Goal: Task Accomplishment & Management: Manage account settings

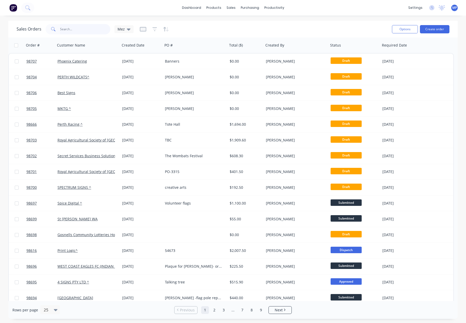
click at [82, 27] on input "text" at bounding box center [85, 29] width 50 height 10
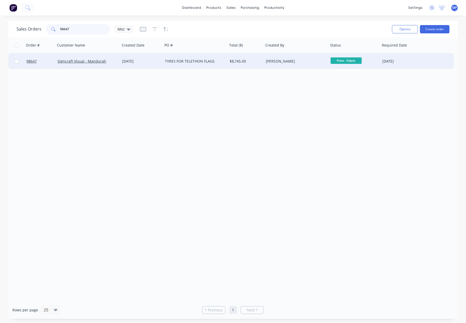
type input "98647"
click at [157, 63] on div "18 Sep 2025" at bounding box center [141, 61] width 39 height 5
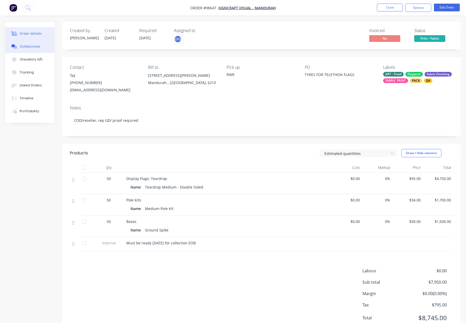
click at [32, 47] on div "Collaborate" at bounding box center [30, 46] width 20 height 5
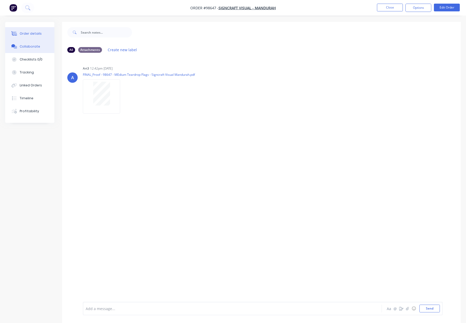
click at [30, 34] on div "Order details" at bounding box center [31, 33] width 22 height 5
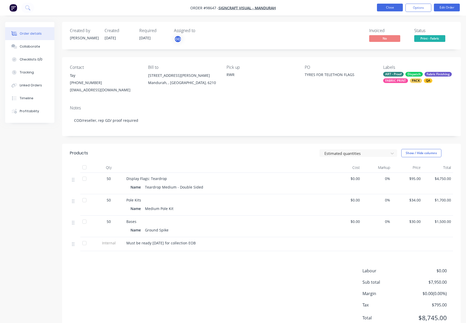
click at [391, 8] on button "Close" at bounding box center [390, 8] width 26 height 8
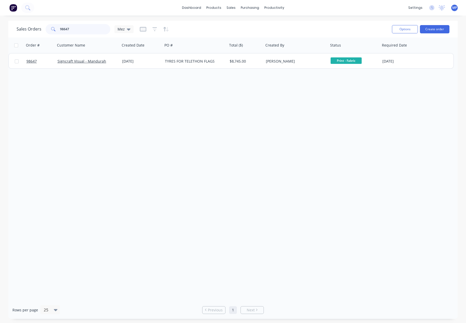
click at [74, 27] on input "98647" at bounding box center [85, 29] width 50 height 10
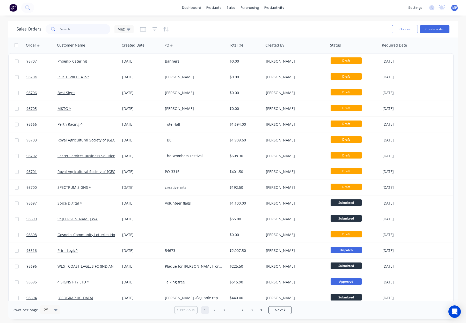
click at [77, 30] on input "text" at bounding box center [85, 29] width 50 height 10
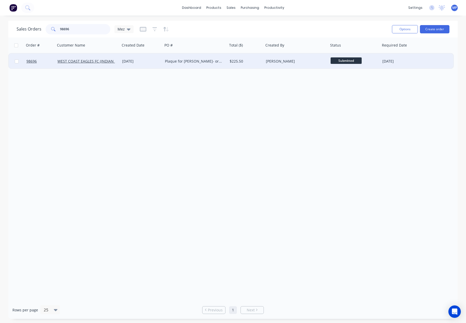
type input "98696"
click at [253, 62] on div "$225.50" at bounding box center [245, 61] width 31 height 5
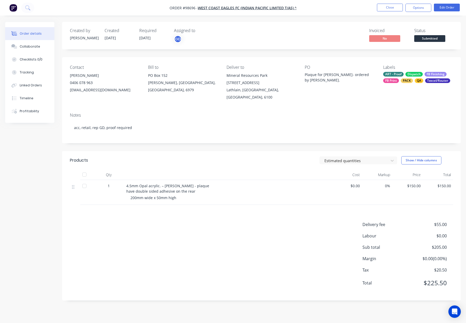
click at [275, 160] on div "Estimated quantities Show / Hide columns" at bounding box center [302, 160] width 302 height 8
click at [395, 8] on button "Close" at bounding box center [390, 8] width 26 height 8
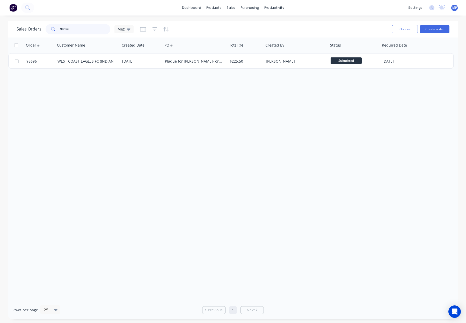
drag, startPoint x: 70, startPoint y: 29, endPoint x: 49, endPoint y: 28, distance: 21.8
click at [49, 28] on div "98696" at bounding box center [78, 29] width 65 height 10
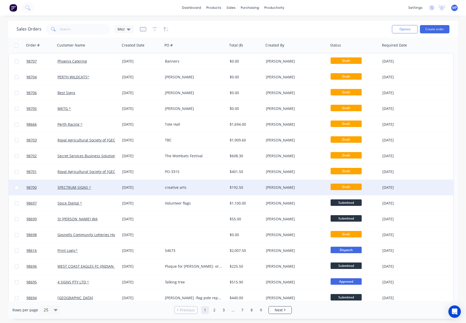
click at [152, 186] on div "[DATE]" at bounding box center [141, 187] width 39 height 5
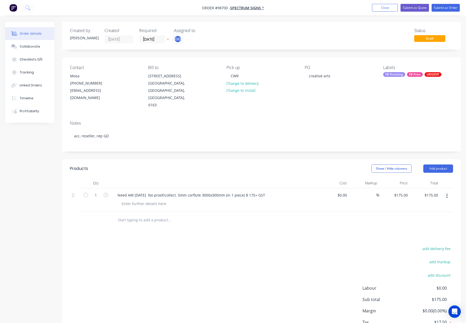
scroll to position [1, 0]
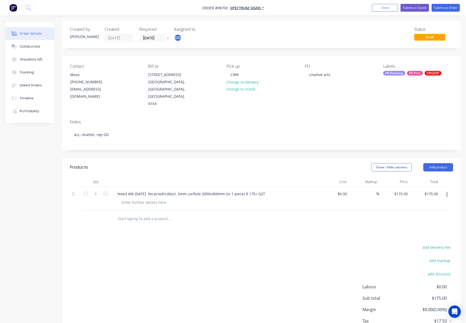
drag, startPoint x: 127, startPoint y: 204, endPoint x: 156, endPoint y: 206, distance: 29.1
click at [127, 214] on input "text" at bounding box center [170, 219] width 104 height 10
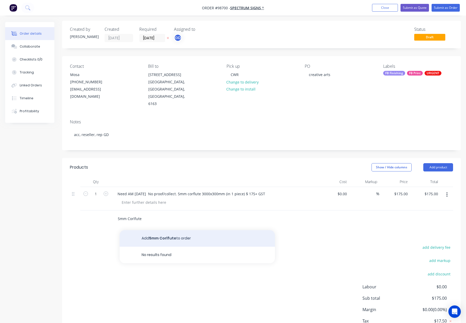
type input "5mm Corlfute"
click at [156, 230] on button "Add 5mm Corlfute to order" at bounding box center [197, 238] width 155 height 17
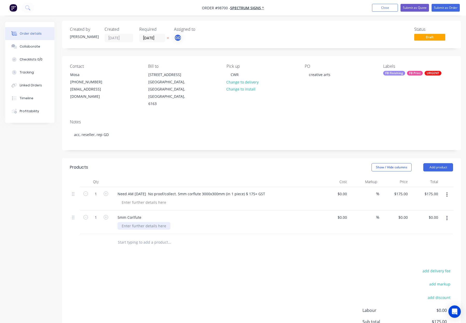
click at [144, 222] on div at bounding box center [144, 226] width 53 height 8
click at [238, 237] on div at bounding box center [190, 242] width 155 height 10
click at [142, 214] on div "5mm Corlfute" at bounding box center [129, 218] width 32 height 8
click at [236, 241] on div "Products Show / Hide columns Add product Qty Cost Markup Price Total 1 Need AM …" at bounding box center [261, 266] width 399 height 217
click at [405, 214] on input "$0.00" at bounding box center [404, 218] width 12 height 8
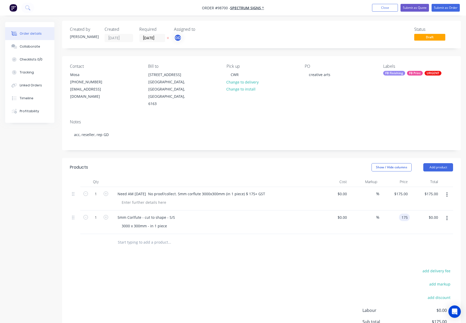
type input "$175.00"
drag, startPoint x: 371, startPoint y: 227, endPoint x: 408, endPoint y: 201, distance: 45.1
click at [371, 234] on div at bounding box center [261, 242] width 383 height 17
drag, startPoint x: 450, startPoint y: 179, endPoint x: 447, endPoint y: 184, distance: 5.7
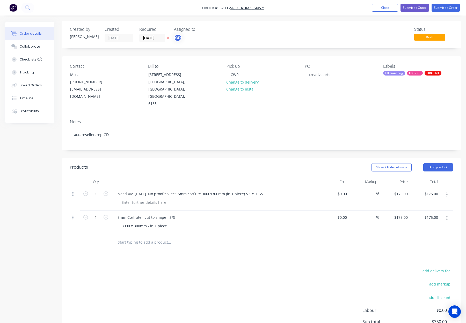
click at [450, 190] on button "button" at bounding box center [447, 194] width 12 height 9
click at [425, 236] on div "Delete" at bounding box center [429, 240] width 40 height 8
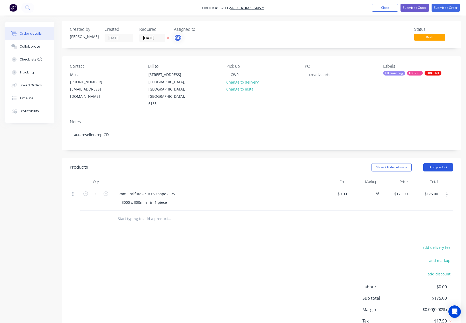
click at [431, 163] on button "Add product" at bounding box center [438, 167] width 30 height 8
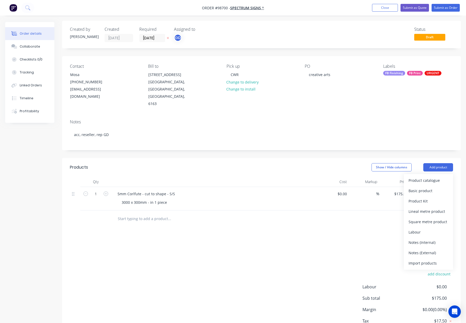
click at [421, 239] on div "Notes (Internal)" at bounding box center [429, 243] width 40 height 8
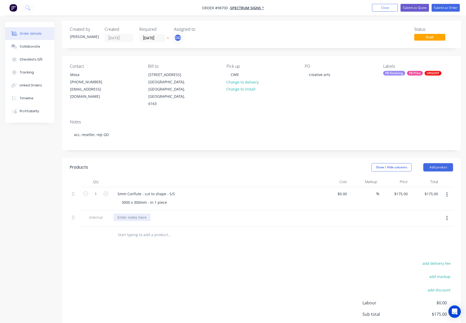
click at [139, 214] on div at bounding box center [131, 218] width 37 height 8
click at [238, 74] on div "CWR" at bounding box center [235, 75] width 16 height 8
drag, startPoint x: 237, startPoint y: 74, endPoint x: 222, endPoint y: 74, distance: 14.8
click at [222, 74] on div "Contact Mosa (08) 9494 2164 info@spectrumsigns.com.au Bill to Unit 2, 1 Hathor …" at bounding box center [261, 85] width 399 height 59
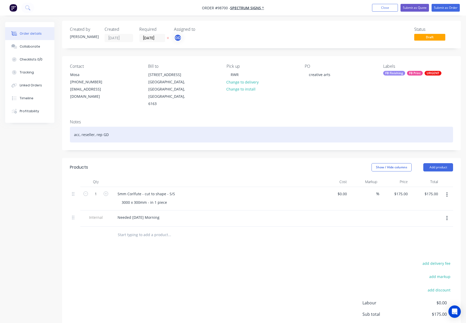
click at [117, 127] on div "acc, reseller, rep GD" at bounding box center [261, 135] width 383 height 16
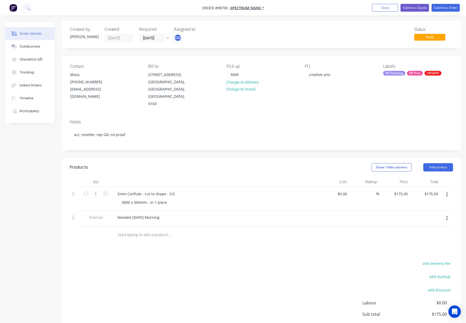
click at [402, 73] on div "FB Finishing" at bounding box center [394, 73] width 22 height 5
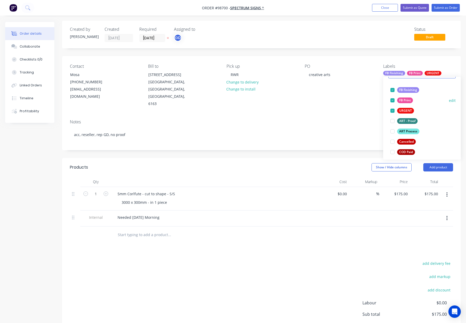
drag, startPoint x: 409, startPoint y: 132, endPoint x: 422, endPoint y: 121, distance: 17.1
click at [410, 132] on div "ART Process" at bounding box center [408, 132] width 22 height 6
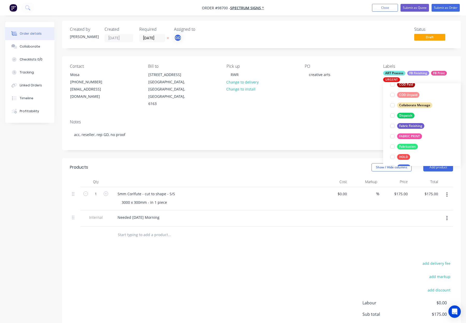
drag, startPoint x: 410, startPoint y: 116, endPoint x: 419, endPoint y: 121, distance: 9.9
click at [411, 117] on div "Dispatch" at bounding box center [405, 116] width 17 height 6
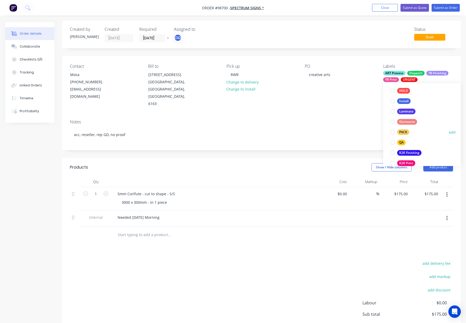
drag, startPoint x: 403, startPoint y: 133, endPoint x: 407, endPoint y: 129, distance: 5.9
click at [403, 133] on div "PACK" at bounding box center [403, 132] width 12 height 6
drag, startPoint x: 402, startPoint y: 144, endPoint x: 410, endPoint y: 132, distance: 15.1
click at [402, 144] on div "QA" at bounding box center [401, 143] width 9 height 6
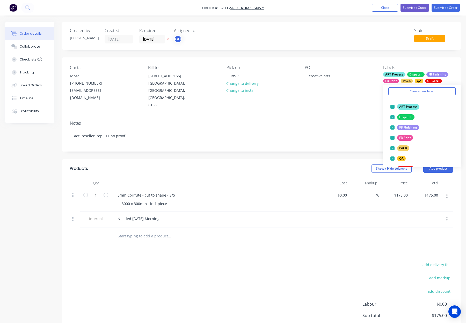
scroll to position [18, 0]
click at [340, 117] on div "Notes acc, reseller, rep GD, no proof" at bounding box center [261, 134] width 399 height 35
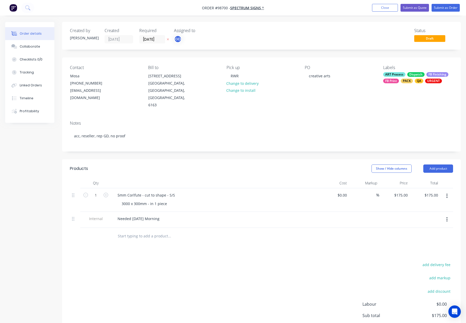
click at [416, 81] on div "QA" at bounding box center [419, 81] width 9 height 5
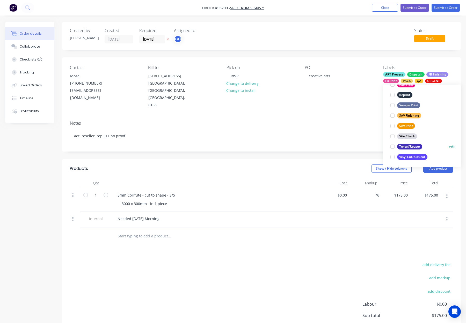
drag, startPoint x: 417, startPoint y: 146, endPoint x: 412, endPoint y: 143, distance: 5.5
click at [417, 146] on div "Texcel/Router" at bounding box center [409, 147] width 25 height 6
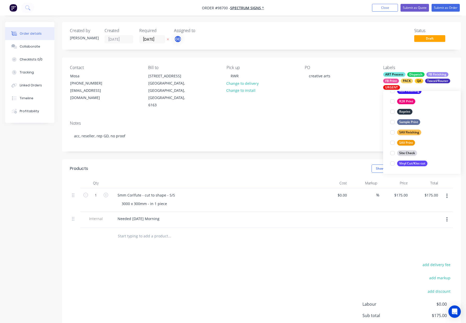
scroll to position [41, 0]
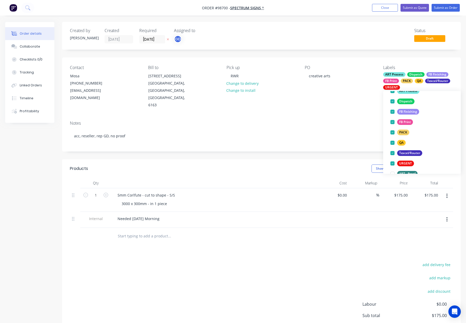
click at [350, 98] on div "Contact Mosa (08) 9494 2164 info@spectrumsigns.com.au Bill to Unit 2, 1 Hathor …" at bounding box center [261, 86] width 399 height 59
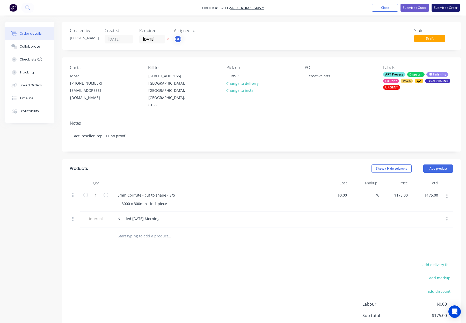
click at [438, 8] on button "Submit as Order" at bounding box center [446, 8] width 28 height 8
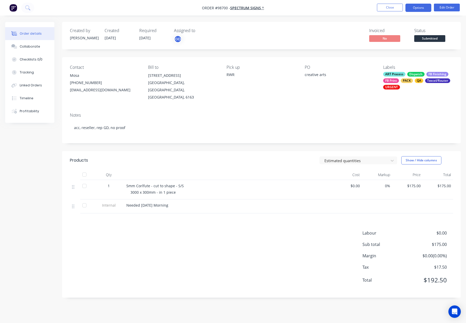
click at [419, 7] on button "Options" at bounding box center [418, 8] width 26 height 8
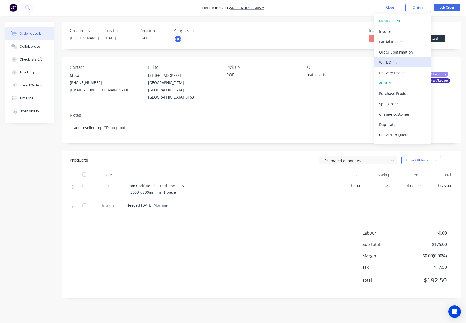
click at [404, 63] on div "Work Order" at bounding box center [403, 63] width 48 height 8
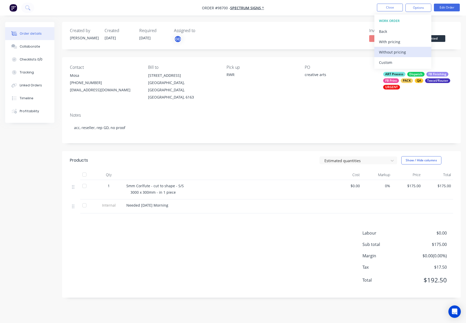
click at [402, 49] on div "Without pricing" at bounding box center [403, 52] width 48 height 8
click at [389, 5] on button "Close" at bounding box center [390, 8] width 26 height 8
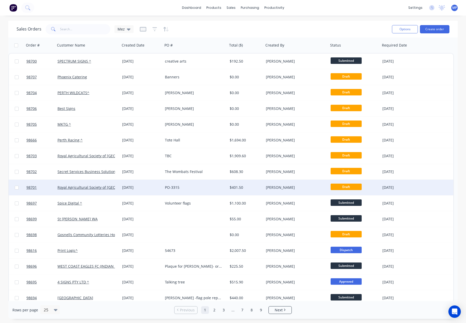
click at [197, 187] on div "PO-3315" at bounding box center [193, 187] width 57 height 5
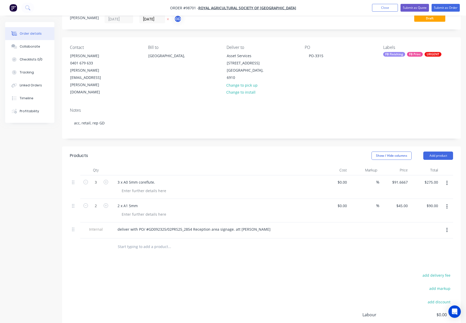
scroll to position [23, 0]
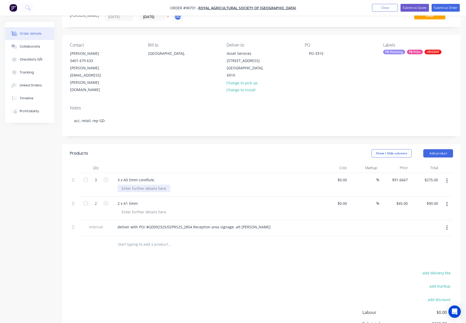
click at [128, 185] on div at bounding box center [144, 189] width 53 height 8
click at [153, 163] on div at bounding box center [214, 168] width 207 height 10
drag, startPoint x: 129, startPoint y: 157, endPoint x: 107, endPoint y: 157, distance: 22.0
click at [107, 173] on div "3 3 x A0 5mm coreflute. A0 - 841 x 1189 $0.00 $0.00 % $91.6667 $91.6667 $275.00…" at bounding box center [261, 185] width 383 height 24
drag, startPoint x: 158, startPoint y: 136, endPoint x: 164, endPoint y: 142, distance: 8.1
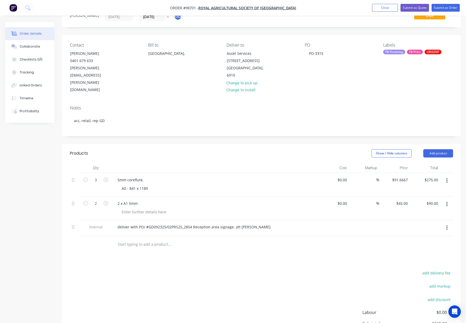
click at [158, 144] on header "Products Show / Hide columns Add product" at bounding box center [261, 153] width 399 height 19
click at [144, 176] on div "5mm coreflute." at bounding box center [130, 180] width 34 height 8
click at [159, 163] on div at bounding box center [214, 168] width 207 height 10
click at [134, 176] on div "5mm coreflute" at bounding box center [129, 180] width 33 height 8
click at [127, 176] on div "5mm corflute" at bounding box center [128, 180] width 31 height 8
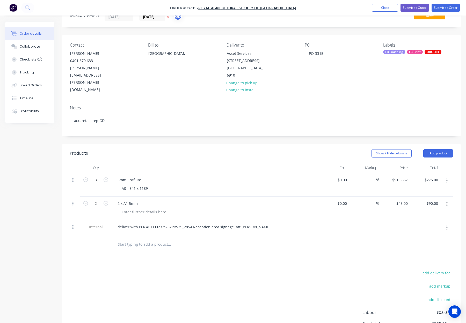
click at [157, 144] on header "Products Show / Hide columns Add product" at bounding box center [261, 153] width 399 height 19
drag, startPoint x: 128, startPoint y: 190, endPoint x: 146, endPoint y: 191, distance: 17.9
click at [128, 208] on div at bounding box center [144, 212] width 53 height 8
click at [205, 235] on div "Products Show / Hide columns Add product Qty Cost Markup Price Total 3 5mm Corf…" at bounding box center [261, 260] width 399 height 233
drag, startPoint x: 128, startPoint y: 181, endPoint x: 108, endPoint y: 180, distance: 19.9
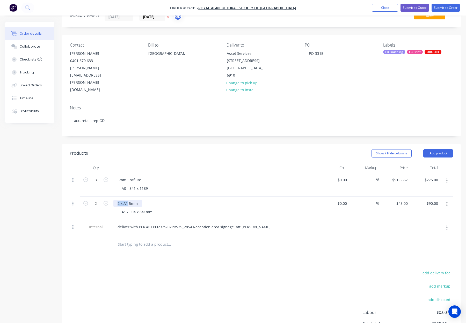
click at [108, 197] on div "2 2 x A1 5mm A1 - 594 x 841mm $0.00 $0.00 % $45.00 $45.00 $90.00 $90.00" at bounding box center [261, 209] width 383 height 24
click at [128, 200] on div "5mm" at bounding box center [121, 204] width 17 height 8
click at [179, 149] on div "Show / Hide columns Add product" at bounding box center [302, 153] width 302 height 8
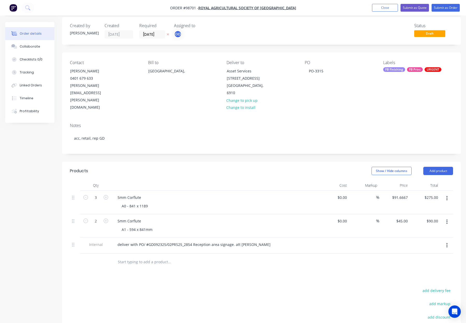
scroll to position [0, 0]
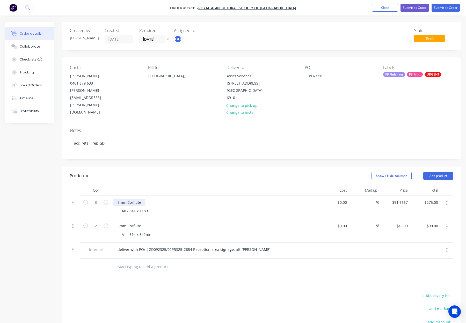
drag, startPoint x: 143, startPoint y: 182, endPoint x: 151, endPoint y: 183, distance: 7.4
click at [144, 199] on div "5mm Corflute" at bounding box center [129, 203] width 32 height 8
click at [144, 222] on div "5mm Corflute" at bounding box center [129, 226] width 32 height 8
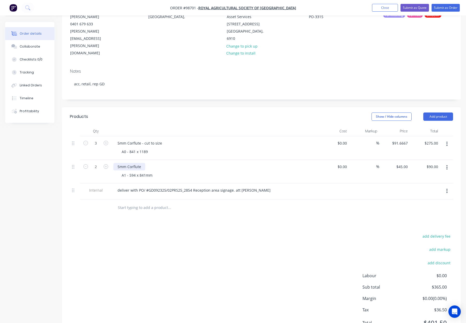
scroll to position [63, 0]
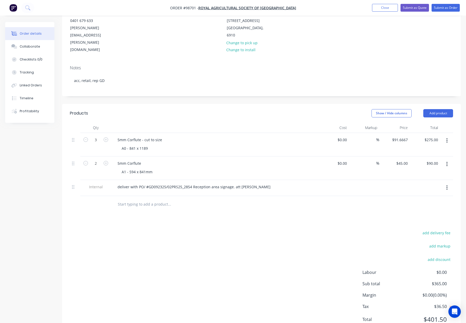
click at [146, 160] on div "5mm Corflute" at bounding box center [214, 164] width 203 height 8
click at [144, 160] on div "5mm Corflute" at bounding box center [129, 164] width 32 height 8
drag, startPoint x: 235, startPoint y: 165, endPoint x: 284, endPoint y: 163, distance: 49.8
click at [282, 183] on div "deliver with PO/ #GD092325/02PRS25_2854 Reception area signage. att Ryan Holmes" at bounding box center [214, 187] width 203 height 8
drag, startPoint x: 272, startPoint y: 169, endPoint x: 263, endPoint y: 167, distance: 9.3
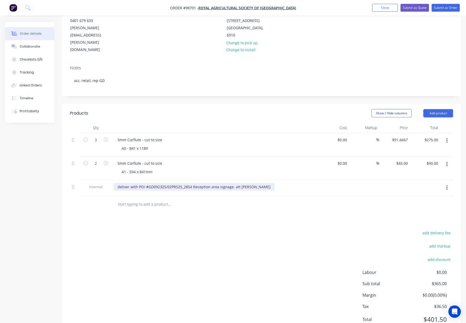
click at [272, 183] on div "deliver with PO/ #GD092325/02PRS25_2854 Reception area signage. att Ryan Holmes" at bounding box center [214, 187] width 203 height 8
click at [262, 183] on div "deliver with PO/ #GD092325/02PRS25_2854 Reception area signage. att Ryan Holmes" at bounding box center [193, 187] width 161 height 8
drag, startPoint x: 252, startPoint y: 166, endPoint x: 239, endPoint y: 166, distance: 13.5
click at [238, 183] on div "deliver with PO/ #GD092325/02PRS25_2854 Reception area signage. att Ryan Ho" at bounding box center [193, 187] width 161 height 8
click at [244, 183] on div "deliver with PO/ #GD092325/02PRS25_2854 Reception area signage. att" at bounding box center [214, 187] width 203 height 8
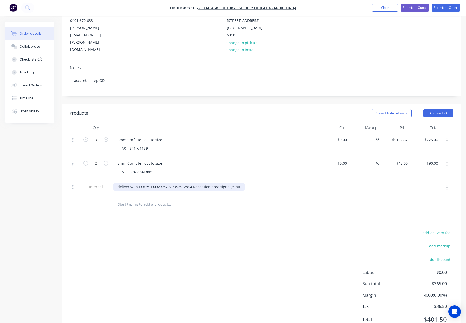
click at [242, 183] on div "deliver with PO/ #GD092325/02PRS25_2854 Reception area signage. att" at bounding box center [178, 187] width 131 height 8
click at [245, 196] on div at bounding box center [204, 204] width 186 height 17
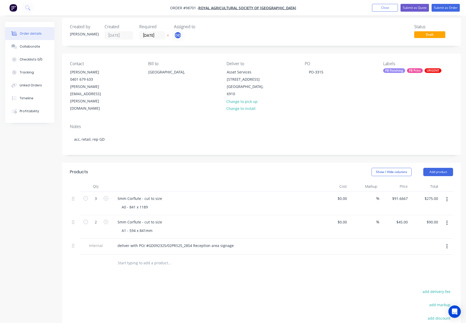
scroll to position [0, 0]
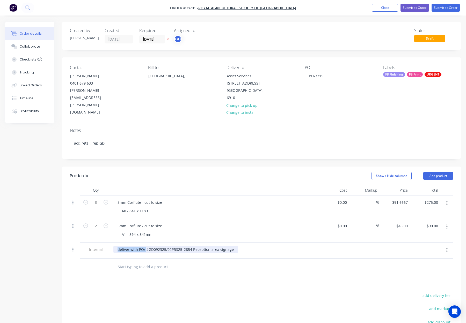
drag, startPoint x: 146, startPoint y: 228, endPoint x: 100, endPoint y: 228, distance: 45.3
click at [100, 243] on div "Internal deliver with PO/ #GD092325/02PRS25_2854 Reception area signage" at bounding box center [261, 251] width 383 height 16
click at [196, 259] on div at bounding box center [204, 267] width 186 height 17
drag, startPoint x: 117, startPoint y: 228, endPoint x: 217, endPoint y: 231, distance: 99.7
click at [217, 246] on div "#GD092325/02PRS25_2854 Reception area signage" at bounding box center [214, 250] width 203 height 8
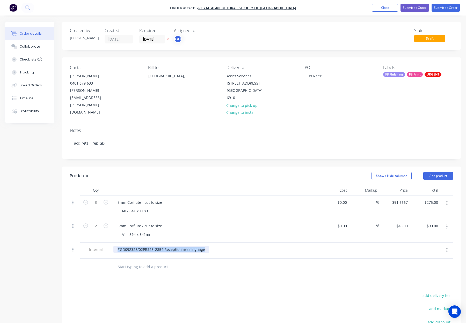
copy div "#GD092325/02PRS25_2854 Reception area signage"
click at [215, 262] on input "text" at bounding box center [170, 267] width 104 height 10
click at [227, 267] on div "Products Show / Hide columns Add product Qty Cost Markup Price Total 3 5mm Corf…" at bounding box center [261, 283] width 399 height 233
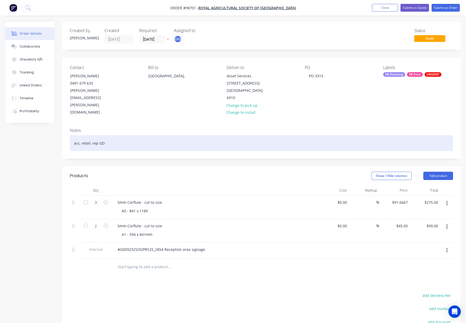
click at [137, 135] on div "acc, retail, rep GD" at bounding box center [261, 143] width 383 height 16
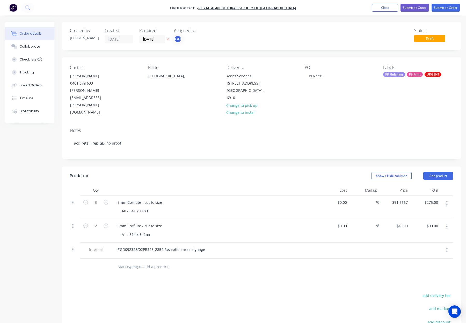
click at [412, 73] on div "FB Print" at bounding box center [415, 74] width 16 height 5
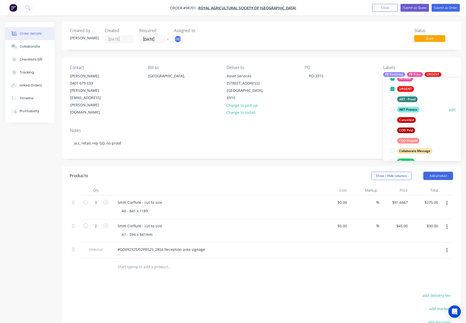
click at [409, 112] on div "ART Process" at bounding box center [408, 110] width 22 height 6
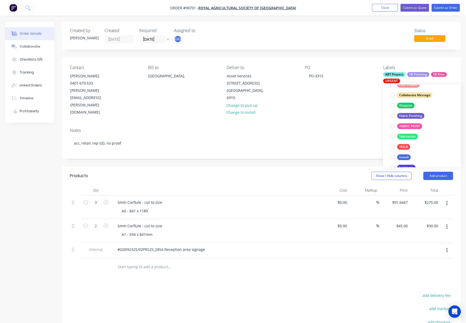
drag, startPoint x: 404, startPoint y: 106, endPoint x: 418, endPoint y: 99, distance: 15.6
click at [404, 106] on div "Dispatch" at bounding box center [405, 106] width 17 height 6
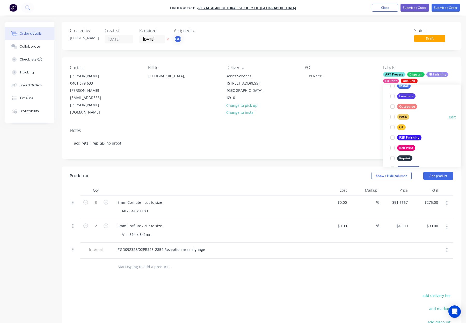
drag, startPoint x: 405, startPoint y: 117, endPoint x: 406, endPoint y: 112, distance: 4.5
click at [405, 117] on div "PACK" at bounding box center [403, 117] width 12 height 6
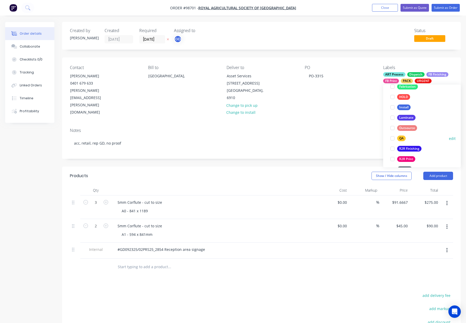
drag, startPoint x: 402, startPoint y: 140, endPoint x: 407, endPoint y: 138, distance: 5.2
click at [402, 140] on div "QA" at bounding box center [401, 139] width 9 height 6
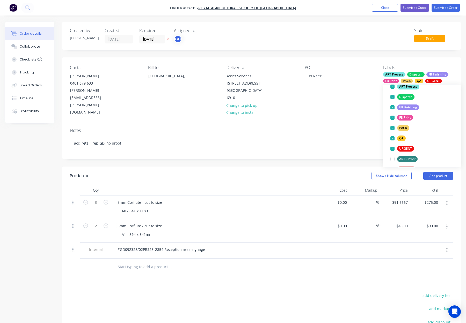
click at [335, 132] on div "Notes acc, retail, rep GD, no proof" at bounding box center [261, 141] width 399 height 35
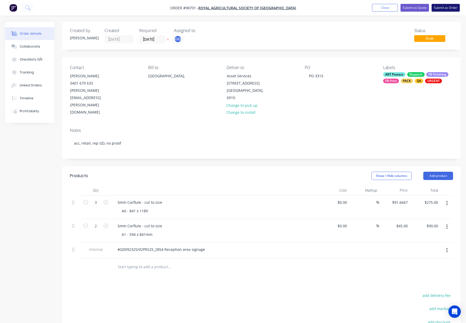
click at [444, 9] on button "Submit as Order" at bounding box center [446, 8] width 28 height 8
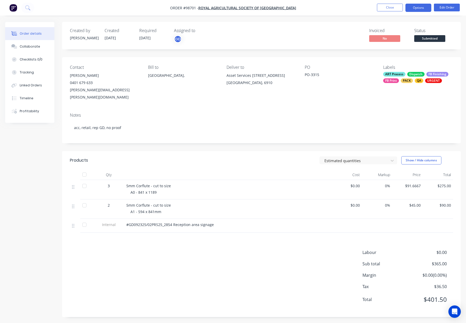
click at [416, 8] on button "Options" at bounding box center [418, 8] width 26 height 8
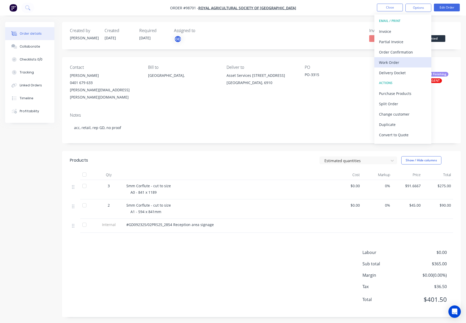
click at [400, 63] on div "Work Order" at bounding box center [403, 63] width 48 height 8
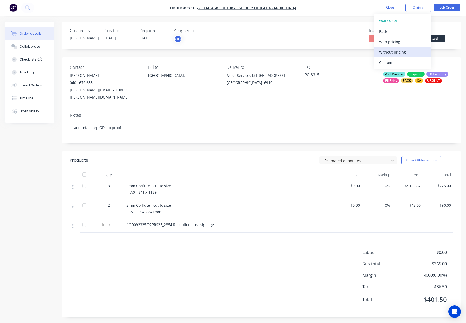
click at [401, 52] on div "Without pricing" at bounding box center [403, 52] width 48 height 8
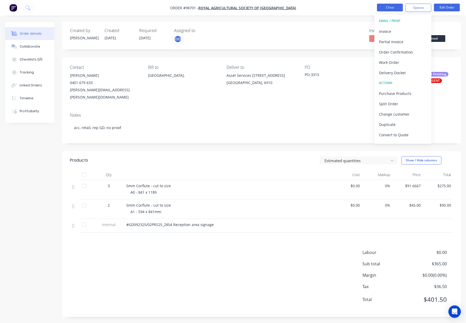
click at [396, 6] on button "Close" at bounding box center [390, 8] width 26 height 8
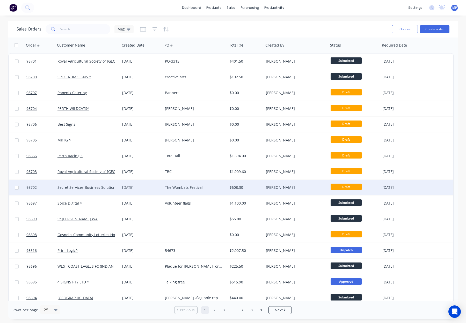
click at [239, 188] on div "$608.30" at bounding box center [245, 187] width 31 height 5
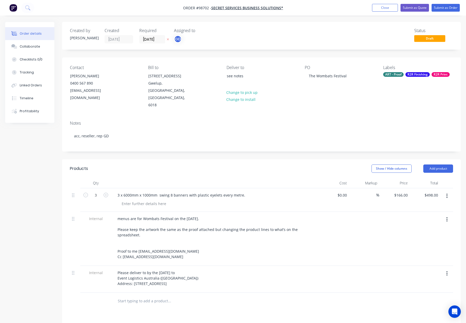
click at [418, 76] on div "R2R Finishing" at bounding box center [417, 74] width 24 height 5
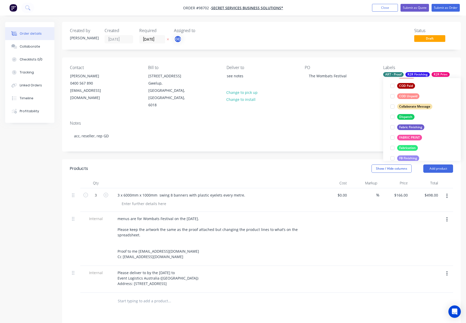
click at [406, 115] on div "Dispatch" at bounding box center [405, 117] width 17 height 6
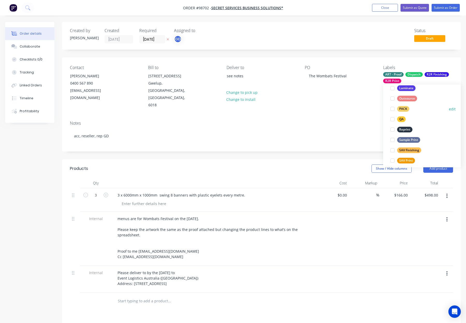
drag, startPoint x: 400, startPoint y: 107, endPoint x: 413, endPoint y: 107, distance: 12.9
click at [401, 107] on div "PACK" at bounding box center [403, 109] width 12 height 6
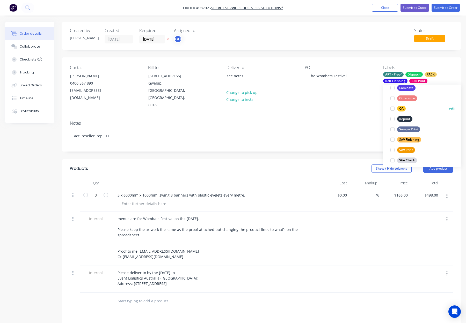
click at [405, 109] on div "QA" at bounding box center [401, 109] width 9 height 6
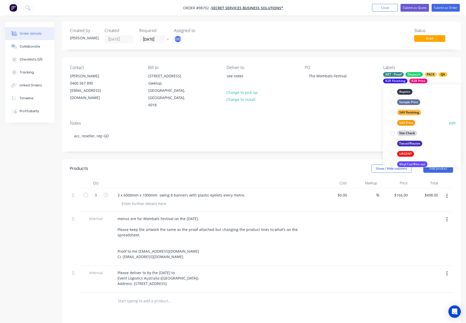
scroll to position [249, 0]
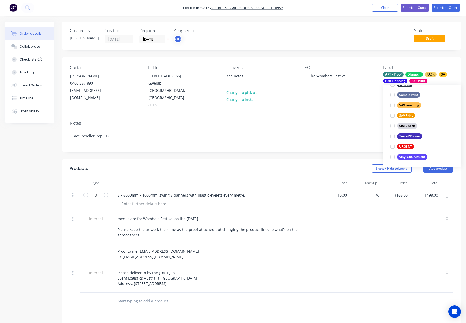
click at [309, 121] on div "Notes" at bounding box center [261, 123] width 383 height 5
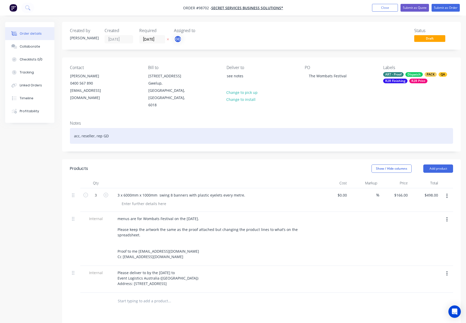
click at [188, 128] on div "acc, reseller, rep GD" at bounding box center [261, 136] width 383 height 16
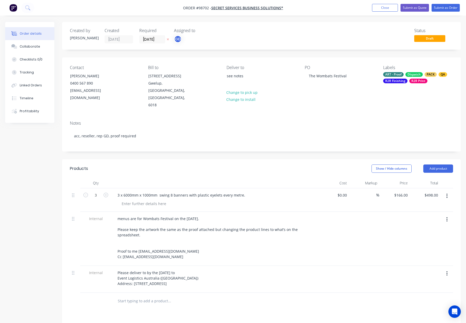
click at [233, 137] on div "Created by Gino Created 23/09/25 Required 02/10/25 Assigned to GD Status Draft …" at bounding box center [261, 227] width 399 height 410
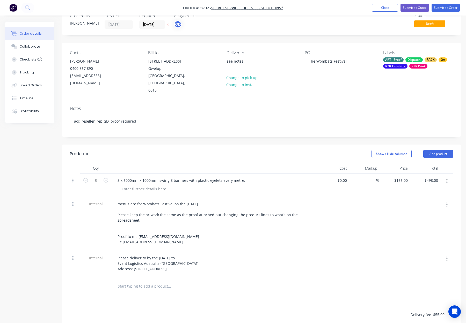
scroll to position [19, 0]
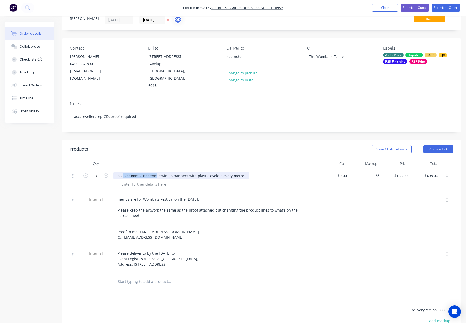
drag, startPoint x: 124, startPoint y: 161, endPoint x: 156, endPoint y: 162, distance: 32.4
click at [156, 172] on div "3 x 6000mm x 1000mm swing 8 banners with plastic eyelets every metre." at bounding box center [181, 176] width 136 height 8
copy div "6000mm x 1000mm"
drag, startPoint x: 136, startPoint y: 170, endPoint x: 132, endPoint y: 170, distance: 4.4
click at [136, 181] on div at bounding box center [144, 185] width 53 height 8
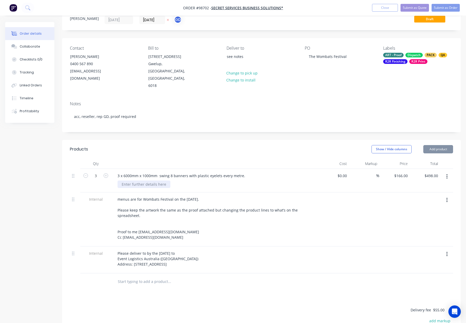
click at [129, 181] on div at bounding box center [144, 185] width 53 height 8
paste div
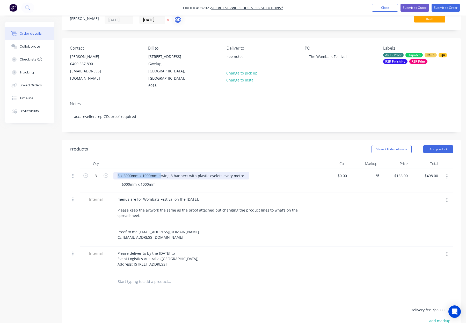
drag, startPoint x: 129, startPoint y: 162, endPoint x: 112, endPoint y: 162, distance: 17.1
click at [112, 169] on div "3 x 6000mm x 1000mm swing 8 banners with plastic eyelets every metre. 6000mm x …" at bounding box center [214, 181] width 207 height 24
click at [132, 172] on div "Swing 8 banners with plastic eyelets every metre." at bounding box center [160, 176] width 94 height 8
click at [145, 172] on div "Swing 8 Banners with plastic eyelets every metre." at bounding box center [160, 176] width 94 height 8
drag, startPoint x: 202, startPoint y: 142, endPoint x: 201, endPoint y: 149, distance: 6.6
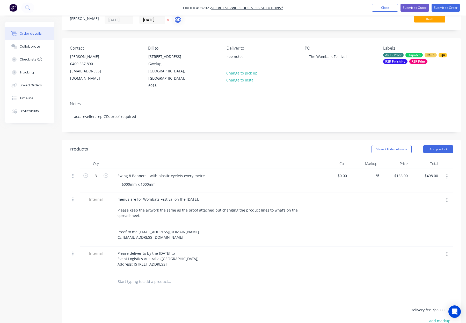
click at [202, 142] on header "Products Show / Hide columns Add product" at bounding box center [261, 149] width 399 height 19
drag, startPoint x: 157, startPoint y: 161, endPoint x: 166, endPoint y: 163, distance: 10.1
click at [157, 172] on div "Swing 8 Banners - with plastic eyelets every metre." at bounding box center [161, 176] width 97 height 8
click at [221, 159] on div at bounding box center [214, 164] width 207 height 10
drag, startPoint x: 207, startPoint y: 161, endPoint x: 228, endPoint y: 162, distance: 20.2
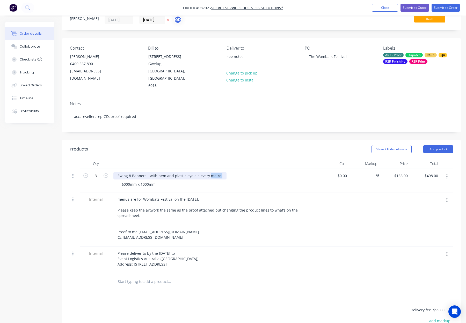
click at [228, 172] on div "Swing 8 Banners - with hem and plastic eyelets every metre." at bounding box center [214, 176] width 203 height 8
click at [257, 145] on div "Show / Hide columns Add product" at bounding box center [302, 149] width 302 height 8
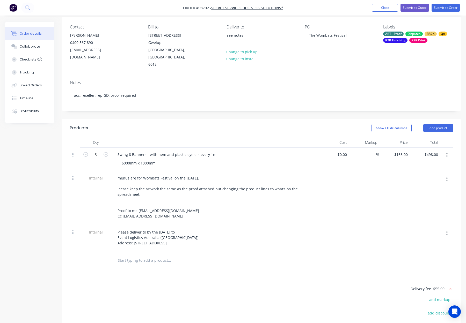
scroll to position [42, 0]
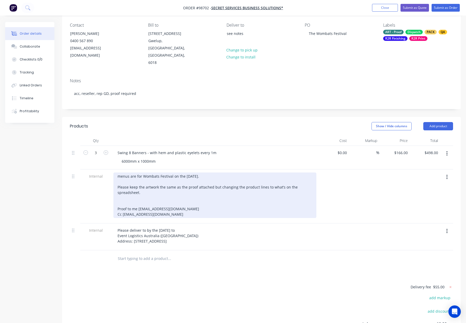
click at [117, 189] on div "menus are for Wombats Festival on the 3rd October. Please keep the artwork the …" at bounding box center [214, 196] width 203 height 46
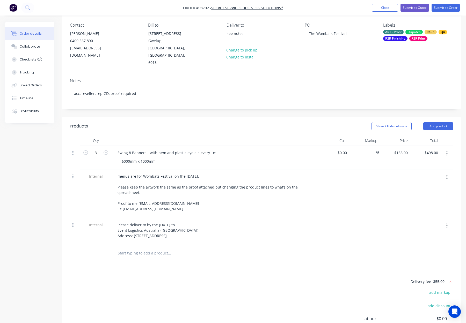
click at [180, 136] on div at bounding box center [214, 141] width 207 height 10
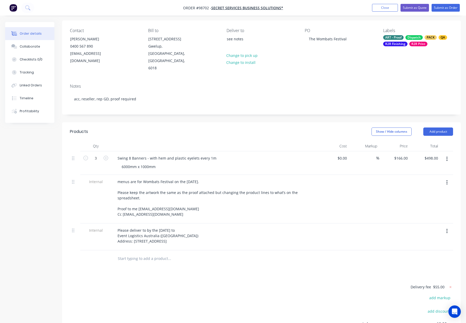
scroll to position [34, 0]
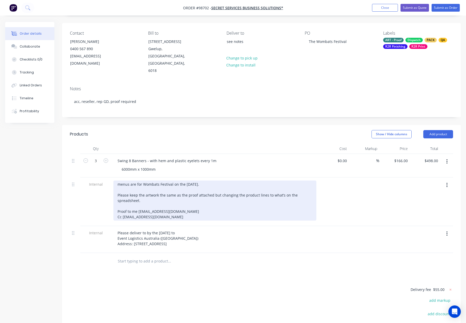
drag, startPoint x: 121, startPoint y: 170, endPoint x: 130, endPoint y: 172, distance: 9.2
click at [121, 181] on div "menus are for Wombats Festival on the 3rd October. Please keep the artwork the …" at bounding box center [214, 201] width 203 height 40
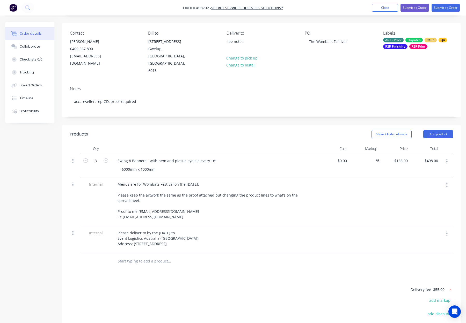
click at [241, 130] on div "Show / Hide columns Add product" at bounding box center [302, 134] width 302 height 8
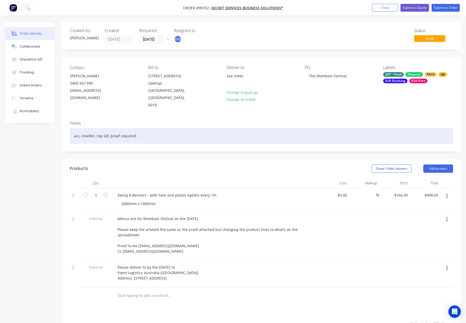
click at [190, 128] on div "acc, reseller, rep GD, proof required" at bounding box center [261, 136] width 383 height 16
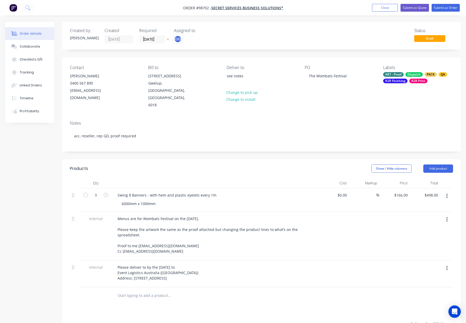
click at [418, 76] on div "Dispatch" at bounding box center [413, 74] width 17 height 5
click at [348, 121] on div "Notes" at bounding box center [261, 123] width 383 height 5
click at [397, 76] on div "ART - Proof" at bounding box center [393, 74] width 20 height 5
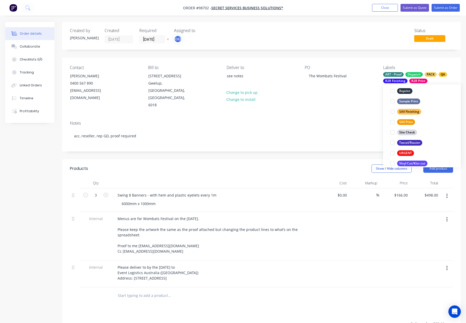
scroll to position [249, 0]
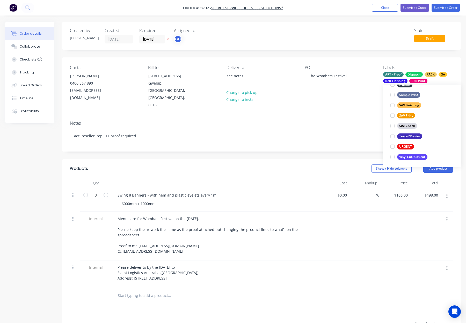
drag, startPoint x: 325, startPoint y: 108, endPoint x: 338, endPoint y: 112, distance: 12.6
click at [325, 121] on div "Notes" at bounding box center [261, 123] width 383 height 5
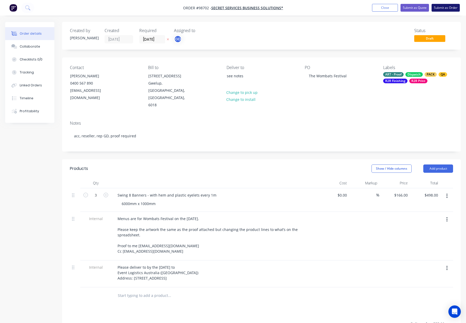
click at [447, 5] on button "Submit as Order" at bounding box center [446, 8] width 28 height 8
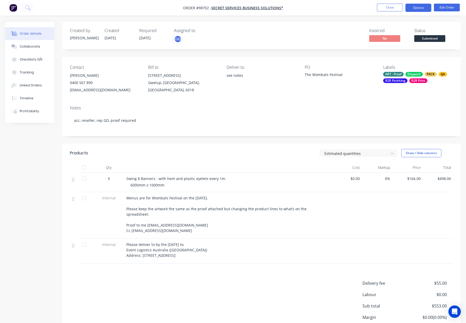
click at [416, 9] on button "Options" at bounding box center [418, 8] width 26 height 8
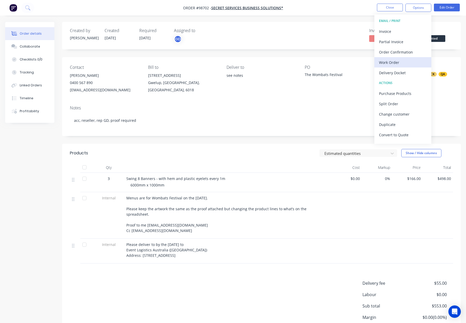
click at [395, 60] on div "Work Order" at bounding box center [403, 63] width 48 height 8
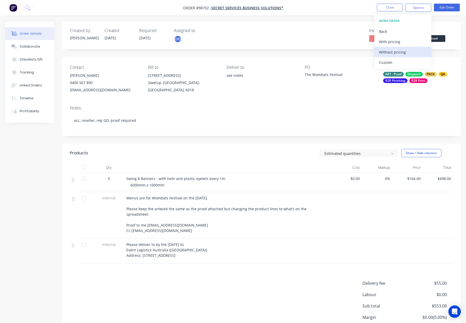
click at [396, 50] on div "Without pricing" at bounding box center [403, 52] width 48 height 8
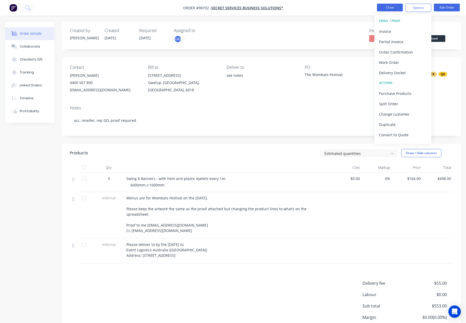
click at [391, 9] on button "Close" at bounding box center [390, 8] width 26 height 8
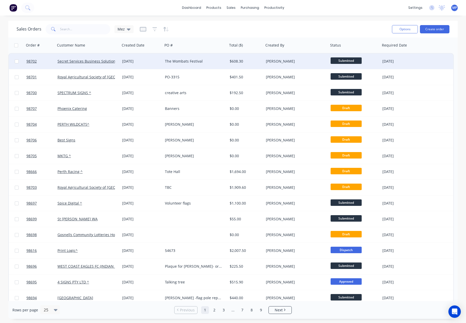
click at [252, 61] on div "$608.30" at bounding box center [245, 61] width 31 height 5
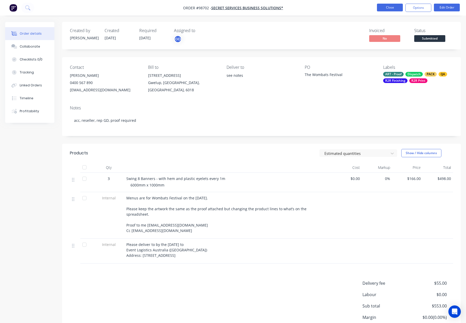
click at [399, 10] on button "Close" at bounding box center [390, 8] width 26 height 8
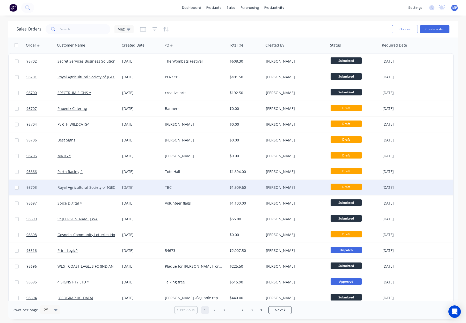
click at [154, 187] on div "[DATE]" at bounding box center [141, 187] width 39 height 5
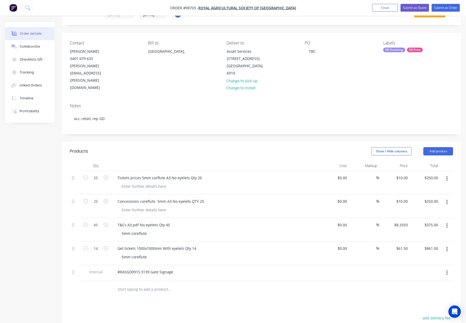
scroll to position [25, 0]
drag, startPoint x: 117, startPoint y: 156, endPoint x: 145, endPoint y: 156, distance: 28.0
click at [117, 174] on div "Tickets prices 5mm corflute A3 No eyelets Qty 25" at bounding box center [159, 178] width 93 height 8
drag, startPoint x: 118, startPoint y: 155, endPoint x: 140, endPoint y: 156, distance: 22.3
click at [140, 174] on div "5mm Corflute Tickets prices 5mm corflute A3 No eyelets Qty 25" at bounding box center [171, 178] width 117 height 8
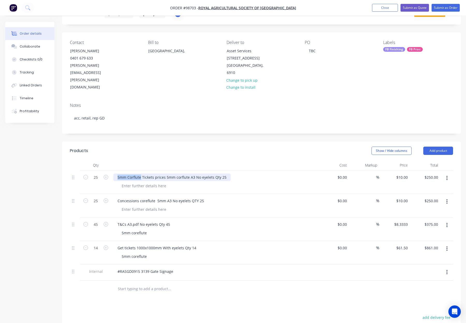
copy div "5mm Corflute"
drag, startPoint x: 122, startPoint y: 174, endPoint x: 119, endPoint y: 178, distance: 4.8
click at [121, 194] on div "Concessions coreflute 5mm A3 No eyelets QTY 25" at bounding box center [214, 206] width 207 height 24
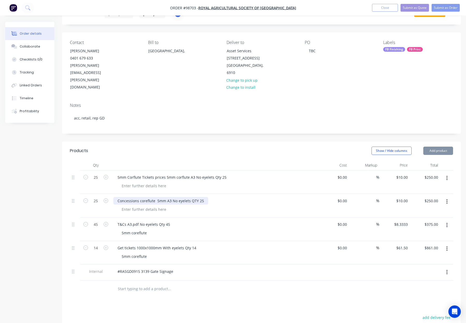
click at [119, 197] on div "Concessions coreflute 5mm A3 No eyelets QTY 25" at bounding box center [160, 201] width 95 height 8
click at [116, 197] on div "Concessions coreflute 5mm A3 No eyelets QTY 25" at bounding box center [160, 201] width 95 height 8
paste div
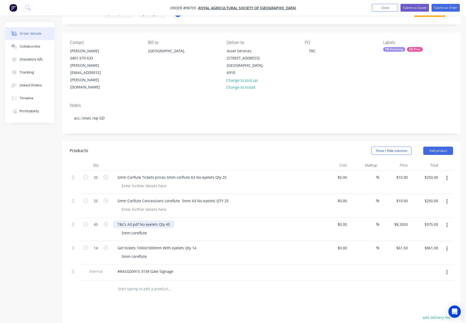
click at [117, 221] on div "T&Cs A3.pdf No eyelets Qty 45" at bounding box center [143, 225] width 61 height 8
click at [118, 221] on div "T&Cs A3.pdf No eyelets Qty 45" at bounding box center [143, 225] width 61 height 8
paste div
click at [116, 244] on div "Get tickets 1000x1000mm With eyelets Qty 14" at bounding box center [156, 248] width 87 height 8
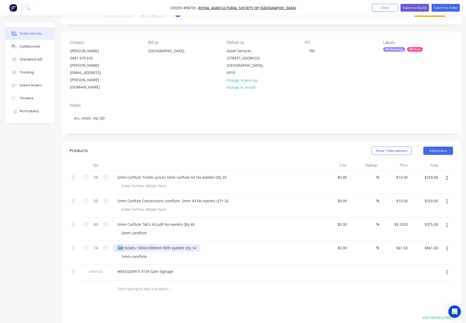
click at [116, 244] on div "Get tickets 1000x1000mm With eyelets Qty 14" at bounding box center [156, 248] width 87 height 8
click at [117, 244] on div "Get tickets 1000x1000mm With eyelets Qty 14" at bounding box center [156, 248] width 87 height 8
click at [118, 244] on div "Get tickets 1000x1000mm With eyelets Qty 14" at bounding box center [156, 248] width 87 height 8
paste div
drag, startPoint x: 161, startPoint y: 226, endPoint x: 185, endPoint y: 227, distance: 24.1
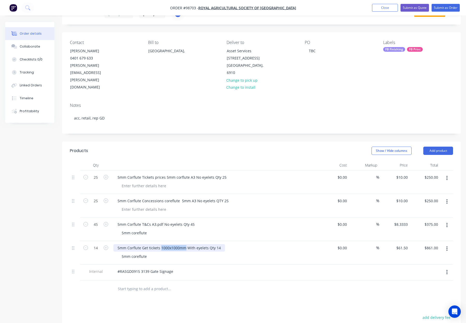
click at [185, 244] on div "5mm Corflute Get tickets 1000x1000mm With eyelets Qty 14" at bounding box center [169, 248] width 112 height 8
copy div "1000x1000mm"
click at [133, 253] on div "5mm coreflute" at bounding box center [134, 257] width 33 height 8
drag, startPoint x: 129, startPoint y: 235, endPoint x: 150, endPoint y: 235, distance: 21.2
click at [150, 253] on div "5mm coreflute" at bounding box center [134, 257] width 33 height 8
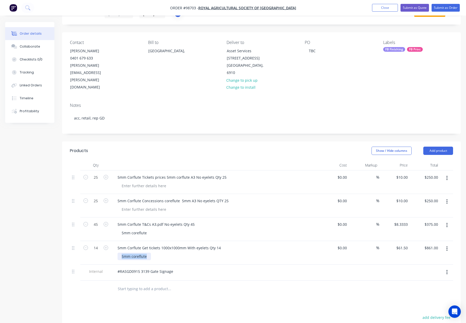
paste div
drag, startPoint x: 124, startPoint y: 212, endPoint x: 154, endPoint y: 212, distance: 30.0
click at [154, 229] on div "5mm coreflute" at bounding box center [217, 233] width 199 height 8
click at [133, 253] on div "1000x1000mm" at bounding box center [134, 257] width 33 height 8
click at [130, 253] on div "1000x 1000mm" at bounding box center [135, 257] width 34 height 8
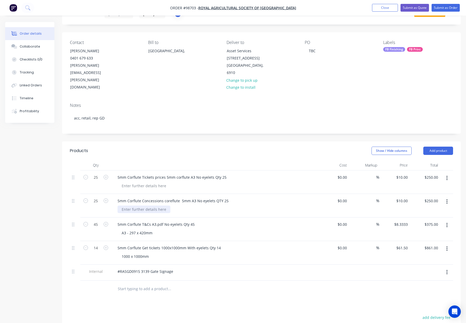
click at [132, 206] on div at bounding box center [144, 210] width 53 height 8
drag, startPoint x: 127, startPoint y: 212, endPoint x: 159, endPoint y: 212, distance: 31.6
click at [159, 229] on div "A3 - 297 x 420mm" at bounding box center [217, 233] width 199 height 8
copy div "A3 - 297 x 420mm"
click at [134, 206] on div at bounding box center [144, 210] width 53 height 8
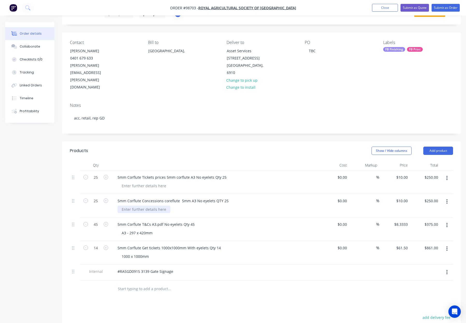
click at [127, 206] on div at bounding box center [144, 210] width 53 height 8
paste div
click at [128, 182] on div at bounding box center [144, 186] width 53 height 8
paste div
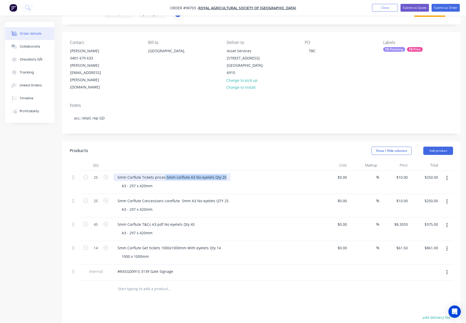
drag, startPoint x: 226, startPoint y: 156, endPoint x: 165, endPoint y: 156, distance: 61.1
click at [165, 174] on div "5mm Corflute Tickets prices 5mm corflute A3 No eyelets Qty 25" at bounding box center [171, 178] width 117 height 8
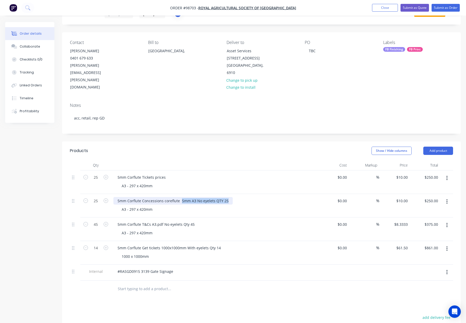
drag, startPoint x: 210, startPoint y: 178, endPoint x: 163, endPoint y: 179, distance: 47.1
click at [163, 197] on div "5mm Corflute Concessions coreflute 5mm A3 No eyelets QTY 25" at bounding box center [172, 201] width 119 height 8
click at [165, 197] on div "5mm Corflute Concessions coreflute 5mm A3 No eyelets QTY 25" at bounding box center [172, 201] width 119 height 8
drag, startPoint x: 163, startPoint y: 179, endPoint x: 230, endPoint y: 180, distance: 66.5
click at [230, 197] on div "5mm Corflute Concessions coreflute 5mm A3 No eyelets QTY 25" at bounding box center [172, 201] width 119 height 8
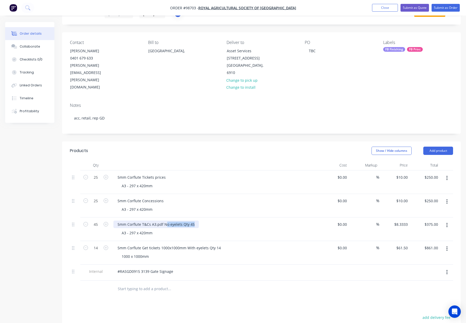
drag, startPoint x: 194, startPoint y: 202, endPoint x: 153, endPoint y: 204, distance: 40.7
click at [153, 221] on div "5mm Corflute T&Cs A3.pdf No eyelets Qty 45" at bounding box center [155, 225] width 85 height 8
drag, startPoint x: 152, startPoint y: 203, endPoint x: 200, endPoint y: 204, distance: 47.4
click at [200, 221] on div "5mm Corflute T&Cs A3.pdf No eyelets Qty 45" at bounding box center [214, 225] width 203 height 8
click at [200, 218] on div "5mm Corflute T&Cs A3 - 297 x 420mm" at bounding box center [214, 230] width 207 height 24
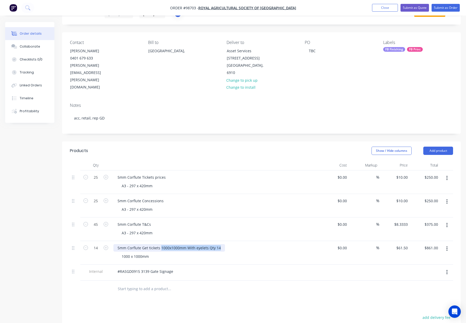
drag, startPoint x: 161, startPoint y: 226, endPoint x: 228, endPoint y: 227, distance: 66.5
click at [228, 244] on div "5mm Corflute Get tickets 1000x1000mm With eyelets Qty 14" at bounding box center [214, 248] width 203 height 8
drag, startPoint x: 141, startPoint y: 226, endPoint x: 150, endPoint y: 227, distance: 8.7
click at [142, 244] on div "5mm Corflute Get tickets" at bounding box center [138, 248] width 51 height 8
drag, startPoint x: 142, startPoint y: 202, endPoint x: 150, endPoint y: 208, distance: 10.5
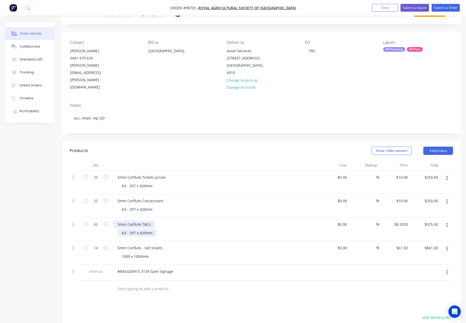
click at [142, 221] on div "5mm Corflute T&Cs" at bounding box center [134, 225] width 42 height 8
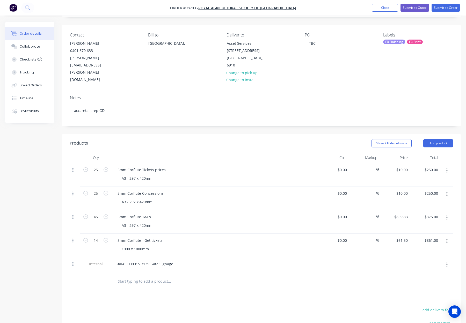
scroll to position [31, 0]
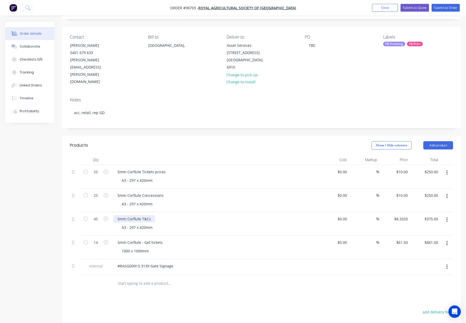
click at [141, 215] on div "5mm Corflute T&Cs" at bounding box center [134, 219] width 42 height 8
click at [142, 192] on div "5mm Corflute Concessions" at bounding box center [140, 196] width 54 height 8
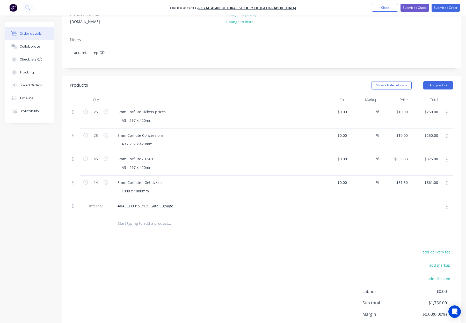
scroll to position [110, 0]
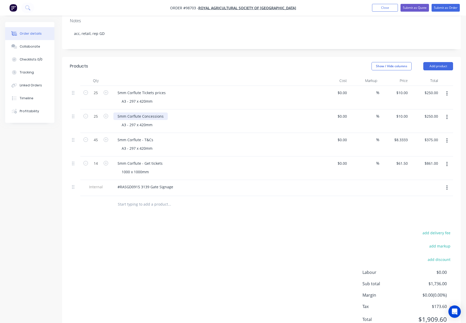
click at [142, 113] on div "5mm Corflute Concessions" at bounding box center [140, 117] width 54 height 8
click at [142, 89] on div "5mm Corflute Tickets prices" at bounding box center [141, 93] width 56 height 8
click at [160, 89] on div "5mm Corflute - Tickets prices" at bounding box center [214, 93] width 203 height 8
click at [164, 76] on div at bounding box center [214, 81] width 207 height 10
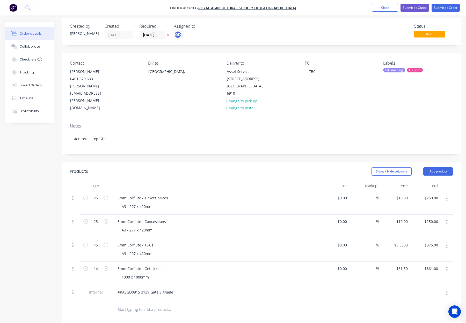
scroll to position [0, 0]
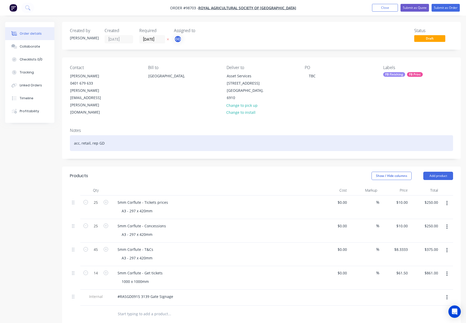
click at [132, 135] on div "acc, retail, rep GD" at bounding box center [261, 143] width 383 height 16
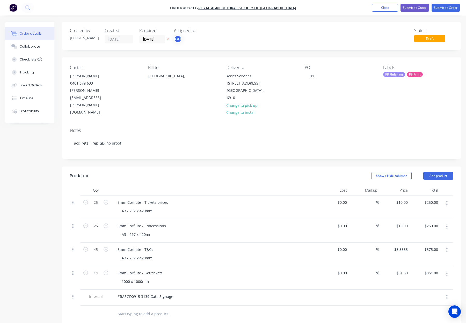
click at [403, 76] on div "FB Finishing" at bounding box center [394, 74] width 22 height 5
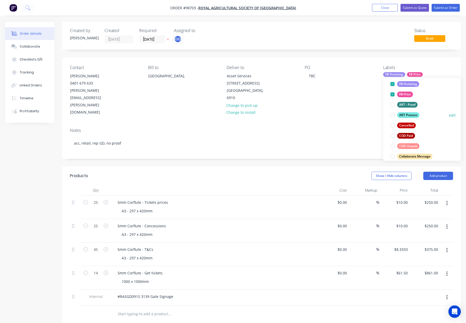
click at [409, 111] on div "ART Process edit" at bounding box center [421, 115] width 67 height 10
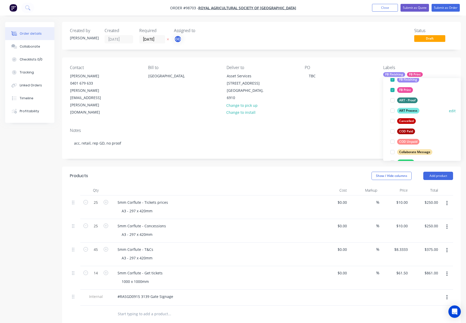
click at [412, 112] on div "ART Process" at bounding box center [408, 111] width 22 height 6
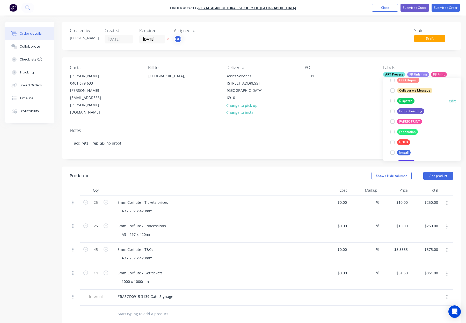
click at [408, 101] on div "Dispatch" at bounding box center [405, 101] width 17 height 6
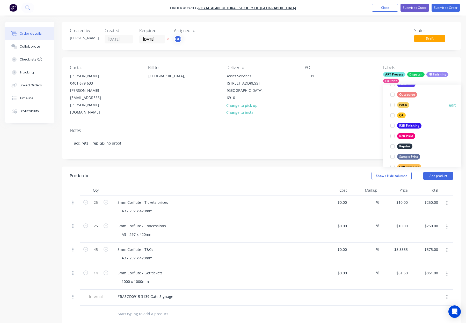
click at [402, 105] on div "PACK" at bounding box center [403, 105] width 12 height 6
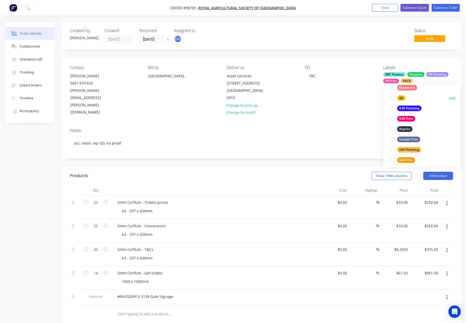
click at [401, 100] on div "QA" at bounding box center [401, 98] width 9 height 6
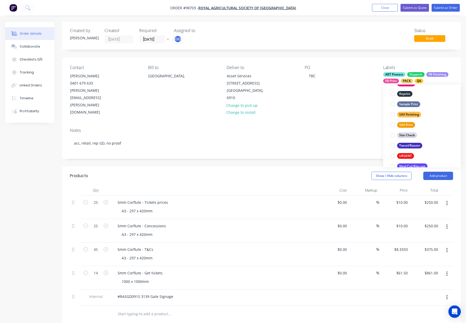
scroll to position [249, 0]
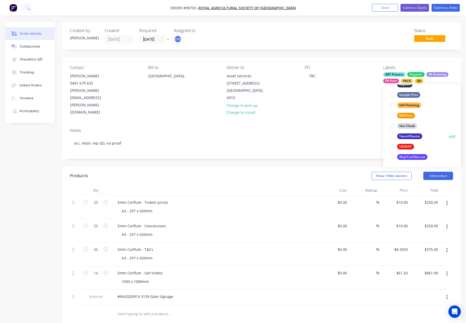
drag, startPoint x: 411, startPoint y: 136, endPoint x: 405, endPoint y: 132, distance: 7.3
click at [411, 136] on div "Texcel/Router" at bounding box center [409, 137] width 25 height 6
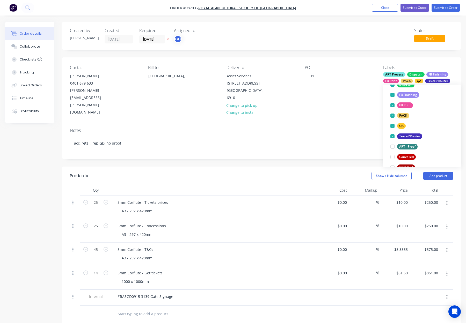
click at [339, 87] on div "PO TBC" at bounding box center [340, 90] width 70 height 51
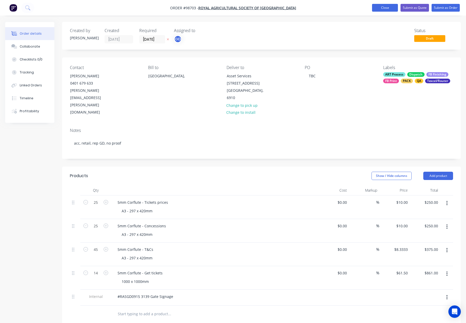
click at [381, 9] on button "Close" at bounding box center [385, 8] width 26 height 8
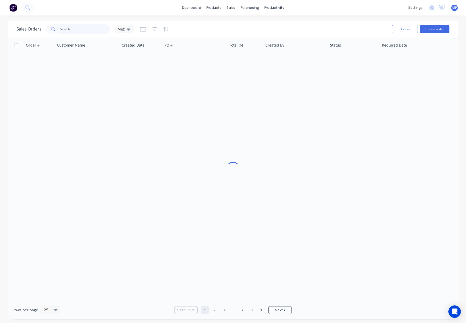
click at [65, 27] on input "text" at bounding box center [85, 29] width 50 height 10
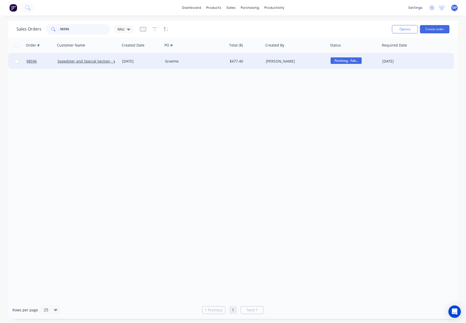
type input "98596"
click at [148, 61] on div "[DATE]" at bounding box center [141, 61] width 39 height 5
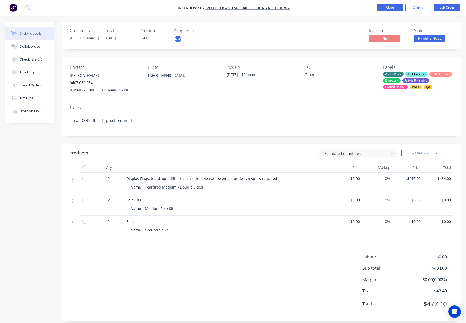
click at [395, 9] on button "Close" at bounding box center [390, 8] width 26 height 8
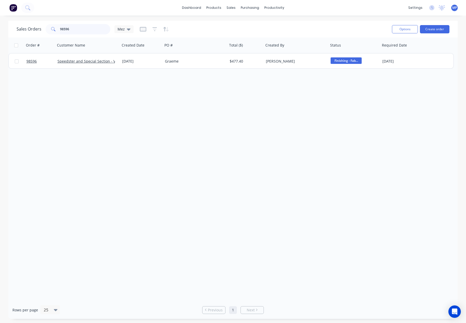
click at [77, 28] on input "98596" at bounding box center [85, 29] width 50 height 10
click at [39, 27] on div "Sales Orders 98596 Mez" at bounding box center [75, 29] width 117 height 10
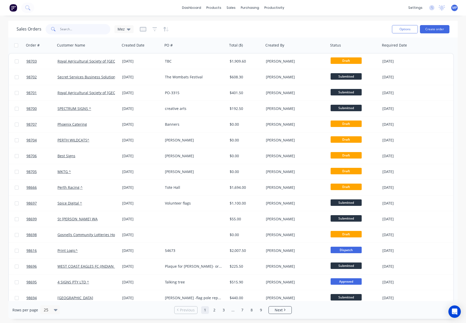
click at [67, 27] on input "text" at bounding box center [85, 29] width 50 height 10
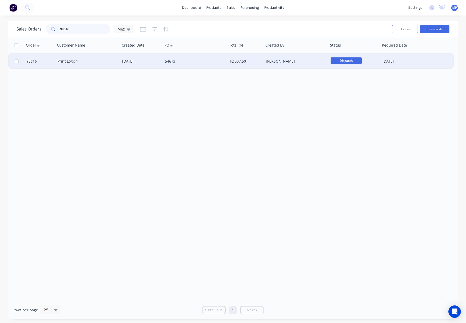
type input "98616"
click at [95, 62] on div "Print Logic^" at bounding box center [85, 61] width 57 height 5
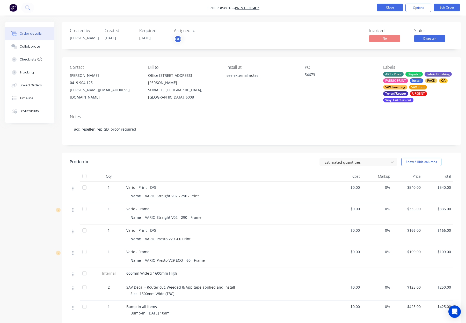
click at [383, 7] on button "Close" at bounding box center [390, 8] width 26 height 8
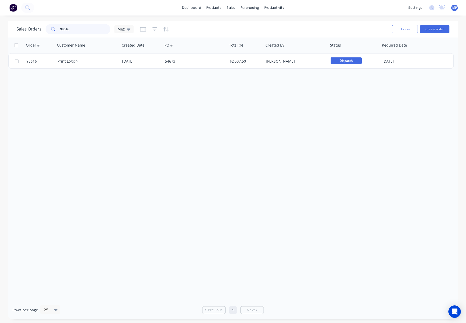
drag, startPoint x: 73, startPoint y: 31, endPoint x: 49, endPoint y: 29, distance: 23.4
click at [47, 29] on div "98616" at bounding box center [78, 29] width 65 height 10
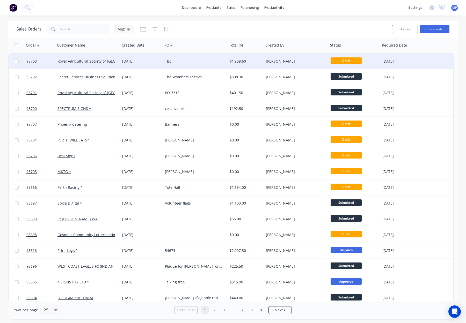
click at [195, 59] on div "TBC" at bounding box center [193, 61] width 57 height 5
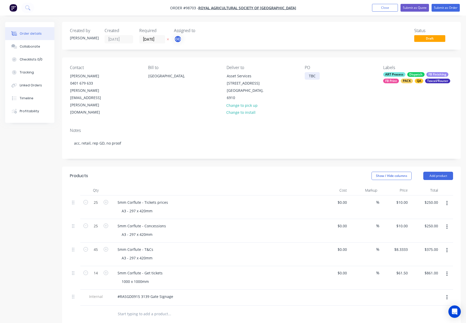
click at [319, 72] on div "PO TBC" at bounding box center [340, 90] width 70 height 51
drag, startPoint x: 318, startPoint y: 77, endPoint x: 346, endPoint y: 80, distance: 28.7
click at [301, 77] on div "Contact [PERSON_NAME] [PHONE_NUMBER] [PERSON_NAME][EMAIL_ADDRESS][PERSON_NAME][…" at bounding box center [261, 90] width 399 height 67
click at [393, 83] on div "FB Print" at bounding box center [391, 81] width 16 height 5
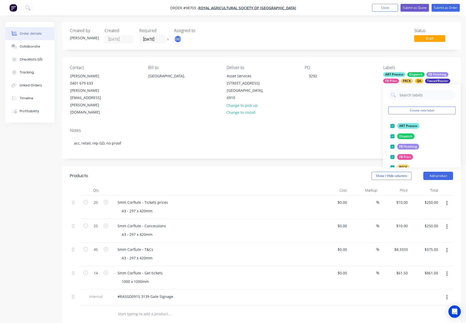
click at [352, 73] on div "PO 3292" at bounding box center [340, 90] width 70 height 51
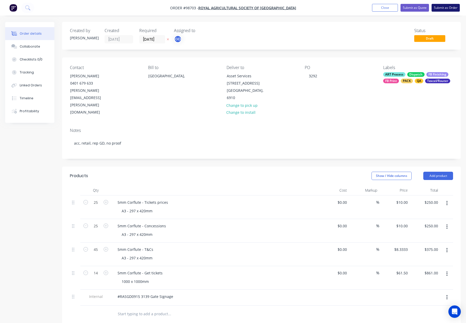
click at [443, 7] on button "Submit as Order" at bounding box center [446, 8] width 28 height 8
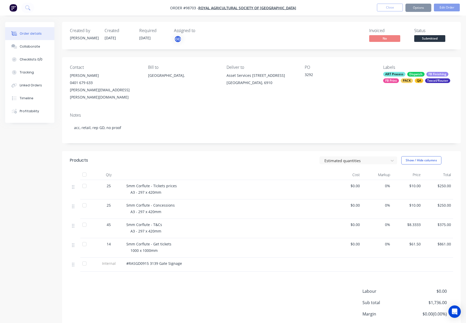
click at [420, 8] on button "Options" at bounding box center [418, 8] width 26 height 8
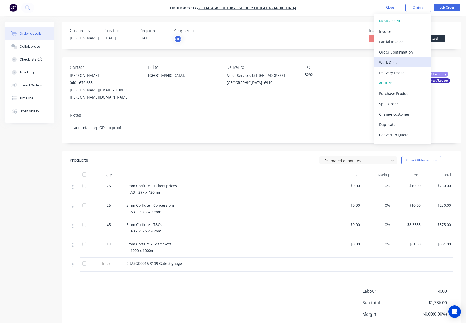
click at [396, 63] on div "Work Order" at bounding box center [403, 63] width 48 height 8
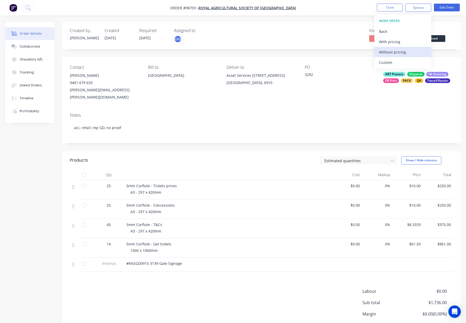
click at [395, 53] on div "Without pricing" at bounding box center [403, 52] width 48 height 8
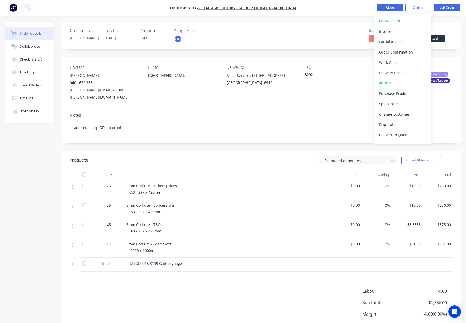
click at [390, 6] on button "Close" at bounding box center [390, 8] width 26 height 8
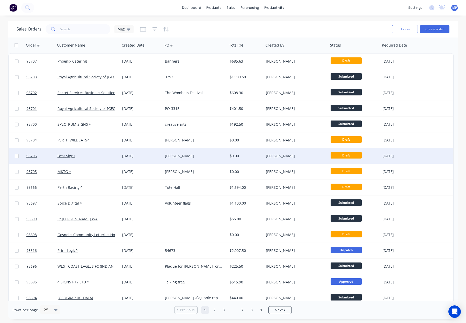
click at [100, 156] on div "Best Signs" at bounding box center [85, 156] width 57 height 5
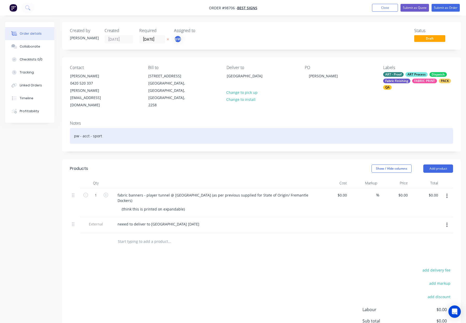
drag, startPoint x: 179, startPoint y: 118, endPoint x: 235, endPoint y: 125, distance: 56.0
click at [182, 128] on div "pw - acct - sport" at bounding box center [261, 136] width 383 height 16
click at [248, 128] on div "pw - acct - sport" at bounding box center [261, 136] width 383 height 16
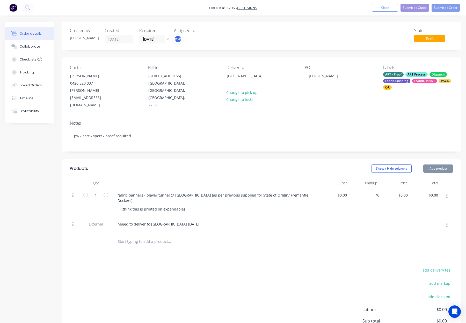
click at [270, 139] on div "Created by Rhonda Created 23/09/25 Required 02/10/25 Assigned to pW Status Draf…" at bounding box center [261, 198] width 399 height 353
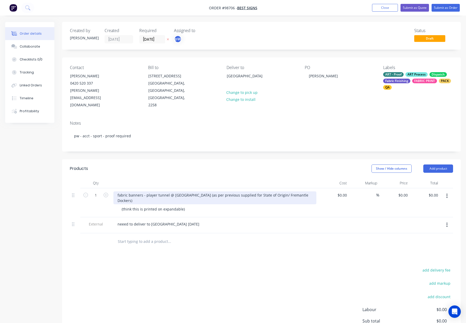
click at [142, 192] on div "fabric banners - player tunnel @ Optus Stadium (as per previous supplied for St…" at bounding box center [214, 198] width 203 height 13
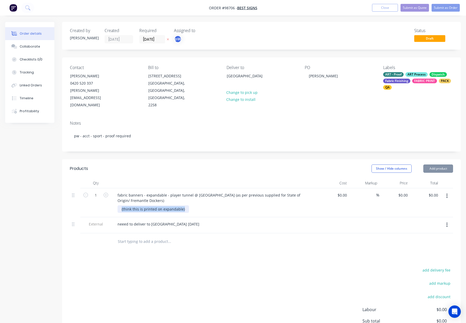
drag, startPoint x: 185, startPoint y: 195, endPoint x: 121, endPoint y: 196, distance: 64.0
click at [121, 206] on div "(think this is printed on expandable)" at bounding box center [153, 210] width 71 height 8
drag, startPoint x: 141, startPoint y: 195, endPoint x: 121, endPoint y: 193, distance: 19.5
click at [141, 206] on div "(think this is printed on expandable)" at bounding box center [153, 210] width 71 height 8
drag, startPoint x: 121, startPoint y: 193, endPoint x: 193, endPoint y: 196, distance: 71.8
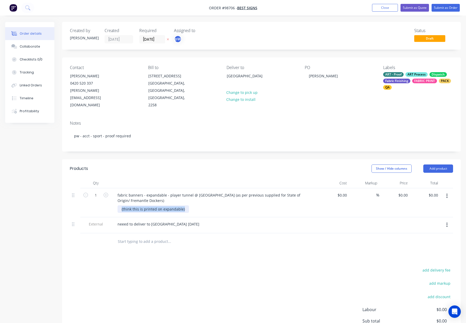
click at [193, 206] on div "(think this is printed on expandable)" at bounding box center [217, 210] width 199 height 8
click at [233, 206] on div at bounding box center [217, 210] width 199 height 8
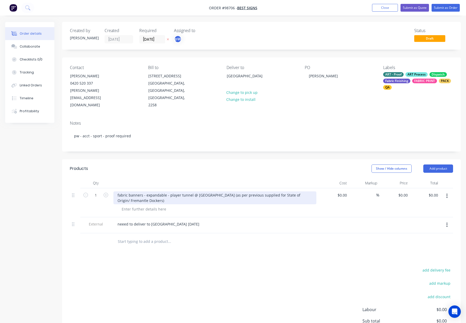
click at [221, 192] on div "fabric banners - expandable - player tunnel @ Optus Stadium (as per previous su…" at bounding box center [214, 198] width 203 height 13
drag, startPoint x: 120, startPoint y: 186, endPoint x: 124, endPoint y: 187, distance: 4.0
click at [120, 192] on div "fabric banners - expandable - player tunnel @ Optus Stadium (as per previous su…" at bounding box center [176, 198] width 126 height 13
click at [228, 192] on div "fabric banners - expandable - player tunnel @ Optus Stadium As per previous sup…" at bounding box center [176, 198] width 126 height 13
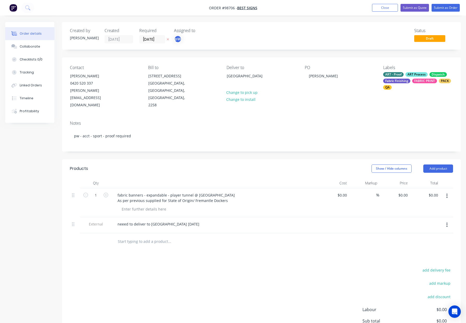
click at [245, 162] on header "Products Show / Hide columns Add product" at bounding box center [261, 168] width 399 height 19
click at [443, 9] on button "Submit as Order" at bounding box center [446, 8] width 28 height 8
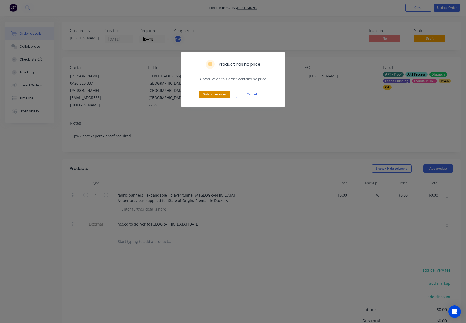
click at [214, 95] on button "Submit anyway" at bounding box center [214, 95] width 31 height 8
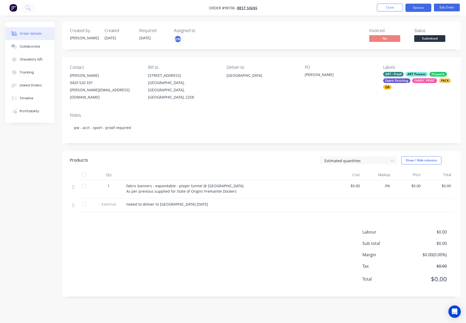
click at [418, 7] on button "Options" at bounding box center [418, 8] width 26 height 8
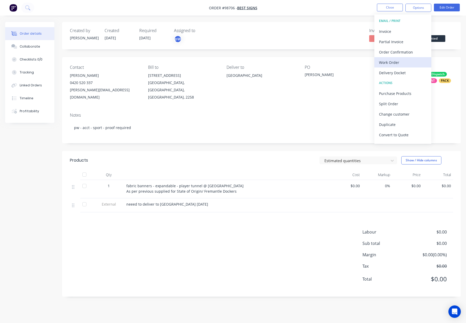
click at [404, 63] on div "Work Order" at bounding box center [403, 63] width 48 height 8
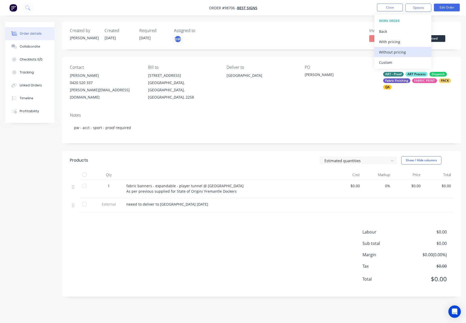
click at [403, 53] on div "Without pricing" at bounding box center [403, 52] width 48 height 8
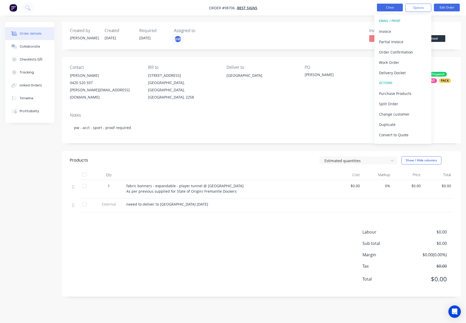
click at [394, 5] on button "Close" at bounding box center [390, 8] width 26 height 8
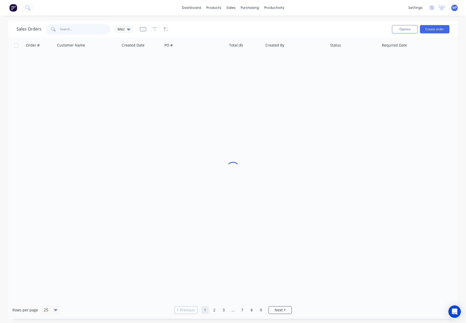
click at [76, 29] on input "text" at bounding box center [85, 29] width 50 height 10
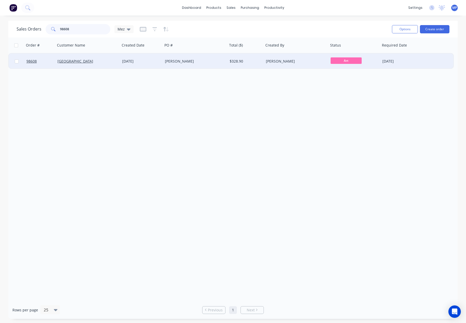
type input "98608"
click at [202, 62] on div "[PERSON_NAME]" at bounding box center [193, 61] width 57 height 5
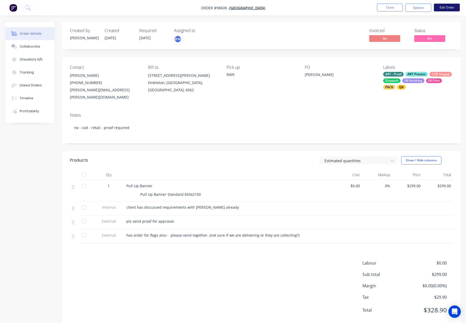
click at [449, 8] on button "Edit Order" at bounding box center [447, 8] width 26 height 8
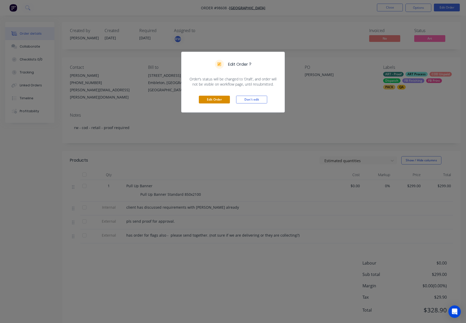
click at [210, 95] on div "Edit Order Don't edit" at bounding box center [232, 99] width 103 height 25
click at [212, 99] on button "Edit Order" at bounding box center [214, 100] width 31 height 8
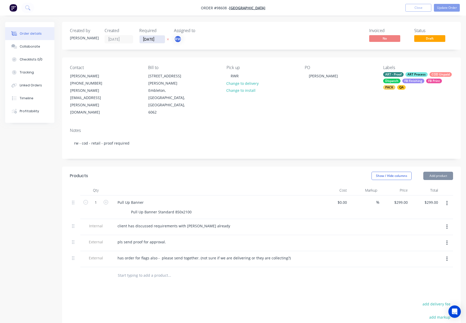
click at [145, 41] on input "[DATE]" at bounding box center [152, 39] width 25 height 8
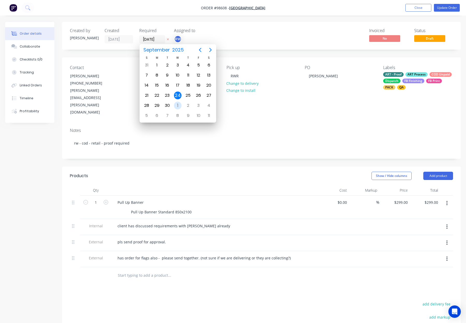
click at [177, 106] on div "1" at bounding box center [178, 106] width 8 height 8
type input "01/10/25"
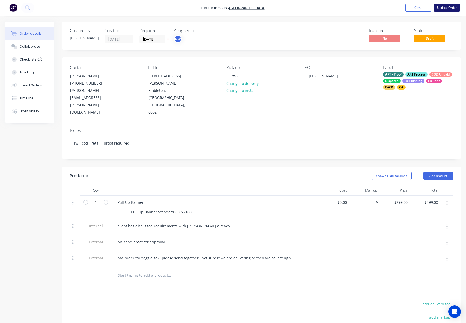
click at [447, 8] on button "Update Order" at bounding box center [447, 8] width 26 height 8
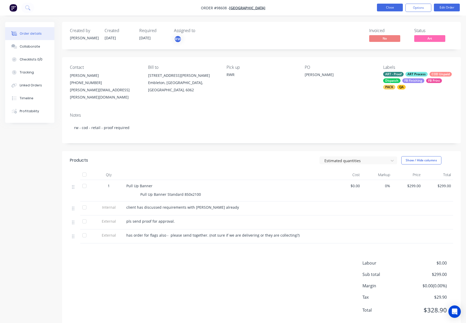
click at [384, 7] on button "Close" at bounding box center [390, 8] width 26 height 8
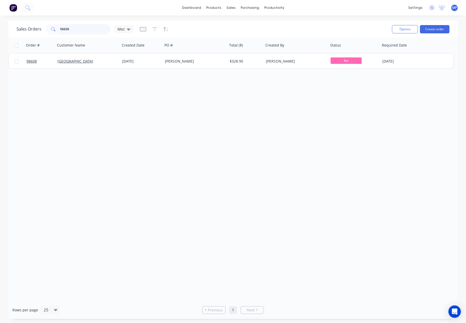
drag, startPoint x: 71, startPoint y: 27, endPoint x: 78, endPoint y: 28, distance: 7.1
click at [71, 28] on input "98608" at bounding box center [85, 29] width 50 height 10
drag, startPoint x: 46, startPoint y: 30, endPoint x: 42, endPoint y: 30, distance: 4.4
click at [42, 30] on div "Sales Orders 98608 Mez" at bounding box center [75, 29] width 117 height 10
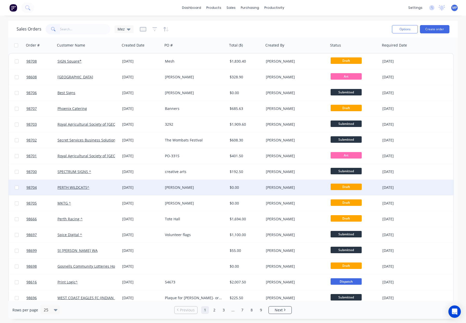
click at [105, 186] on div "PERTH WILDCATS^" at bounding box center [85, 187] width 57 height 5
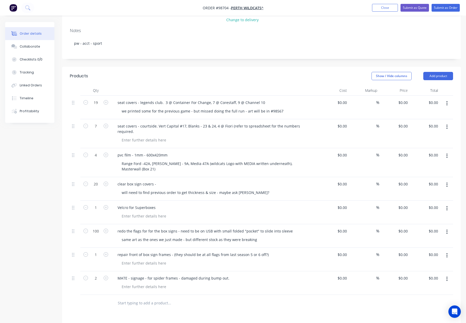
scroll to position [99, 0]
click at [383, 8] on button "Close" at bounding box center [385, 8] width 26 height 8
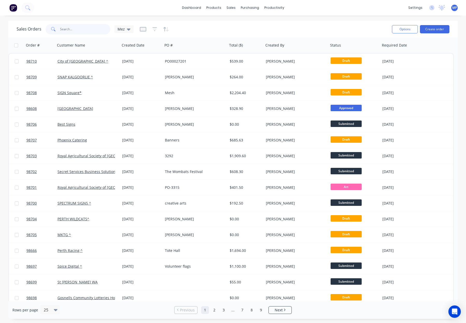
click at [77, 29] on input "text" at bounding box center [85, 29] width 50 height 10
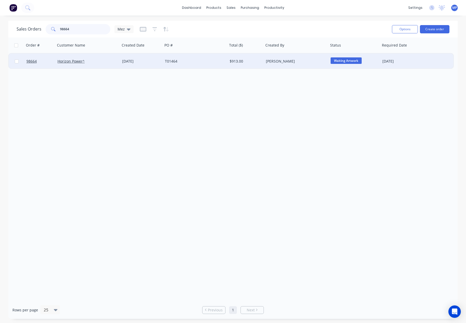
type input "98664"
click at [212, 63] on div "T01464" at bounding box center [193, 61] width 57 height 5
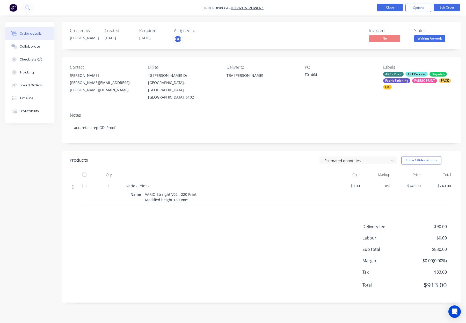
click at [383, 7] on button "Close" at bounding box center [390, 8] width 26 height 8
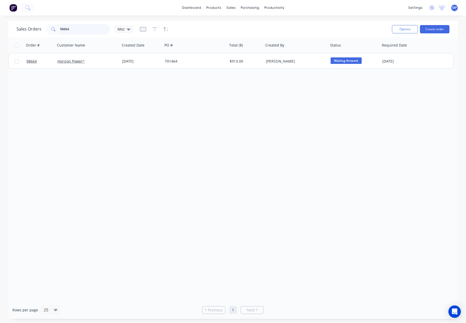
click at [64, 29] on input "98664" at bounding box center [85, 29] width 50 height 10
drag, startPoint x: 76, startPoint y: 29, endPoint x: 46, endPoint y: 27, distance: 30.1
click at [46, 27] on div "98664" at bounding box center [78, 29] width 65 height 10
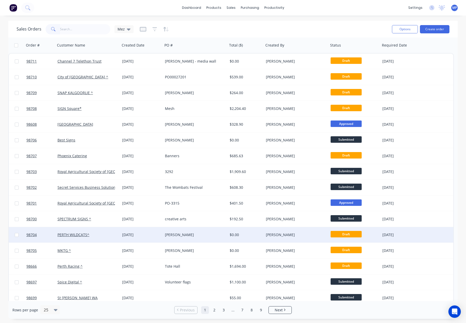
click at [190, 234] on div "[PERSON_NAME]" at bounding box center [193, 235] width 57 height 5
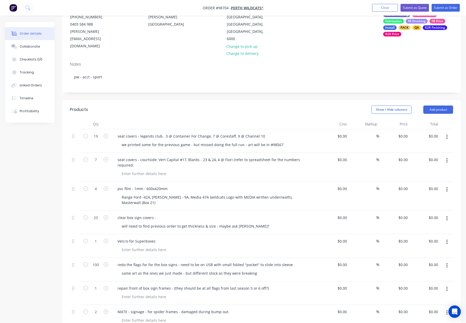
scroll to position [69, 0]
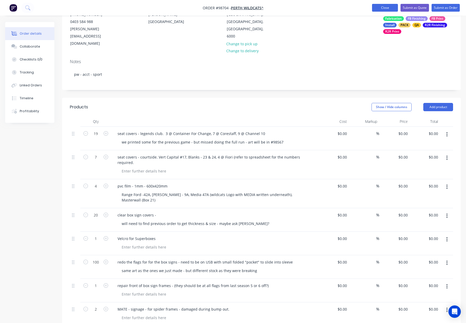
click at [387, 7] on button "Close" at bounding box center [385, 8] width 26 height 8
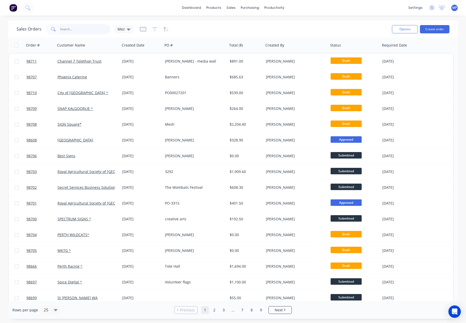
click at [65, 28] on input "text" at bounding box center [85, 29] width 50 height 10
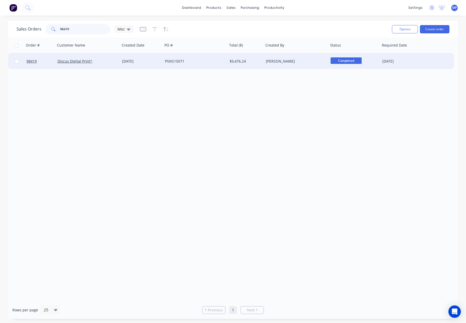
type input "98419"
click at [150, 64] on div "01 Sep 2025" at bounding box center [141, 62] width 43 height 16
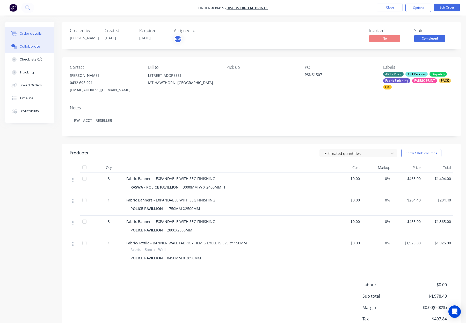
click at [34, 49] on button "Collaborate" at bounding box center [29, 46] width 49 height 13
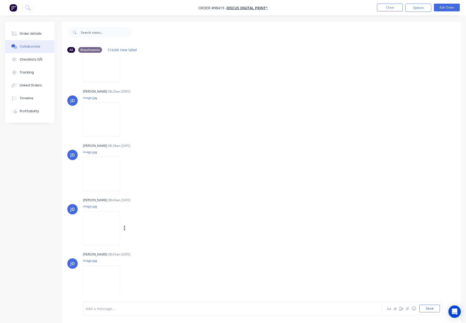
scroll to position [8, 0]
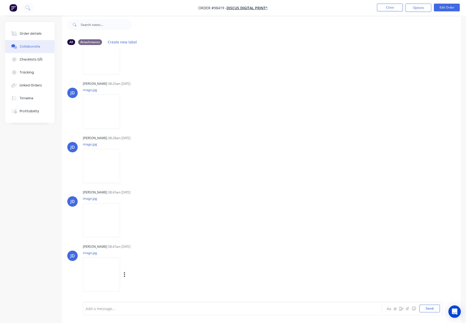
click at [113, 266] on img at bounding box center [101, 275] width 37 height 34
click at [113, 211] on img at bounding box center [101, 221] width 37 height 34
click at [125, 167] on icon "button" at bounding box center [125, 166] width 2 height 6
click at [106, 165] on img at bounding box center [101, 166] width 37 height 34
click at [111, 115] on img at bounding box center [101, 112] width 37 height 34
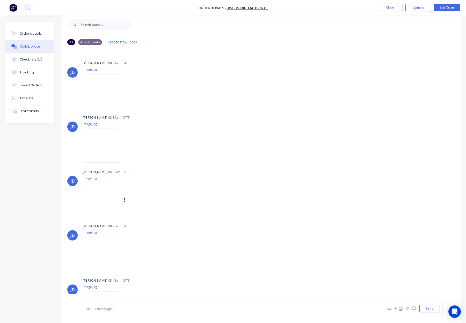
scroll to position [267, 0]
click at [102, 145] on img at bounding box center [101, 147] width 37 height 34
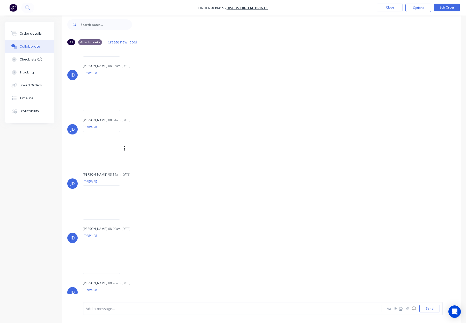
click at [99, 147] on img at bounding box center [101, 148] width 37 height 34
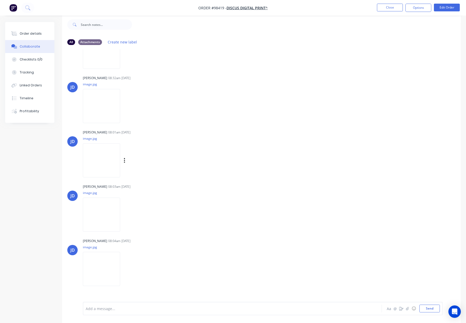
scroll to position [85, 0]
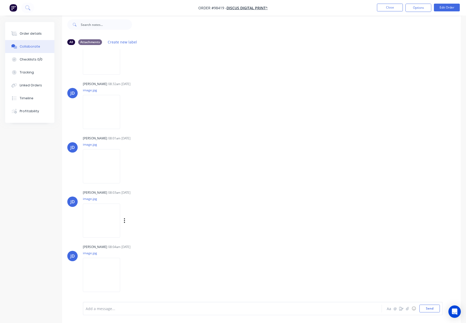
click at [107, 214] on img at bounding box center [101, 221] width 37 height 34
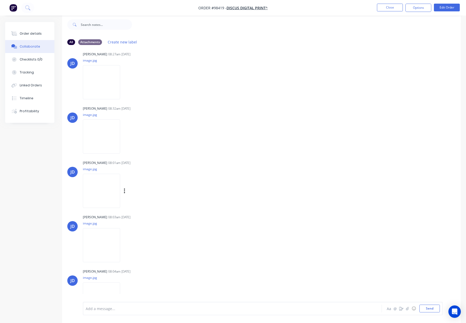
scroll to position [56, 0]
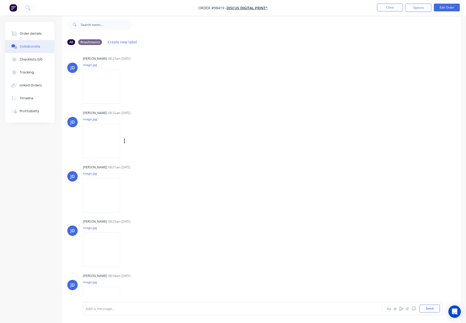
click at [90, 135] on img at bounding box center [101, 141] width 37 height 34
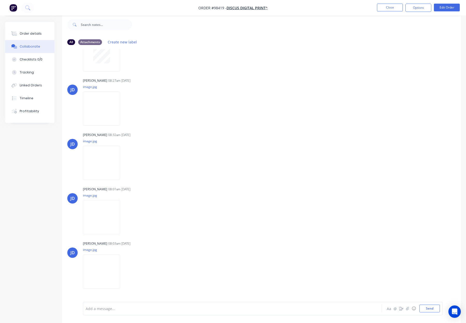
scroll to position [18, 0]
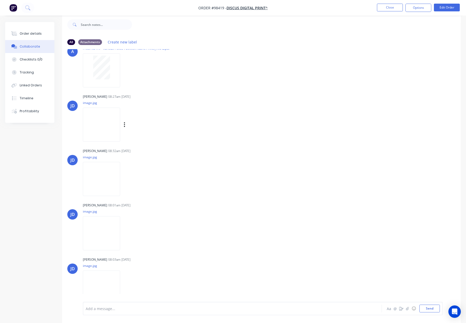
click at [92, 128] on img at bounding box center [101, 125] width 37 height 34
click at [94, 123] on img at bounding box center [101, 123] width 37 height 34
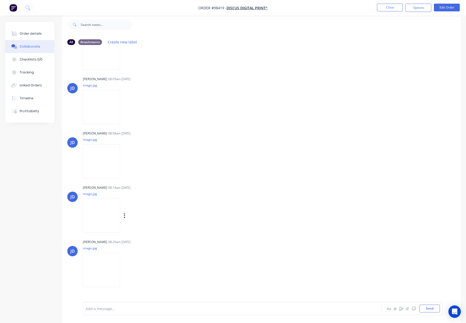
scroll to position [196, 0]
click at [103, 95] on img at bounding box center [101, 110] width 37 height 34
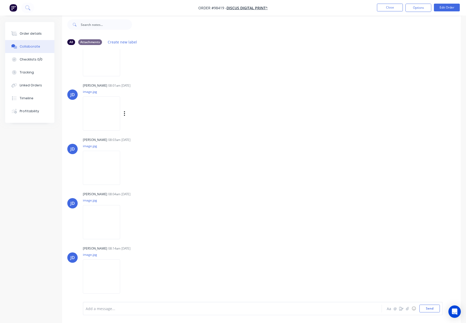
scroll to position [137, 0]
click at [100, 117] on img at bounding box center [101, 114] width 37 height 34
click at [32, 31] on button "Order details" at bounding box center [29, 33] width 49 height 13
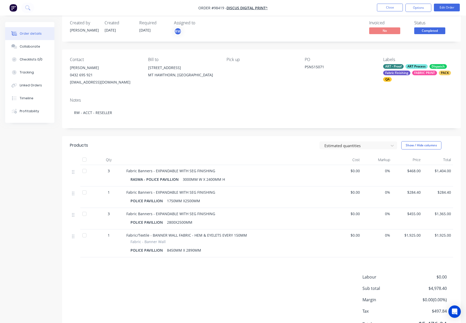
click at [406, 71] on div "Fabric Finishing" at bounding box center [396, 73] width 27 height 5
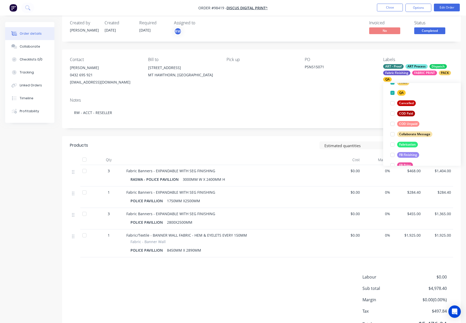
scroll to position [249, 0]
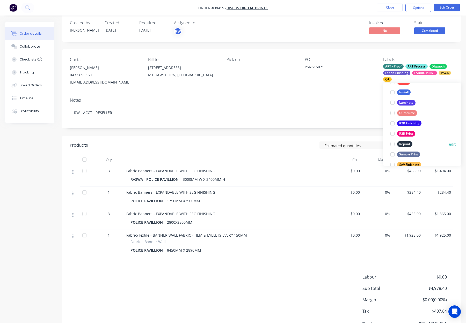
click at [405, 144] on div "Reprint" at bounding box center [404, 144] width 15 height 6
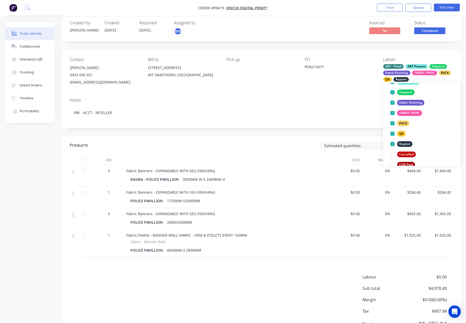
click at [350, 84] on div "PO PSNS15071" at bounding box center [340, 71] width 70 height 29
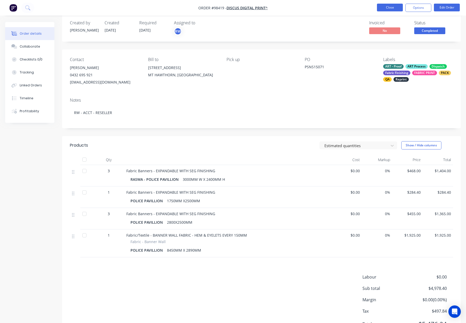
click at [384, 6] on button "Close" at bounding box center [390, 8] width 26 height 8
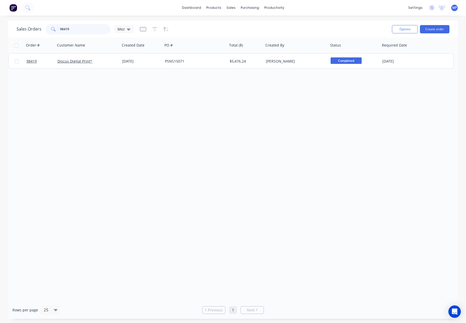
drag, startPoint x: 71, startPoint y: 29, endPoint x: 46, endPoint y: 29, distance: 25.4
click at [44, 29] on div "Sales Orders 98419 Mez" at bounding box center [75, 29] width 117 height 10
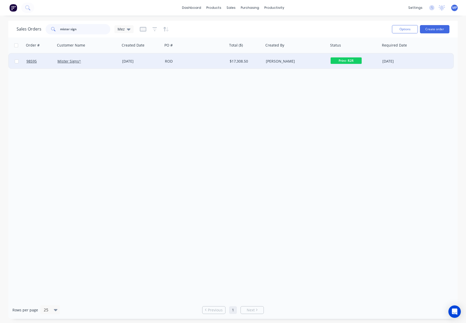
type input "mister sign"
click at [214, 61] on div "ROD" at bounding box center [193, 61] width 57 height 5
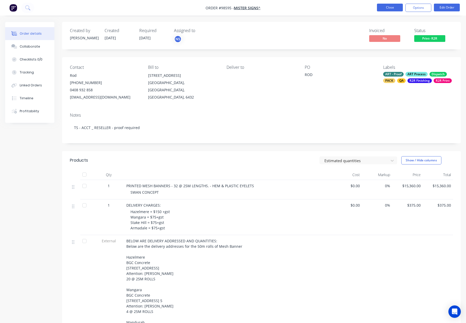
drag, startPoint x: 380, startPoint y: 12, endPoint x: 382, endPoint y: 7, distance: 5.6
click at [380, 12] on nav "Order #98595 - Mister Signs^ Close Options Edit Order" at bounding box center [233, 8] width 466 height 16
click at [382, 7] on button "Close" at bounding box center [390, 8] width 26 height 8
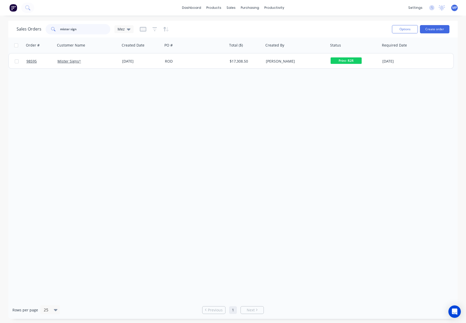
drag, startPoint x: 93, startPoint y: 28, endPoint x: 38, endPoint y: 28, distance: 54.6
click at [38, 28] on div "Sales Orders mister sign Mez" at bounding box center [75, 29] width 117 height 10
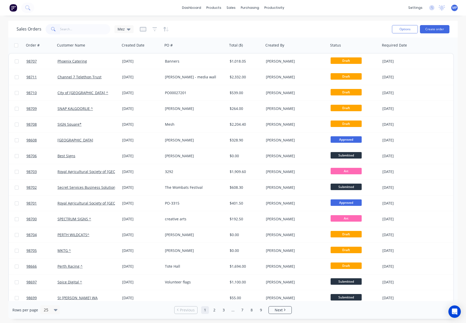
click at [278, 23] on div "Sales Orders Mez" at bounding box center [202, 29] width 371 height 13
click at [75, 30] on input "text" at bounding box center [85, 29] width 50 height 10
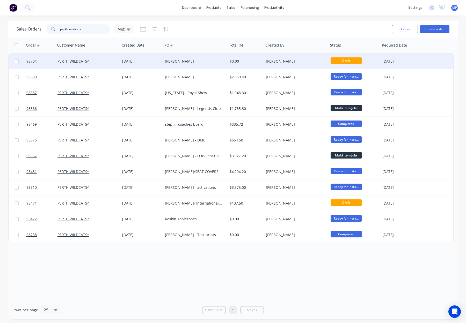
type input "perth wildcats"
click at [195, 65] on div "[PERSON_NAME]" at bounding box center [195, 62] width 65 height 16
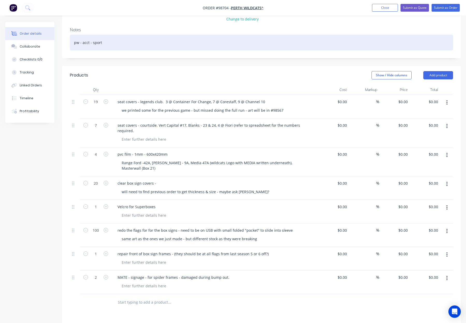
scroll to position [103, 0]
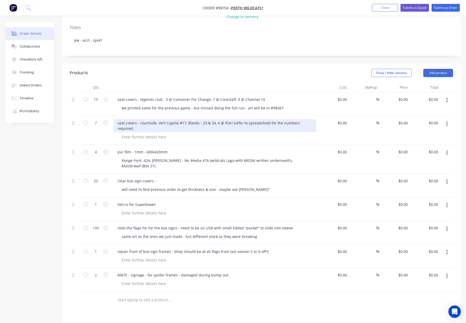
click at [231, 119] on div "seat covers - courtside. Vert Capital #17, Blanks - 23 & 24, 4 @ Fiori (refer t…" at bounding box center [214, 125] width 203 height 13
drag, startPoint x: 229, startPoint y: 109, endPoint x: 236, endPoint y: 110, distance: 6.2
click at [236, 119] on div "seat covers - courtside. Vert Capital #17, Blanks - 23 & 24, 4 @ Fiori ( refer …" at bounding box center [214, 125] width 203 height 13
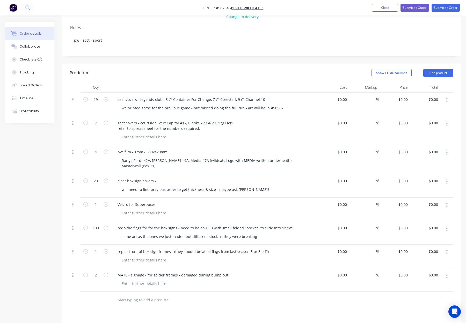
click at [238, 119] on div "seat covers - courtside. Vert Capital #17, Blanks - 23 & 24, 4 @ Fiori refer to…" at bounding box center [214, 125] width 203 height 13
click at [118, 119] on div "seat covers - courtside. Vert Capital #17, Blanks - 23 & 24, 4 @ Fiori refer to…" at bounding box center [175, 125] width 124 height 13
click at [256, 119] on div "Seat covers - courtside. Vert Capital #17, Blanks - 23 & 24, 4 @ Fiori refer to…" at bounding box center [214, 125] width 203 height 13
drag, startPoint x: 158, startPoint y: 110, endPoint x: 164, endPoint y: 112, distance: 6.8
click at [158, 119] on div "Seat covers - courtside. Vert Capital #17, Blanks - 23 & 24, 4 @ Fiori refer to…" at bounding box center [175, 125] width 124 height 13
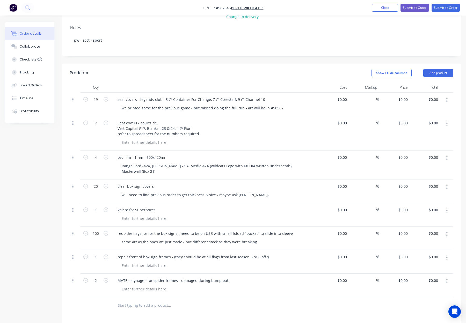
click at [230, 119] on div "Seat covers - courtside. Vert Capital #17, Blanks - 23 & 24, 4 @ Fiori refer to…" at bounding box center [214, 128] width 203 height 18
click at [159, 183] on div "clear box sign covers -" at bounding box center [136, 187] width 47 height 8
click at [116, 183] on div "clear box sign covers -" at bounding box center [136, 187] width 47 height 8
click at [225, 183] on div "clear box sign covers -" at bounding box center [214, 187] width 203 height 8
click at [431, 69] on button "Add product" at bounding box center [438, 73] width 30 height 8
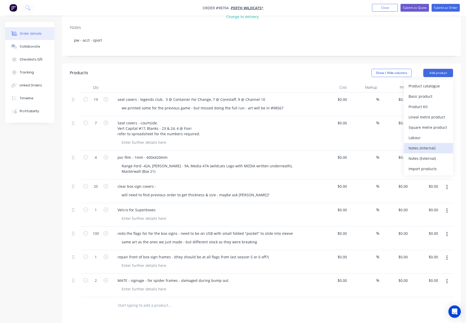
click at [425, 144] on div "Notes (Internal)" at bounding box center [429, 148] width 40 height 8
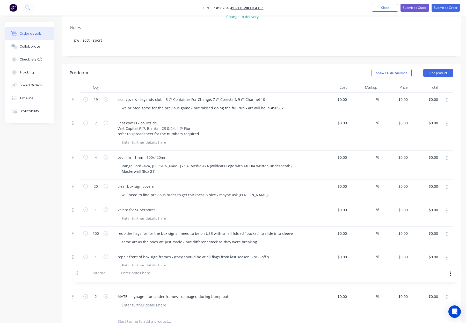
scroll to position [105, 0]
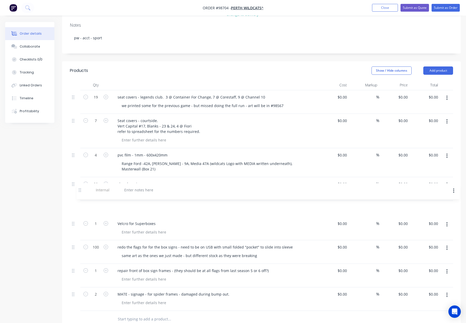
drag, startPoint x: 75, startPoint y: 291, endPoint x: 82, endPoint y: 187, distance: 104.6
click at [82, 187] on div "19 seat covers - legends club. 3 @ Container For Change, 7 @ Corestaff, 9 @ Cha…" at bounding box center [261, 200] width 383 height 221
click at [129, 204] on div at bounding box center [131, 208] width 37 height 8
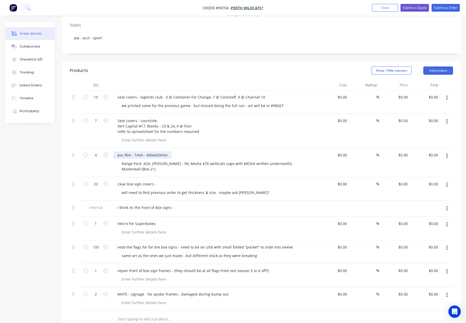
click at [117, 151] on div "pvc film - 1mm - 600x420mm" at bounding box center [142, 155] width 58 height 8
drag, startPoint x: 133, startPoint y: 142, endPoint x: 138, endPoint y: 145, distance: 6.3
click at [133, 151] on div "1mm pvc film - 1mm - 600x420mm" at bounding box center [147, 155] width 68 height 8
click at [178, 151] on div "1mm PVC film - 1mm - 600x420mm" at bounding box center [147, 155] width 69 height 8
drag, startPoint x: 141, startPoint y: 142, endPoint x: 148, endPoint y: 144, distance: 6.8
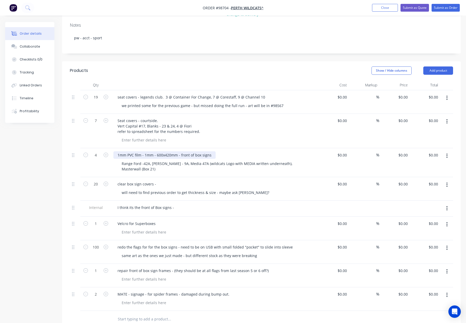
click at [141, 151] on div "1mm PVC film - 1mm - 600x420mm - front of box signs" at bounding box center [164, 155] width 102 height 8
click at [146, 151] on div "1mm PVC - 1mm - 600x420mm - front of box signs" at bounding box center [160, 155] width 95 height 8
click at [207, 151] on div "1mm PVC - 600x420mm - front of box signs" at bounding box center [214, 155] width 203 height 8
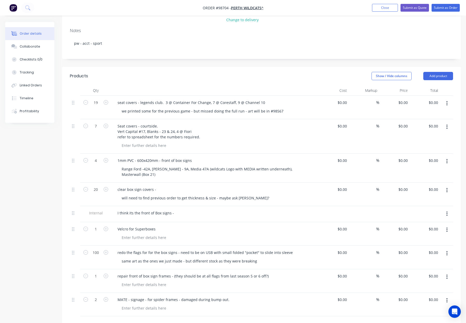
scroll to position [103, 0]
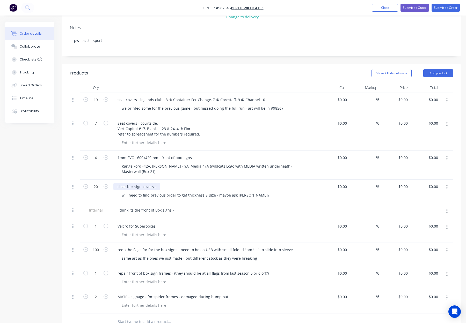
click at [118, 183] on div "clear box sign covers -" at bounding box center [136, 187] width 47 height 8
click at [186, 183] on div "Front of box signs - clear box sign covers -" at bounding box center [153, 187] width 81 height 8
click at [189, 183] on div "Front of box signs - clear box sign covers -" at bounding box center [153, 187] width 81 height 8
click at [207, 207] on div "I think its the front of Box signs -" at bounding box center [214, 211] width 203 height 8
click at [173, 207] on div "I think its the front of Box signs -" at bounding box center [145, 211] width 65 height 8
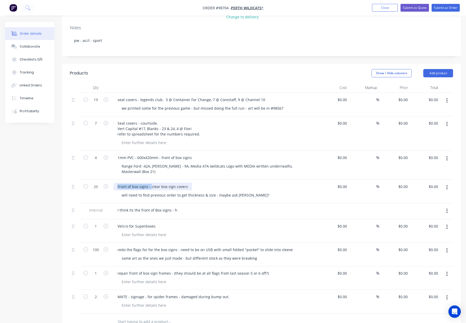
drag, startPoint x: 151, startPoint y: 173, endPoint x: 114, endPoint y: 173, distance: 36.5
click at [114, 183] on div "Front of box signs - clear box sign covers" at bounding box center [152, 187] width 79 height 8
drag, startPoint x: 176, startPoint y: 198, endPoint x: 180, endPoint y: 199, distance: 3.7
click at [177, 207] on div "I think its the front of Box signs - h" at bounding box center [147, 211] width 68 height 8
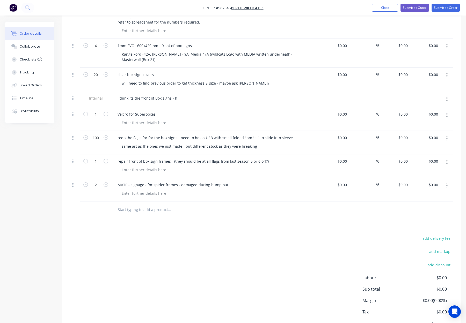
scroll to position [229, 0]
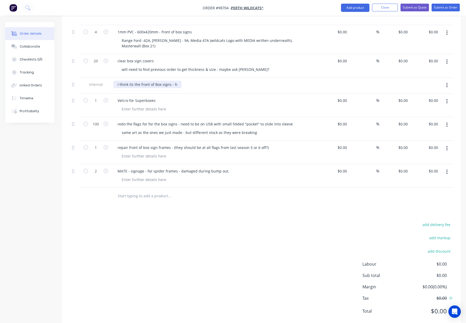
drag, startPoint x: 175, startPoint y: 71, endPoint x: 179, endPoint y: 73, distance: 4.9
click at [175, 81] on div "I think its the front of Box signs - h" at bounding box center [147, 85] width 68 height 8
click at [243, 97] on div "Velcro for Superboxes" at bounding box center [214, 101] width 203 height 8
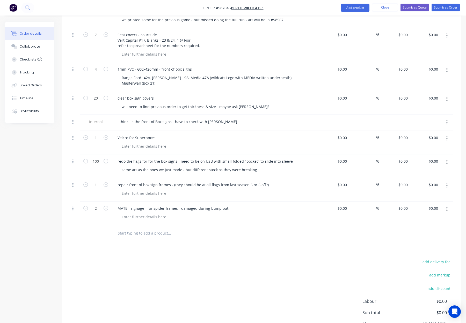
scroll to position [183, 0]
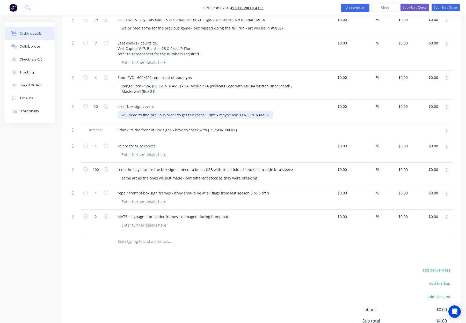
drag, startPoint x: 220, startPoint y: 100, endPoint x: 218, endPoint y: 100, distance: 2.6
click at [220, 111] on div "will need to find previous order to get thickness & size - maybe ask Peter?" at bounding box center [196, 115] width 156 height 8
drag, startPoint x: 214, startPoint y: 101, endPoint x: 261, endPoint y: 101, distance: 47.4
click at [261, 111] on div "will need to find previous order to get thickness & size - maybe ask Peter?" at bounding box center [217, 115] width 199 height 8
click at [249, 123] on div "I think its the front of Box signs - have to check with Peter" at bounding box center [214, 131] width 207 height 16
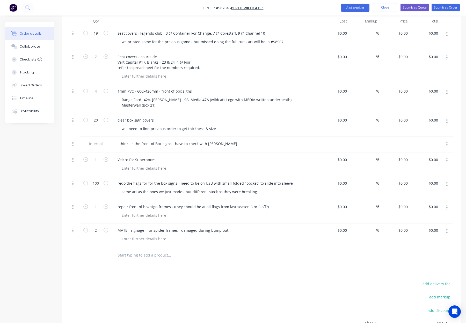
scroll to position [169, 0]
drag, startPoint x: 214, startPoint y: 132, endPoint x: 217, endPoint y: 133, distance: 3.2
click at [215, 141] on div "I think its the front of Box signs - have to check with Peter" at bounding box center [177, 145] width 128 height 8
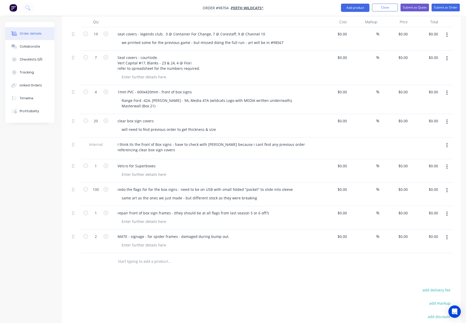
click at [251, 141] on div "I think its the front of Box signs - have to check with Peter because i cant fi…" at bounding box center [214, 148] width 207 height 21
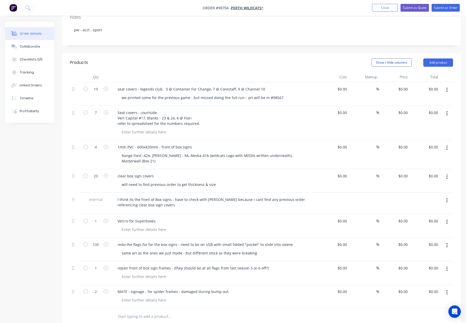
scroll to position [112, 0]
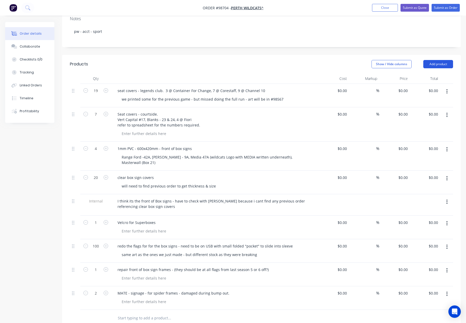
click at [430, 60] on button "Add product" at bounding box center [438, 64] width 30 height 8
click at [427, 136] on div "Notes (Internal)" at bounding box center [429, 140] width 40 height 8
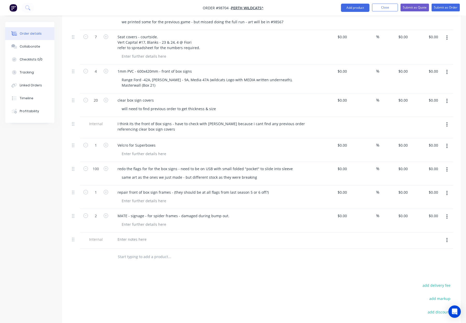
scroll to position [216, 0]
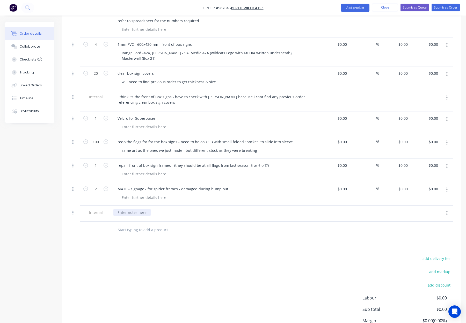
click at [124, 209] on div at bounding box center [131, 213] width 37 height 8
click at [445, 209] on button "button" at bounding box center [447, 213] width 12 height 9
click at [423, 234] on div "Delete" at bounding box center [429, 238] width 40 height 8
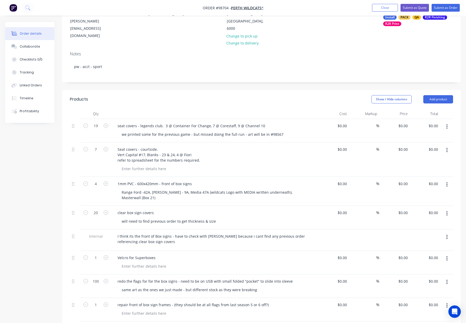
scroll to position [0, 0]
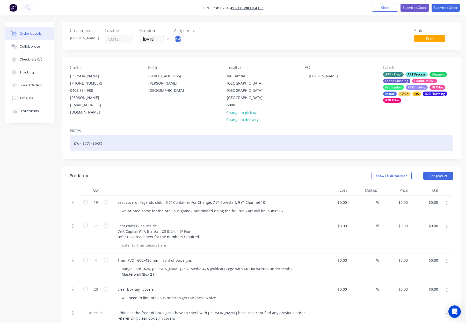
drag, startPoint x: 145, startPoint y: 132, endPoint x: 154, endPoint y: 133, distance: 8.7
click at [146, 135] on div "pw - acct - sport" at bounding box center [261, 143] width 383 height 16
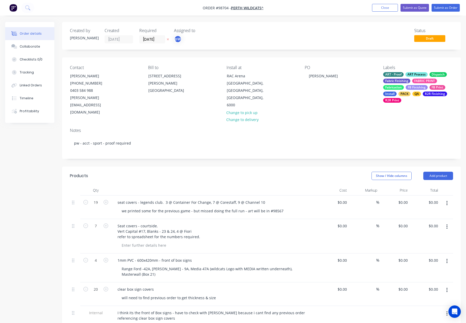
click at [225, 150] on div "Created by Rhonda Created 23/09/25 Required 01/10/25 Assigned to pW Status Draf…" at bounding box center [261, 292] width 399 height 541
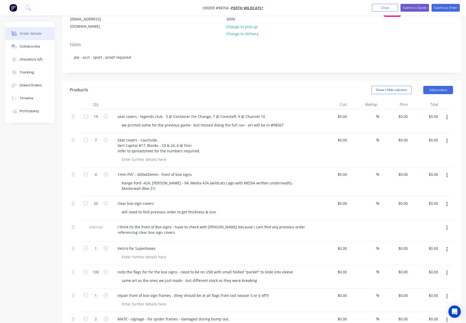
scroll to position [89, 0]
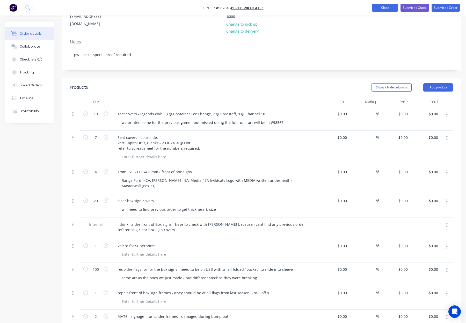
click at [379, 7] on button "Close" at bounding box center [385, 8] width 26 height 8
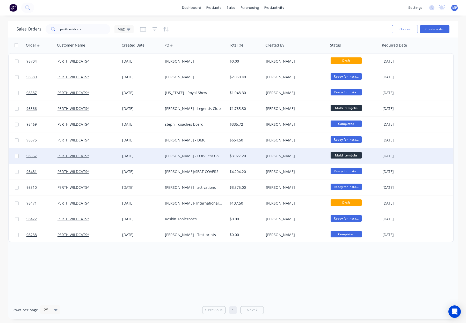
click at [209, 155] on div "Michael - FOB/Seat Covers - Round 2" at bounding box center [193, 156] width 57 height 5
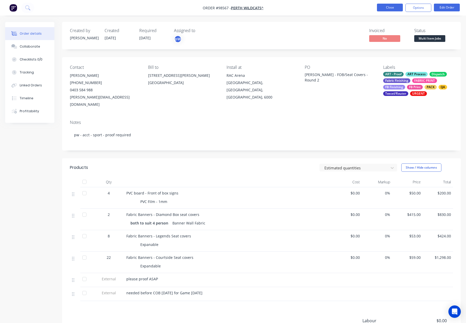
click at [383, 9] on button "Close" at bounding box center [390, 8] width 26 height 8
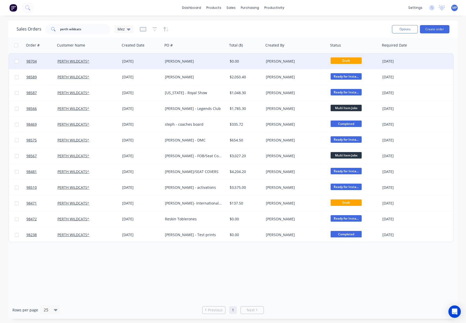
click at [208, 58] on div "[PERSON_NAME]" at bounding box center [195, 62] width 65 height 16
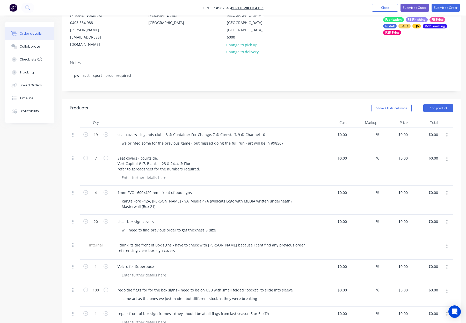
scroll to position [67, 0]
click at [435, 105] on button "Add product" at bounding box center [438, 109] width 30 height 8
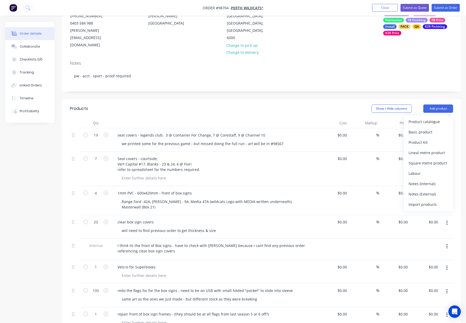
click at [426, 180] on div "Notes (Internal)" at bounding box center [429, 184] width 40 height 8
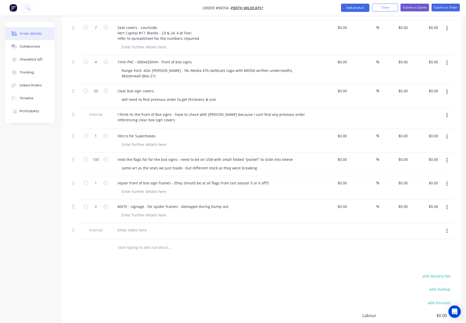
scroll to position [250, 0]
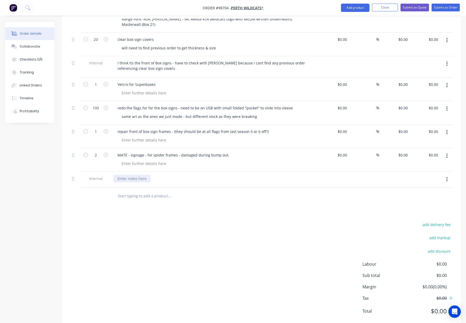
drag, startPoint x: 121, startPoint y: 163, endPoint x: 155, endPoint y: 168, distance: 34.5
click at [121, 175] on div at bounding box center [131, 179] width 37 height 8
click at [185, 191] on input "text" at bounding box center [170, 196] width 104 height 10
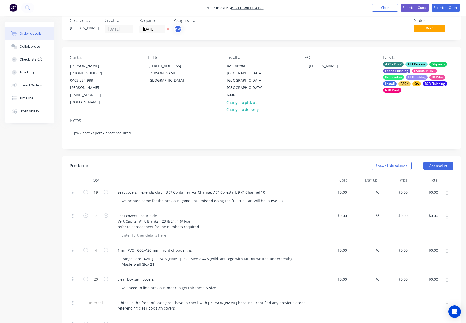
scroll to position [0, 0]
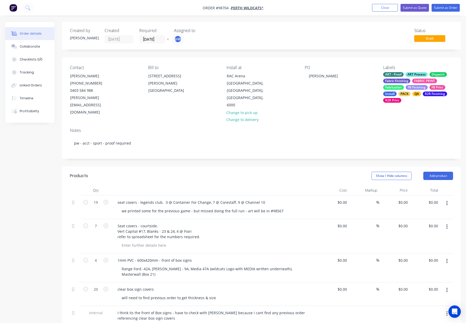
click at [220, 172] on div "Show / Hide columns Add product" at bounding box center [302, 176] width 302 height 8
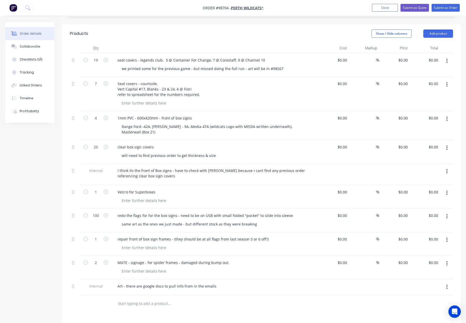
scroll to position [147, 0]
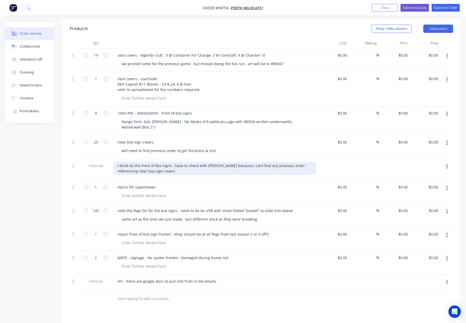
click at [170, 162] on div "I think its the front of Box signs - have to check with Peter because i cant fi…" at bounding box center [214, 168] width 203 height 13
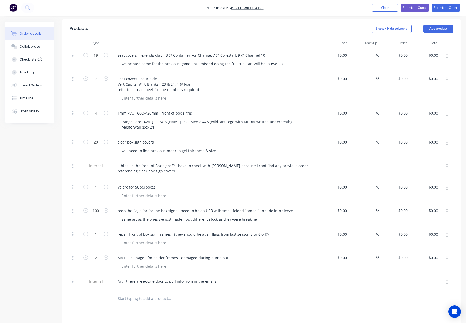
click at [359, 159] on div at bounding box center [364, 169] width 31 height 21
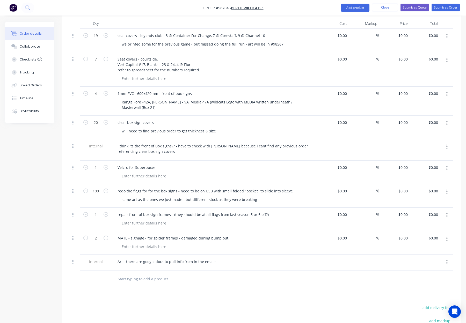
scroll to position [169, 0]
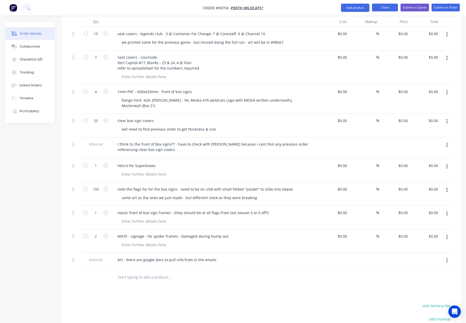
click at [383, 7] on button "Close" at bounding box center [385, 8] width 26 height 8
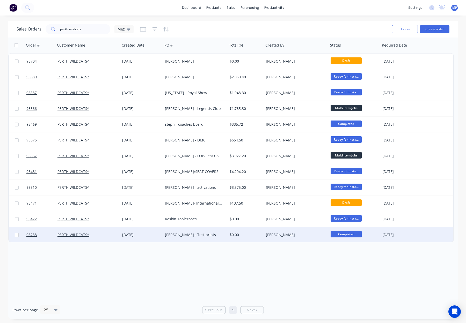
click at [249, 233] on div "$0.00" at bounding box center [245, 235] width 31 height 5
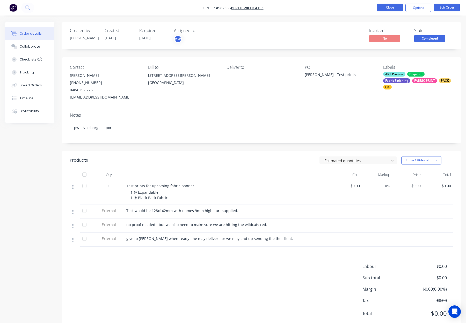
click at [388, 10] on button "Close" at bounding box center [390, 8] width 26 height 8
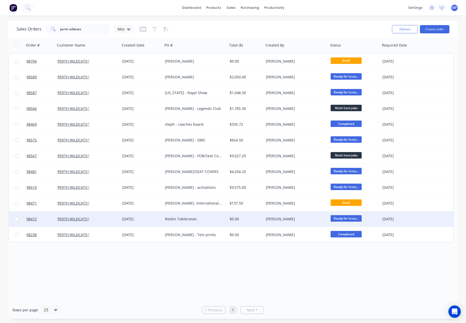
click at [311, 219] on div "[PERSON_NAME]" at bounding box center [294, 219] width 57 height 5
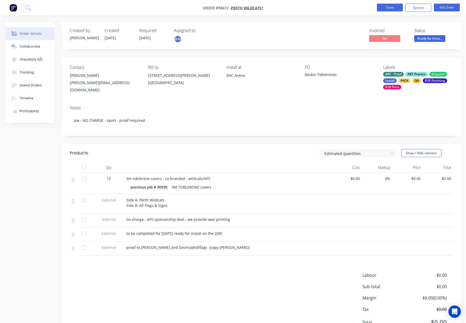
click at [386, 7] on button "Close" at bounding box center [390, 8] width 26 height 8
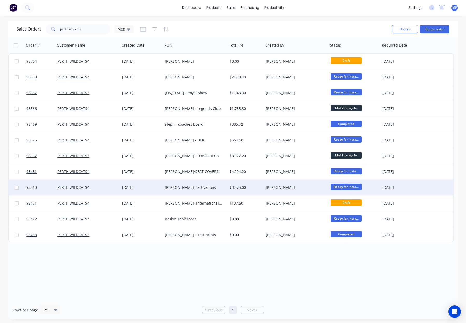
click at [312, 187] on div "[PERSON_NAME]" at bounding box center [294, 187] width 57 height 5
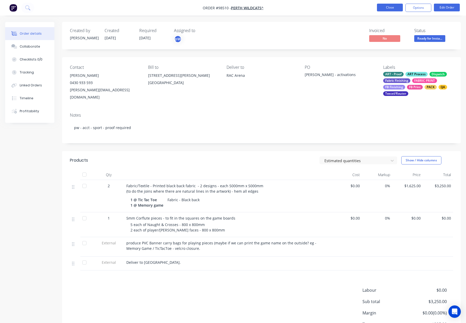
click at [382, 9] on button "Close" at bounding box center [390, 8] width 26 height 8
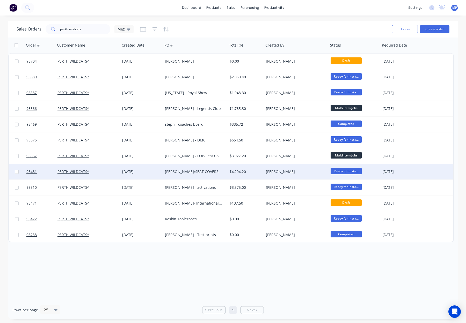
click at [253, 171] on div "$4,204.20" at bounding box center [245, 171] width 31 height 5
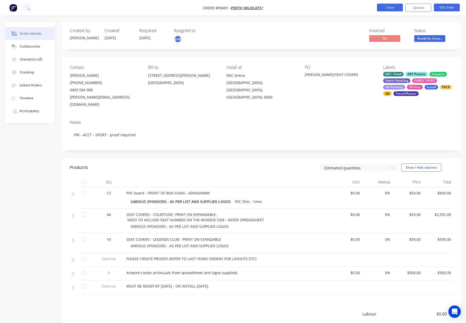
click at [386, 6] on button "Close" at bounding box center [390, 8] width 26 height 8
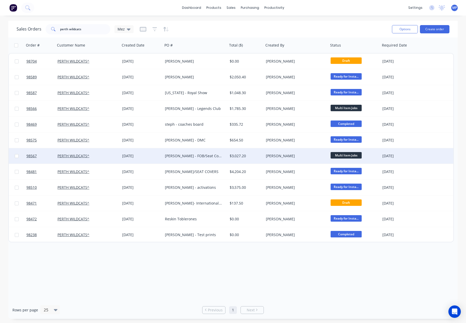
click at [252, 158] on div "$3,027.20" at bounding box center [245, 156] width 31 height 5
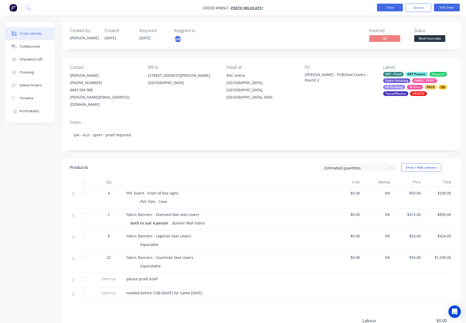
click at [383, 9] on button "Close" at bounding box center [390, 8] width 26 height 8
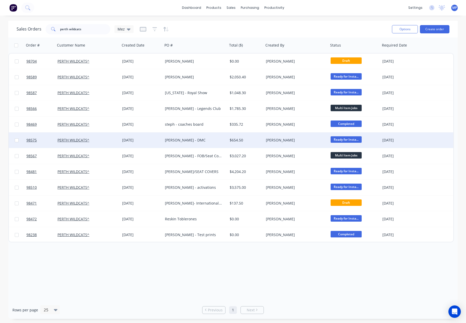
click at [297, 142] on div "[PERSON_NAME]" at bounding box center [294, 140] width 57 height 5
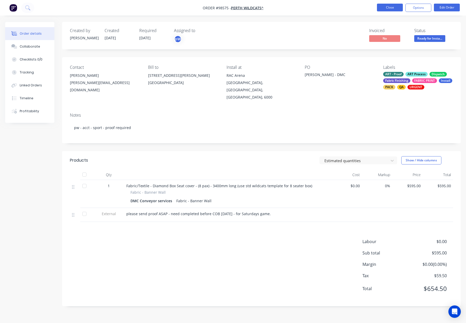
click at [388, 7] on button "Close" at bounding box center [390, 8] width 26 height 8
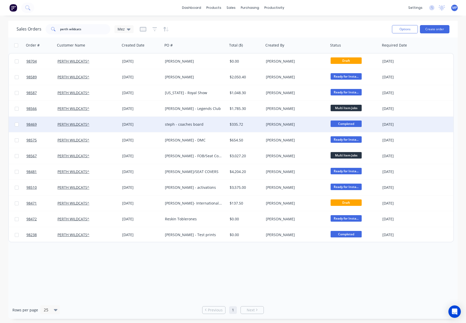
click at [303, 127] on div "[PERSON_NAME]" at bounding box center [294, 124] width 57 height 5
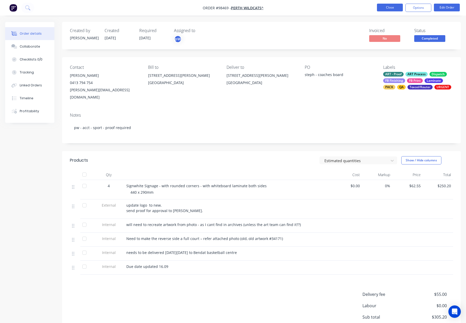
click at [381, 10] on button "Close" at bounding box center [390, 8] width 26 height 8
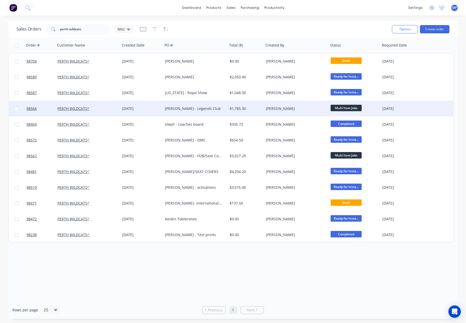
click at [308, 110] on div "[PERSON_NAME]" at bounding box center [294, 108] width 57 height 5
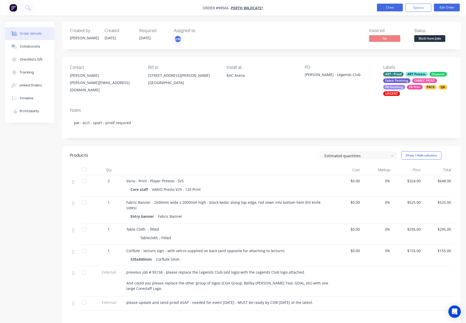
click at [392, 7] on button "Close" at bounding box center [390, 8] width 26 height 8
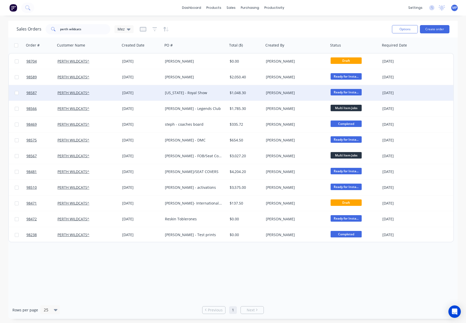
click at [312, 88] on div "[PERSON_NAME]" at bounding box center [296, 93] width 65 height 16
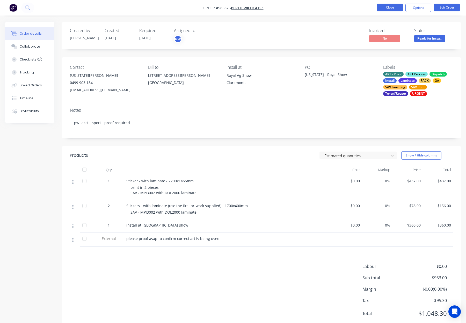
click at [381, 8] on button "Close" at bounding box center [390, 8] width 26 height 8
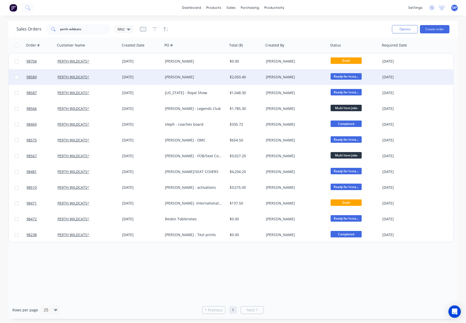
click at [306, 79] on div "[PERSON_NAME]" at bounding box center [294, 77] width 57 height 5
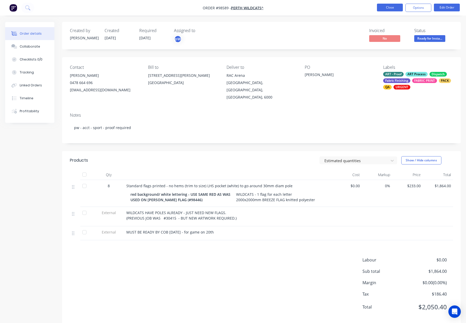
click at [377, 7] on button "Close" at bounding box center [390, 8] width 26 height 8
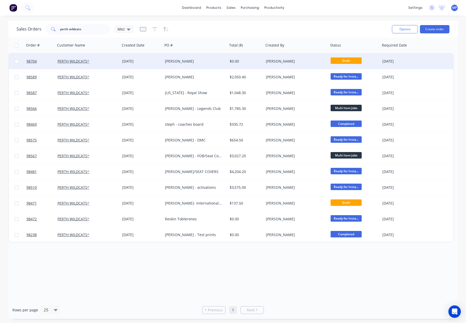
click at [307, 63] on div "[PERSON_NAME]" at bounding box center [294, 61] width 57 height 5
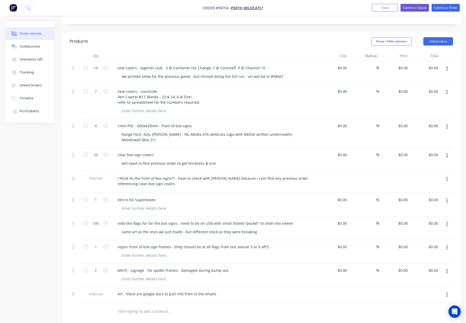
scroll to position [133, 0]
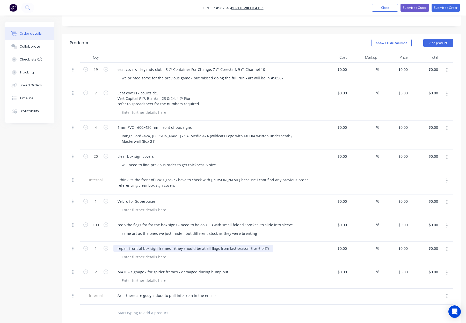
click at [261, 245] on div "repair front of box sign frames - (they should be at all flags from last season…" at bounding box center [192, 249] width 159 height 8
click at [289, 245] on div "repair front of box sign frames - (they should be at all flags from last season…" at bounding box center [214, 249] width 203 height 8
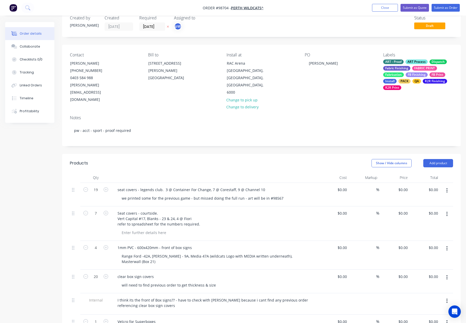
scroll to position [0, 0]
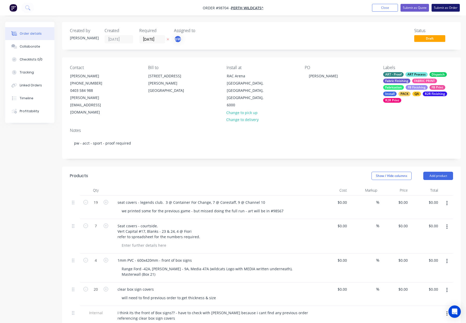
click at [439, 6] on button "Submit as Order" at bounding box center [446, 8] width 28 height 8
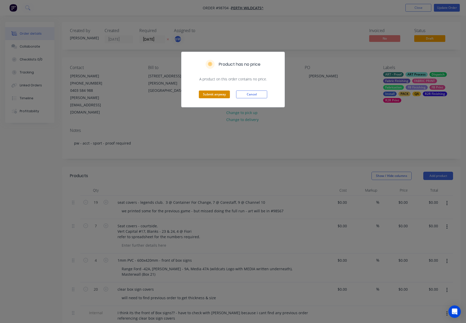
click at [221, 94] on button "Submit anyway" at bounding box center [214, 95] width 31 height 8
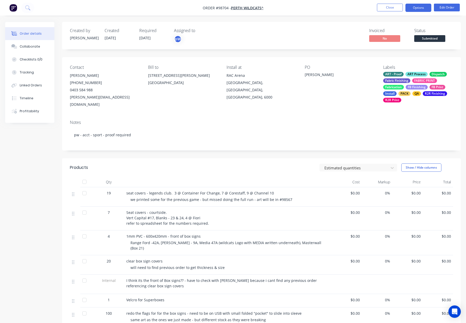
click at [418, 7] on button "Options" at bounding box center [418, 8] width 26 height 8
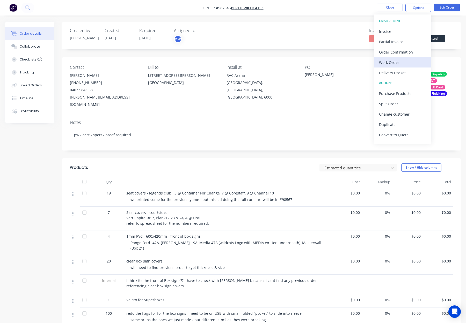
click at [409, 61] on div "Work Order" at bounding box center [403, 63] width 48 height 8
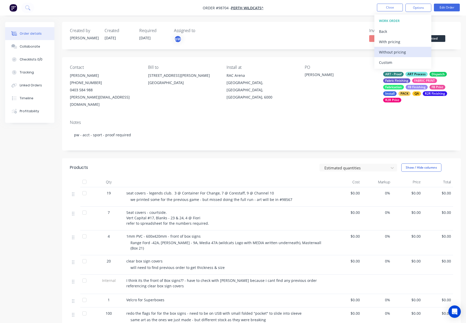
click at [410, 51] on div "Without pricing" at bounding box center [403, 52] width 48 height 8
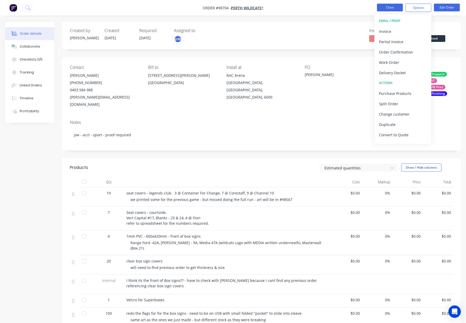
click at [391, 7] on button "Close" at bounding box center [390, 8] width 26 height 8
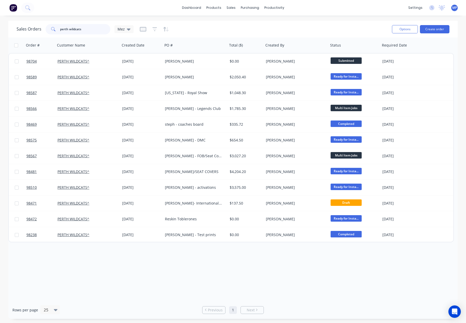
drag, startPoint x: 78, startPoint y: 31, endPoint x: 99, endPoint y: 31, distance: 20.7
click at [78, 31] on input "perth wildcats" at bounding box center [85, 29] width 50 height 10
drag, startPoint x: 56, startPoint y: 27, endPoint x: 40, endPoint y: 27, distance: 16.3
click at [40, 27] on div "Sales Orders perth wildcats Mez" at bounding box center [75, 29] width 117 height 10
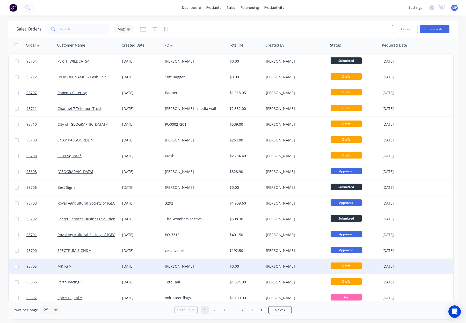
click at [249, 266] on div "$0.00" at bounding box center [245, 266] width 31 height 5
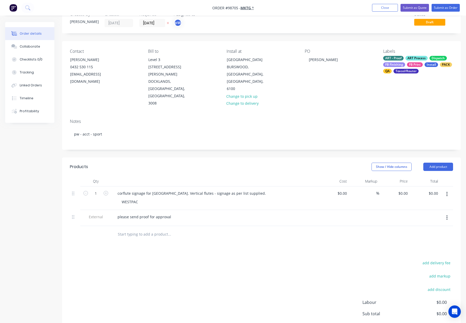
scroll to position [15, 0]
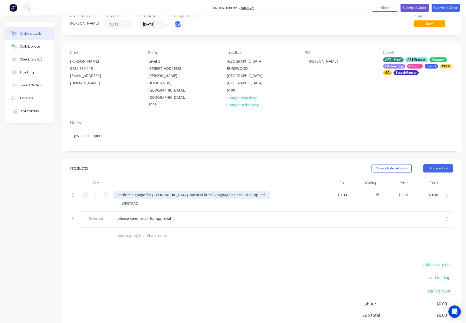
drag, startPoint x: 178, startPoint y: 166, endPoint x: 181, endPoint y: 169, distance: 4.1
click at [178, 191] on div "corflute signage for Optus stadium. Vertical flutes - signage as per list suppl…" at bounding box center [191, 195] width 157 height 8
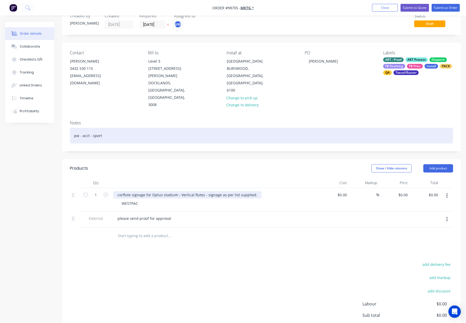
scroll to position [14, 0]
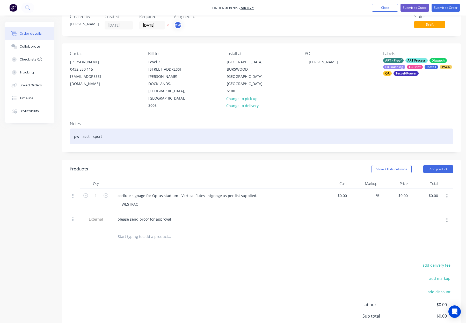
click at [174, 129] on div "pw - acct - sport" at bounding box center [261, 137] width 383 height 16
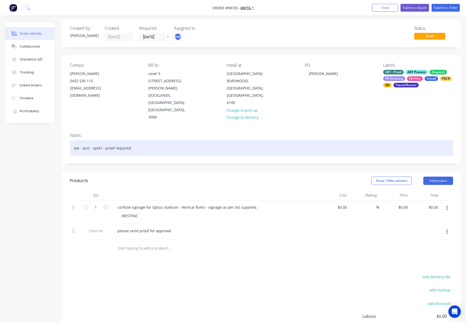
scroll to position [0, 0]
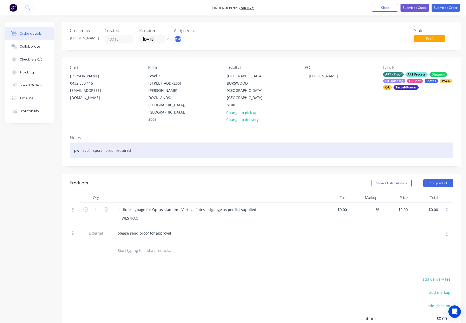
click at [320, 143] on div "pw - acct - sport - proof required" at bounding box center [261, 151] width 383 height 16
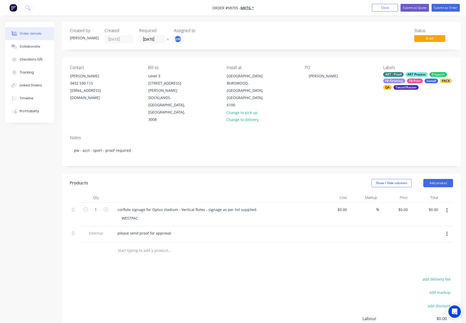
click at [311, 139] on div "Created by Rhonda Created 23/09/25 Required 10/10/25 Assigned to pW Status Draf…" at bounding box center [261, 203] width 399 height 362
click at [438, 8] on button "Submit as Order" at bounding box center [446, 8] width 28 height 8
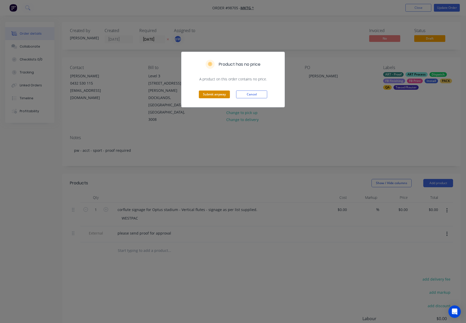
click at [210, 92] on button "Submit anyway" at bounding box center [214, 95] width 31 height 8
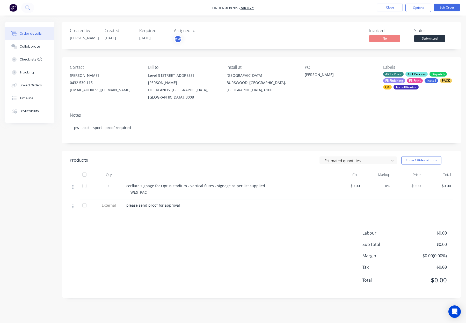
drag, startPoint x: 415, startPoint y: 8, endPoint x: 414, endPoint y: 13, distance: 5.9
click at [415, 8] on button "Options" at bounding box center [418, 8] width 26 height 8
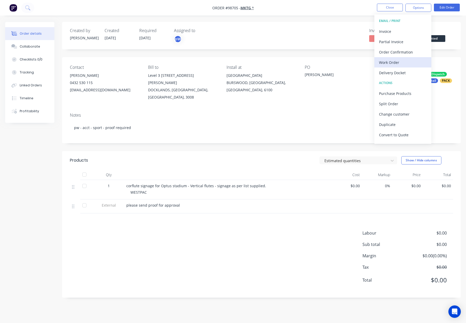
click at [401, 63] on div "Work Order" at bounding box center [403, 63] width 48 height 8
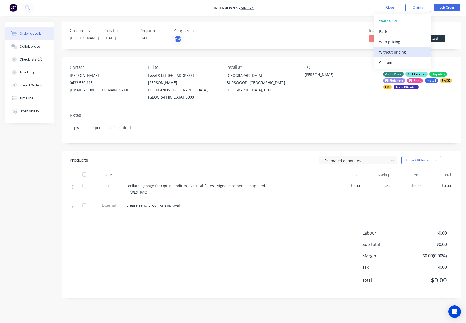
click at [405, 51] on div "Without pricing" at bounding box center [403, 52] width 48 height 8
click at [383, 8] on button "Close" at bounding box center [390, 8] width 26 height 8
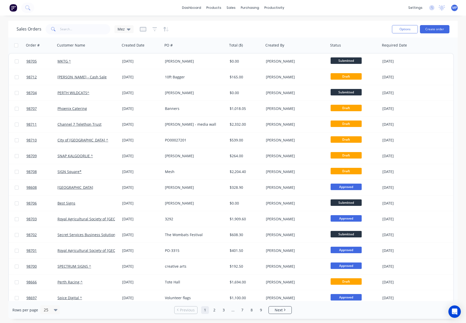
click at [336, 30] on div "Sales Orders Mez" at bounding box center [202, 29] width 371 height 13
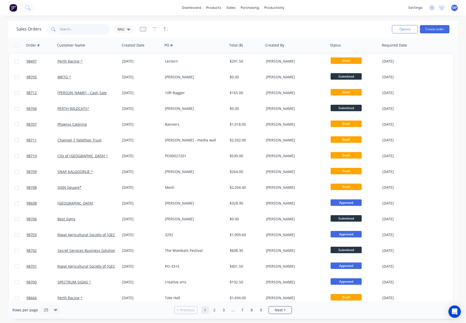
click at [77, 26] on input "text" at bounding box center [85, 29] width 50 height 10
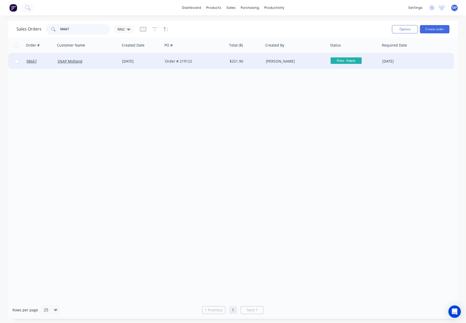
type input "98667"
click at [152, 61] on div "[DATE]" at bounding box center [141, 61] width 39 height 5
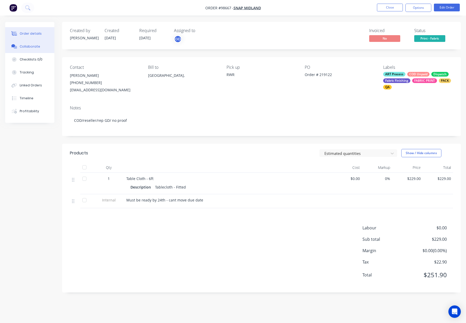
click at [40, 48] on button "Collaborate" at bounding box center [29, 46] width 49 height 13
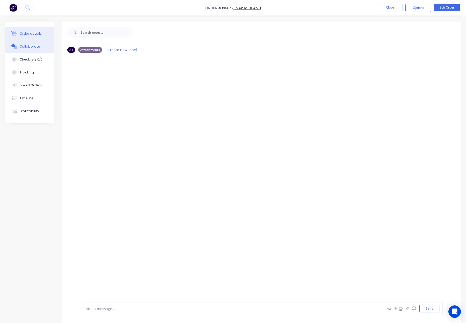
click at [35, 34] on div "Order details" at bounding box center [31, 33] width 22 height 5
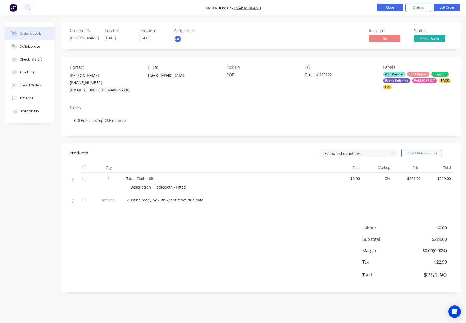
click at [384, 9] on button "Close" at bounding box center [390, 8] width 26 height 8
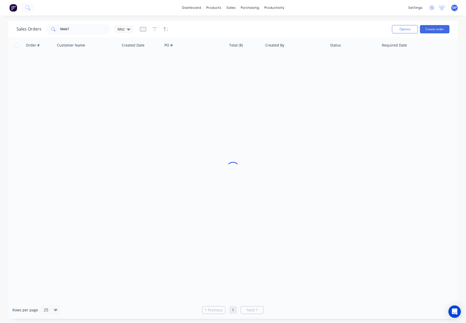
click at [76, 35] on div "Sales Orders 98667 Mez" at bounding box center [202, 29] width 371 height 13
click at [79, 31] on input "98667" at bounding box center [85, 29] width 50 height 10
type input "98664"
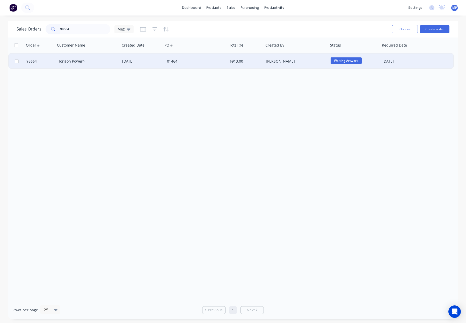
click at [214, 62] on div "T01464" at bounding box center [193, 61] width 57 height 5
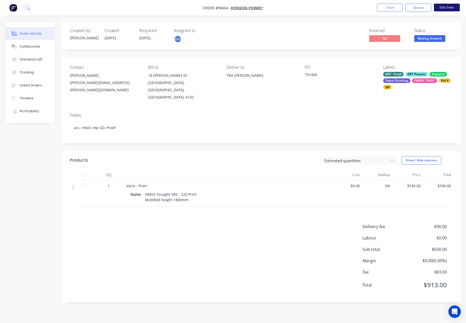
click at [451, 7] on button "Edit Order" at bounding box center [447, 8] width 26 height 8
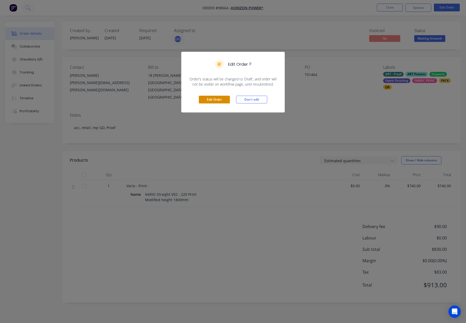
click at [212, 98] on button "Edit Order" at bounding box center [214, 100] width 31 height 8
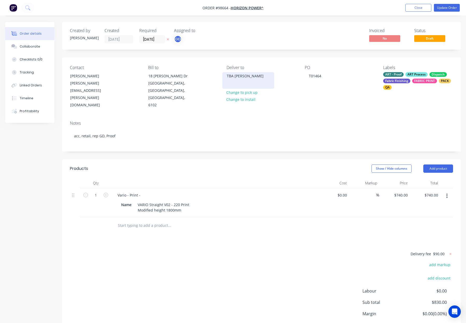
click at [232, 80] on div "TBA [PERSON_NAME]" at bounding box center [248, 80] width 52 height 17
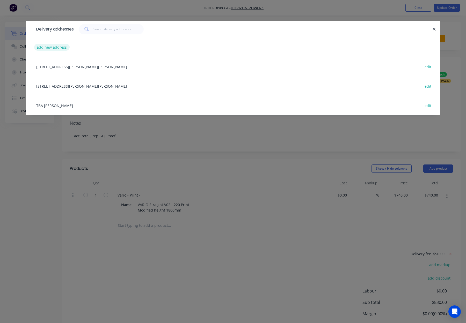
click at [52, 45] on button "add new address" at bounding box center [51, 47] width 35 height 7
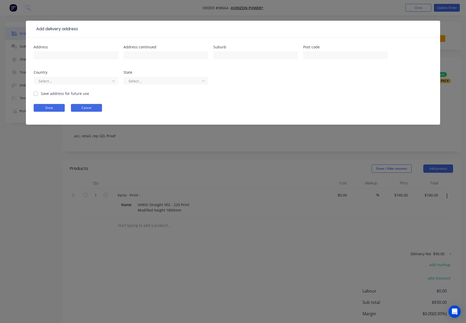
click at [99, 106] on button "Cancel" at bounding box center [86, 108] width 31 height 8
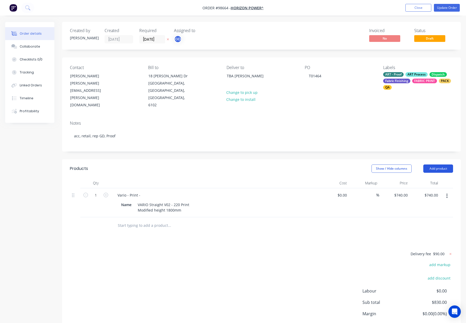
click at [443, 165] on button "Add product" at bounding box center [438, 169] width 30 height 8
click at [430, 240] on div "Notes (Internal)" at bounding box center [429, 244] width 40 height 8
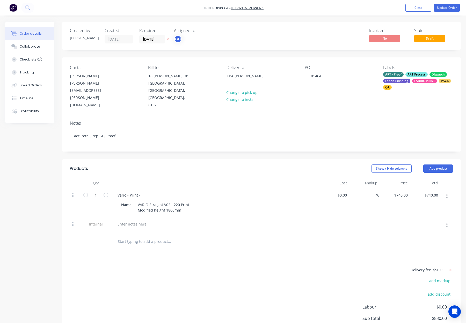
click at [446, 222] on icon "button" at bounding box center [446, 225] width 1 height 6
click at [420, 245] on div "Delete" at bounding box center [429, 249] width 40 height 8
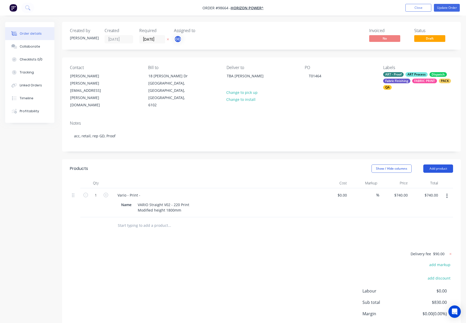
click at [439, 165] on button "Add product" at bounding box center [438, 169] width 30 height 8
click at [439, 251] on div "Notes (External)" at bounding box center [429, 255] width 40 height 8
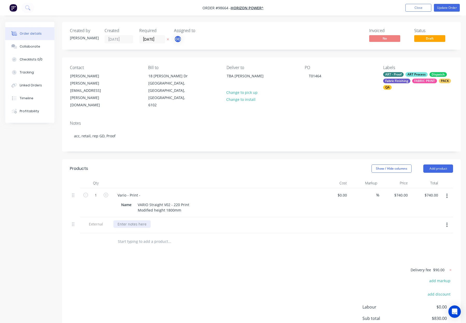
click at [124, 221] on div at bounding box center [131, 225] width 37 height 8
paste div
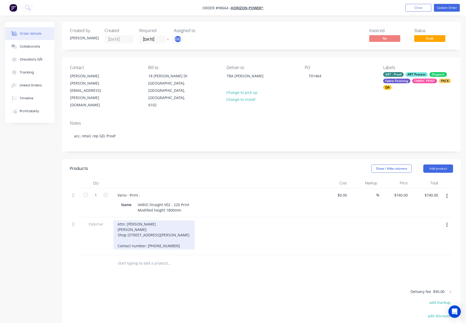
drag, startPoint x: 156, startPoint y: 209, endPoint x: 159, endPoint y: 210, distance: 3.4
click at [156, 221] on div "Attn: [PERSON_NAME] [PERSON_NAME] Shop [STREET_ADDRESS][PERSON_NAME] Contact nu…" at bounding box center [153, 235] width 81 height 29
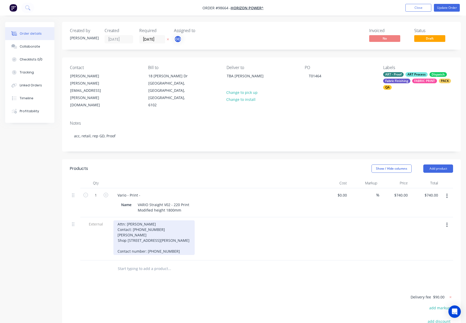
drag, startPoint x: 171, startPoint y: 248, endPoint x: 115, endPoint y: 247, distance: 56.2
click at [115, 247] on div "Attn: [PERSON_NAME] Contact: [PHONE_NUMBER] [PERSON_NAME] Shop [GEOGRAPHIC_DATA…" at bounding box center [153, 238] width 81 height 35
click at [117, 237] on div "Attn: [PERSON_NAME] Contact: [PHONE_NUMBER] [PERSON_NAME] Shop [GEOGRAPHIC_DATA…" at bounding box center [153, 233] width 80 height 24
click at [116, 231] on div "Attn: [PERSON_NAME] Contact: [PHONE_NUMBER] [PERSON_NAME] Shop [GEOGRAPHIC_DATA…" at bounding box center [153, 233] width 80 height 24
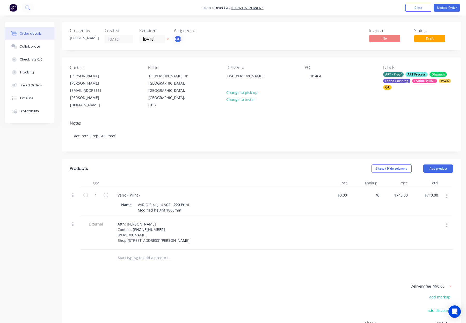
click at [116, 228] on div "Attn: [PERSON_NAME] Contact: [PHONE_NUMBER] [PERSON_NAME] Shop 25 & [STREET_ADD…" at bounding box center [157, 233] width 89 height 24
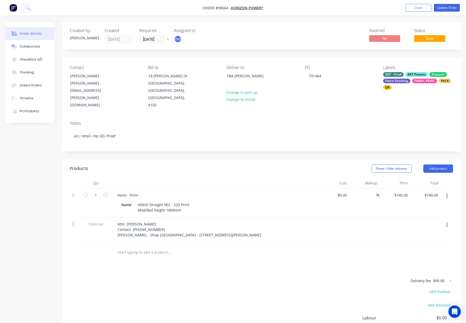
click at [204, 255] on div "Products Show / Hide columns Add product Qty Cost Markup Price Total 1 Vario - …" at bounding box center [261, 270] width 399 height 223
click at [403, 79] on div "Fabric Finishing" at bounding box center [396, 81] width 27 height 5
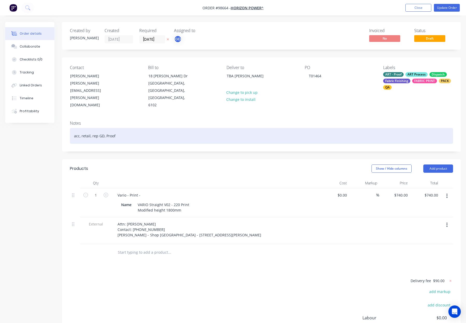
click at [175, 128] on div "acc, retail, rep GD, Proof" at bounding box center [261, 136] width 383 height 16
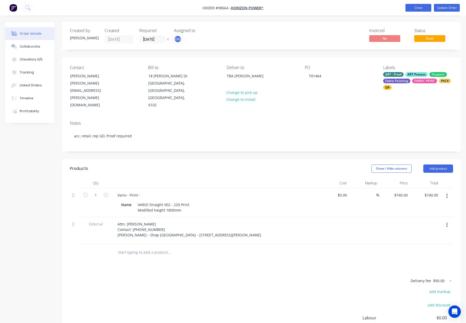
click at [416, 7] on button "Close" at bounding box center [418, 8] width 26 height 8
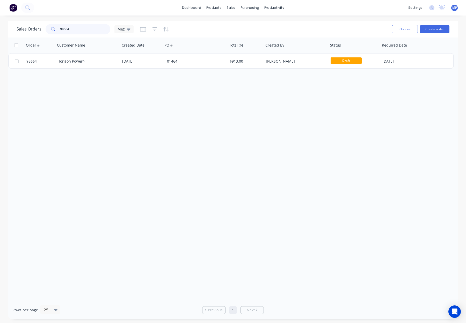
drag, startPoint x: 67, startPoint y: 28, endPoint x: 53, endPoint y: 28, distance: 13.5
click at [49, 28] on div "98664" at bounding box center [78, 29] width 65 height 10
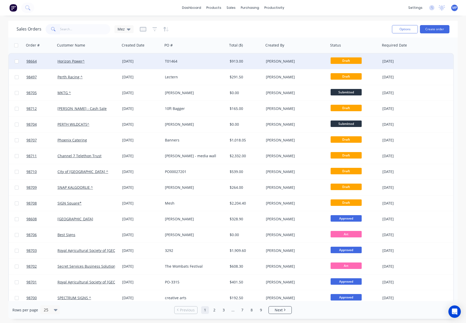
click at [249, 63] on div "$913.00" at bounding box center [245, 61] width 31 height 5
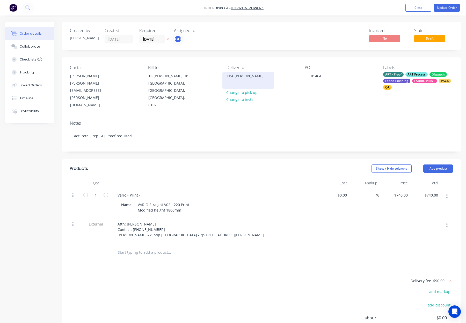
click at [241, 78] on div "TBA [PERSON_NAME]" at bounding box center [248, 75] width 43 height 7
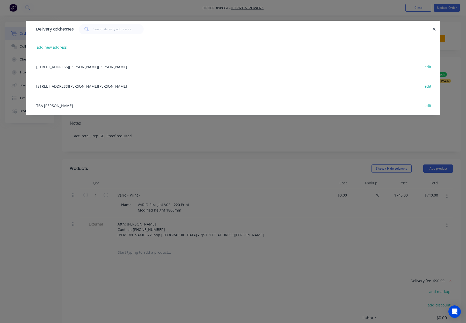
click at [96, 84] on div "[STREET_ADDRESS][PERSON_NAME][PERSON_NAME] edit" at bounding box center [233, 85] width 399 height 19
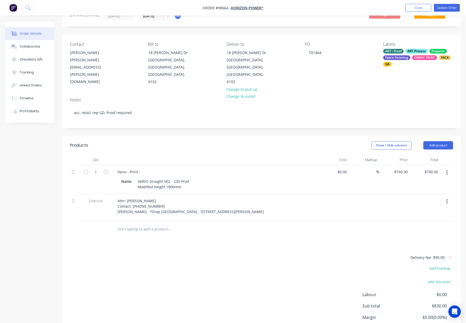
scroll to position [23, 0]
click at [441, 142] on button "Add product" at bounding box center [438, 146] width 30 height 8
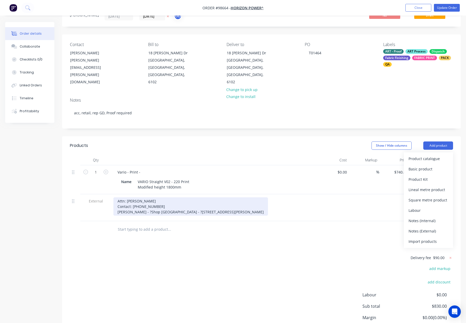
click at [221, 198] on div "Attn: [PERSON_NAME] Contact: [PHONE_NUMBER] [PERSON_NAME] - ?Shop [GEOGRAPHIC_D…" at bounding box center [190, 207] width 155 height 18
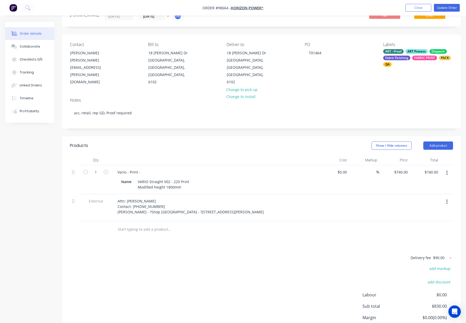
drag, startPoint x: 455, startPoint y: 188, endPoint x: 447, endPoint y: 189, distance: 8.1
click at [454, 188] on div "Qty Cost Markup Price Total 1 Vario - Print - Name VARIO Straight V02 - 220 Pri…" at bounding box center [261, 196] width 399 height 83
click at [444, 198] on button "button" at bounding box center [447, 202] width 12 height 9
click at [425, 222] on div "Delete" at bounding box center [429, 226] width 40 height 8
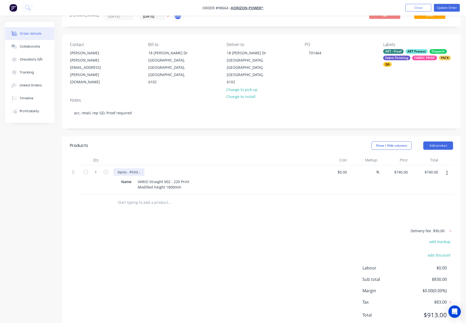
drag, startPoint x: 145, startPoint y: 158, endPoint x: 141, endPoint y: 158, distance: 3.7
click at [145, 169] on div "Vario - Print -" at bounding box center [214, 173] width 203 height 8
drag, startPoint x: 141, startPoint y: 158, endPoint x: 150, endPoint y: 158, distance: 8.8
click at [142, 169] on div "Vario - Print -" at bounding box center [128, 173] width 31 height 8
click at [204, 136] on header "Products Show / Hide columns Add product" at bounding box center [261, 145] width 399 height 19
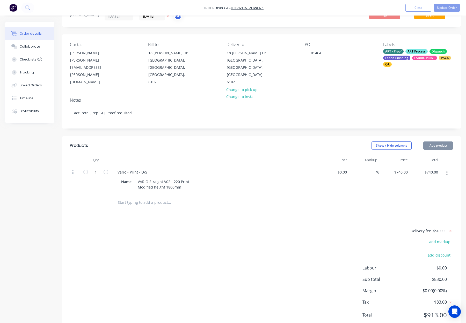
scroll to position [0, 0]
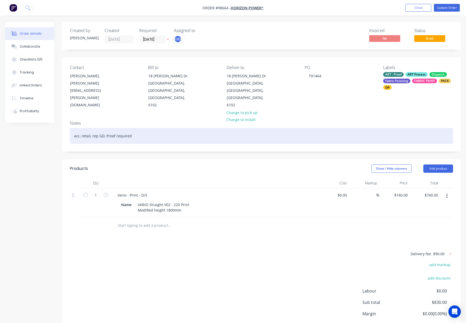
drag, startPoint x: 126, startPoint y: 115, endPoint x: 139, endPoint y: 122, distance: 14.7
click at [127, 128] on div "acc, retail, rep GD, Proof required" at bounding box center [261, 136] width 383 height 16
click at [144, 128] on div "acc, retail, rep GD, Proof required" at bounding box center [261, 136] width 383 height 16
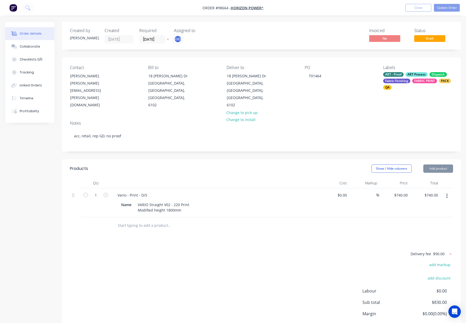
click at [391, 76] on div "ART - Proof" at bounding box center [393, 74] width 20 height 5
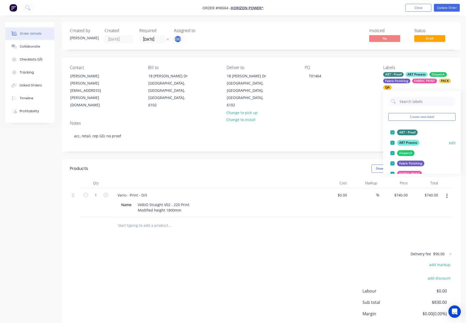
click at [412, 131] on div "ART - Proof" at bounding box center [407, 133] width 20 height 6
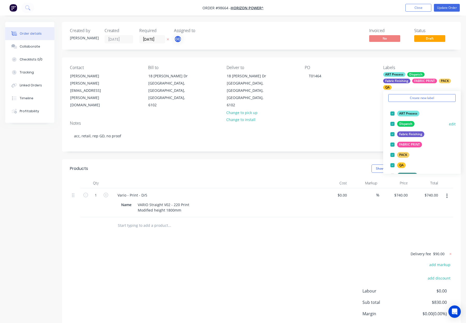
scroll to position [46, 0]
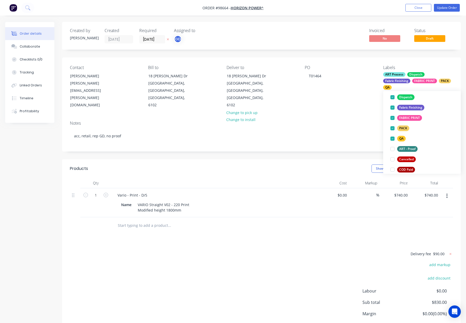
click at [361, 94] on div "PO T01464" at bounding box center [340, 87] width 70 height 44
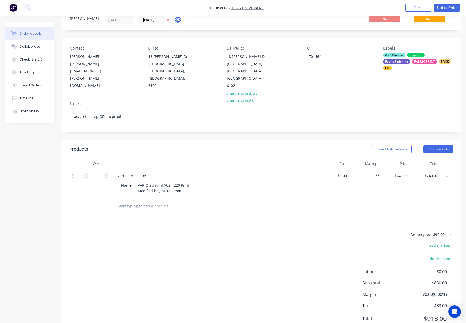
scroll to position [26, 0]
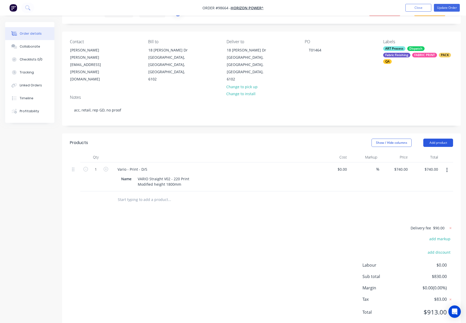
click at [438, 139] on button "Add product" at bounding box center [438, 143] width 30 height 8
click at [432, 213] on button "Notes (Internal)" at bounding box center [428, 218] width 49 height 10
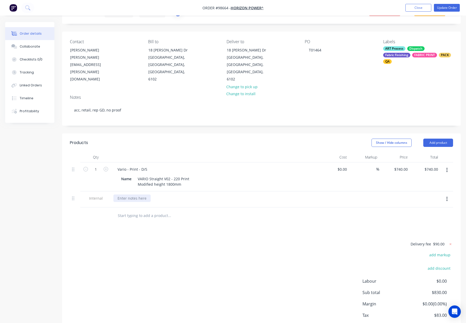
click at [125, 195] on div at bounding box center [131, 199] width 37 height 8
paste div
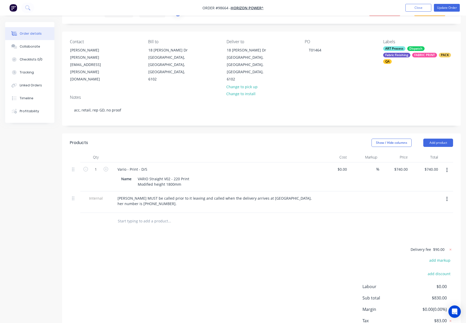
click at [253, 229] on div "Products Show / Hide columns Add product Qty Cost Markup Price Total 1 Vario - …" at bounding box center [261, 243] width 399 height 218
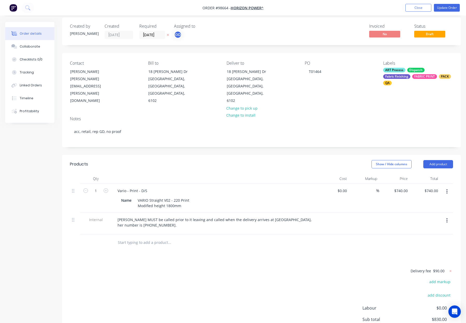
scroll to position [0, 0]
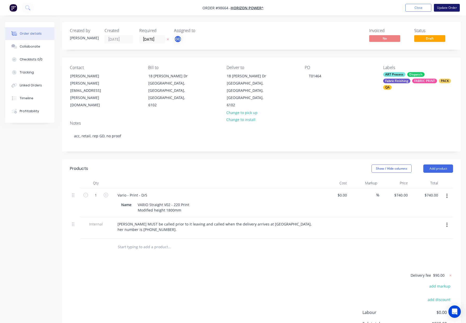
click at [442, 7] on button "Update Order" at bounding box center [447, 8] width 26 height 8
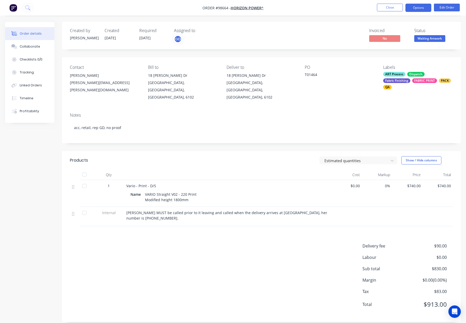
drag, startPoint x: 417, startPoint y: 8, endPoint x: 417, endPoint y: 12, distance: 3.4
click at [417, 8] on button "Options" at bounding box center [418, 8] width 26 height 8
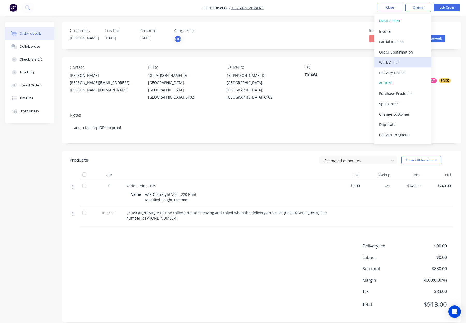
click at [406, 60] on div "Work Order" at bounding box center [403, 63] width 48 height 8
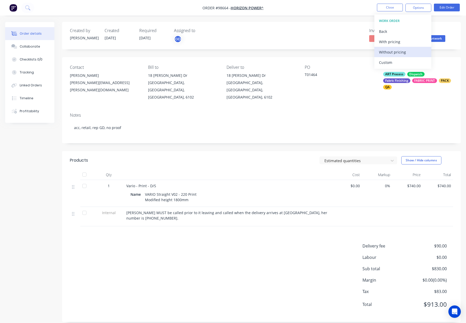
click at [406, 55] on div "Without pricing" at bounding box center [403, 52] width 48 height 8
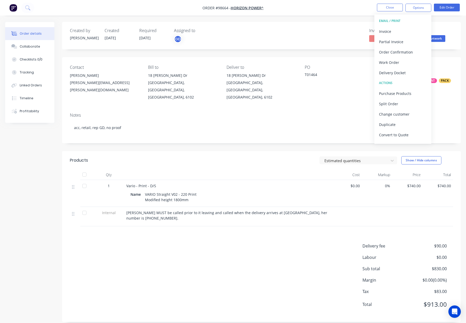
click at [422, 216] on div "Products Estimated quantities Show / Hide columns Qty Cost Markup Price Total 1…" at bounding box center [261, 236] width 399 height 171
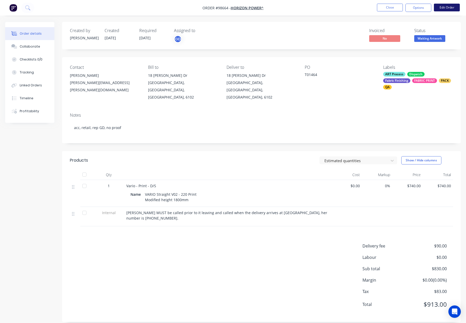
click at [448, 9] on button "Edit Order" at bounding box center [447, 8] width 26 height 8
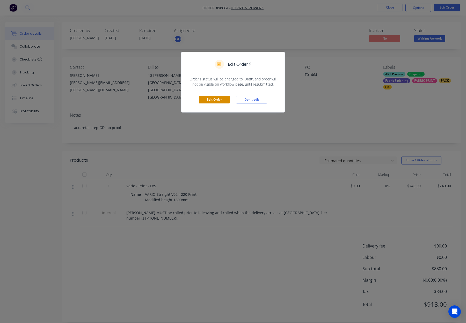
click at [209, 99] on button "Edit Order" at bounding box center [214, 100] width 31 height 8
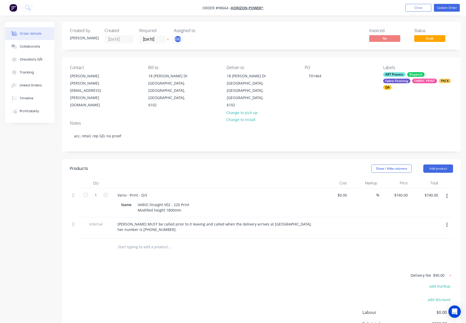
click at [439, 273] on span "$90.00" at bounding box center [438, 275] width 11 height 5
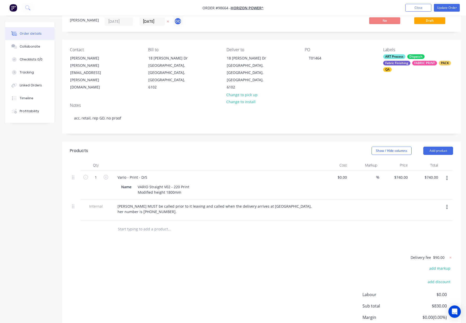
scroll to position [26, 0]
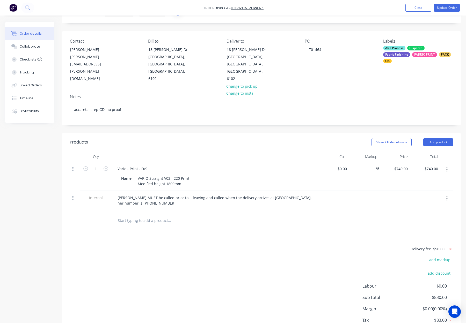
click at [451, 247] on icon at bounding box center [450, 249] width 5 height 5
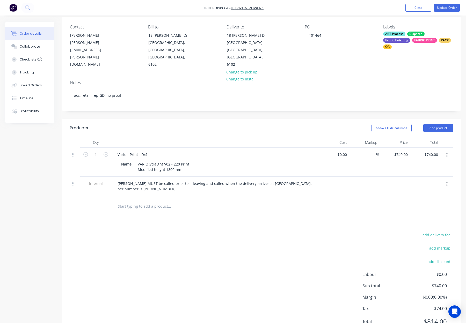
scroll to position [43, 0]
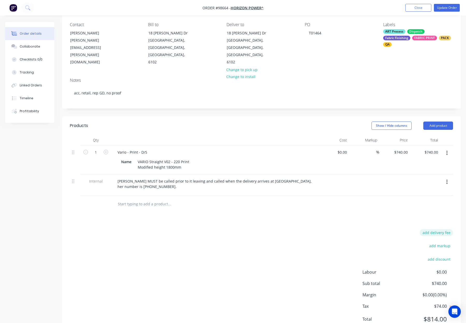
click at [441, 229] on button "add delivery fee" at bounding box center [436, 232] width 33 height 7
type input "50"
click at [309, 203] on div "Products Show / Hide columns Add product Qty Cost Markup Price Total 1 Vario - …" at bounding box center [261, 226] width 399 height 219
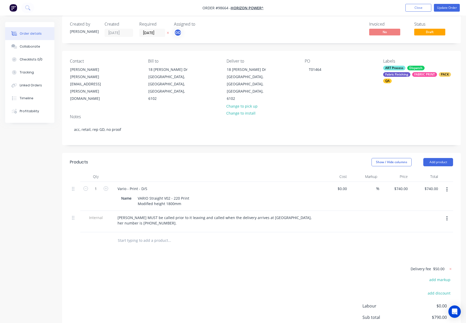
scroll to position [0, 0]
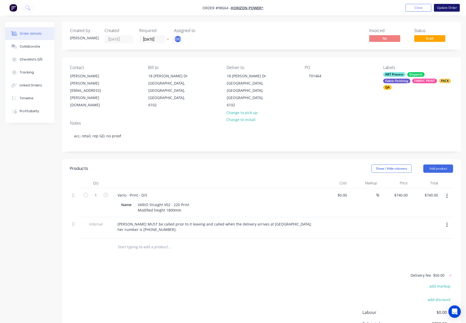
click at [444, 8] on button "Update Order" at bounding box center [447, 8] width 26 height 8
